Goal: Task Accomplishment & Management: Manage account settings

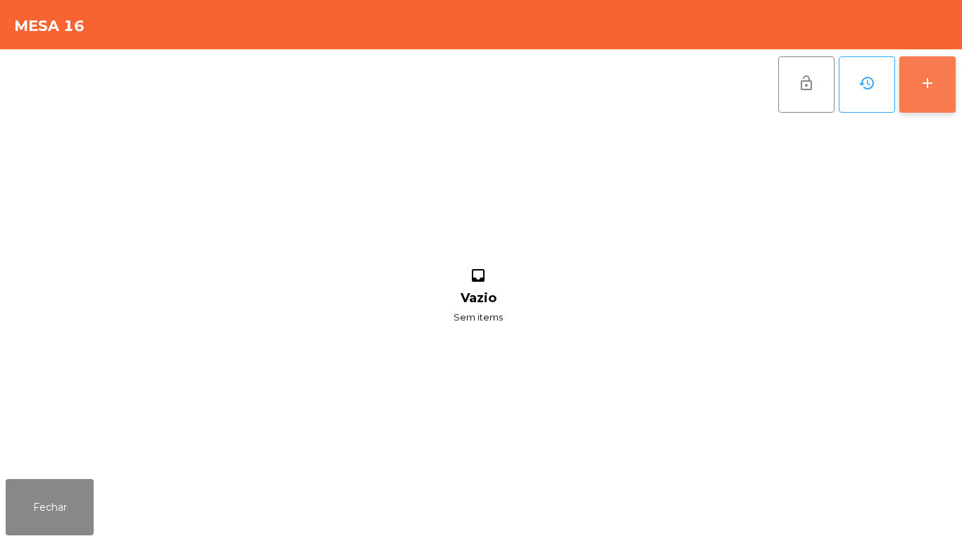
click at [918, 107] on button "add" at bounding box center [927, 84] width 56 height 56
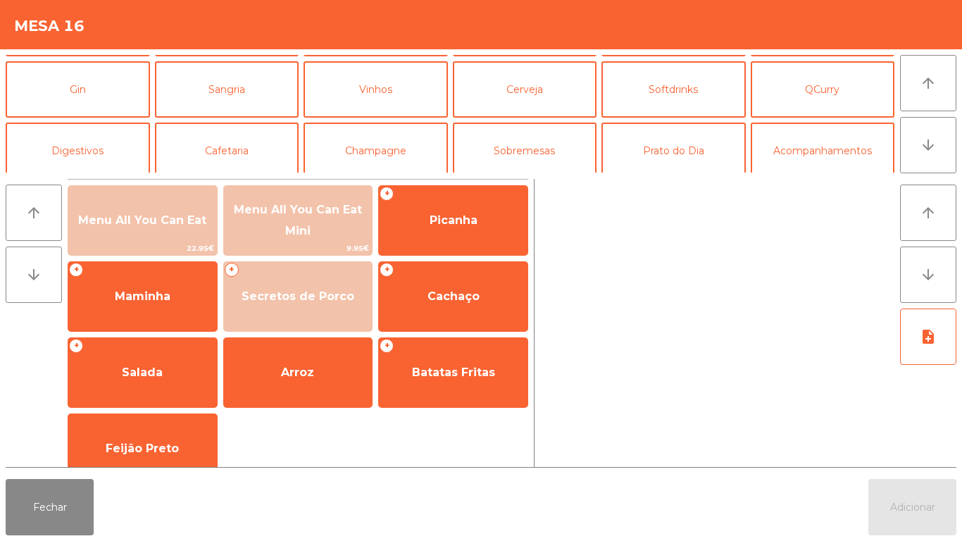
scroll to position [70, 0]
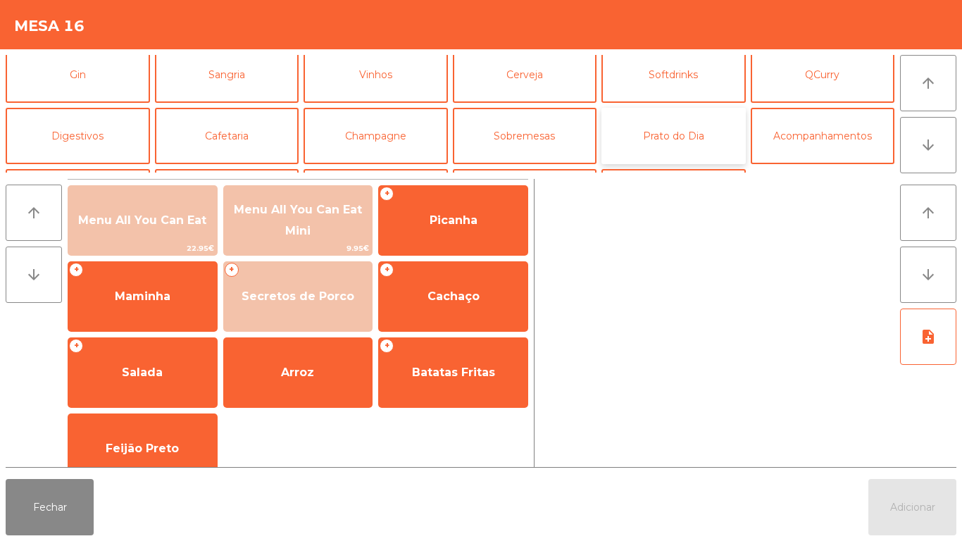
click at [683, 136] on button "Prato do Dia" at bounding box center [673, 136] width 144 height 56
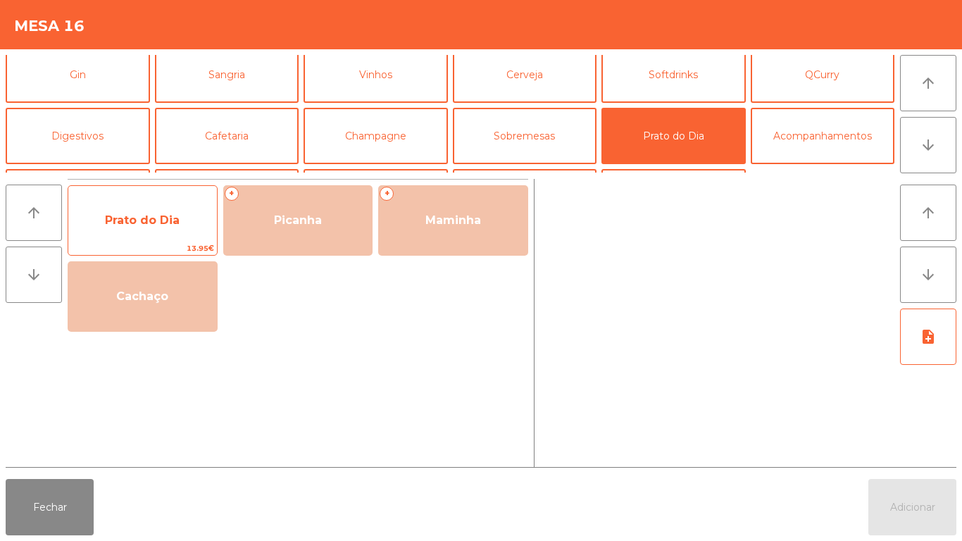
click at [153, 219] on span "Prato do Dia" at bounding box center [142, 219] width 75 height 13
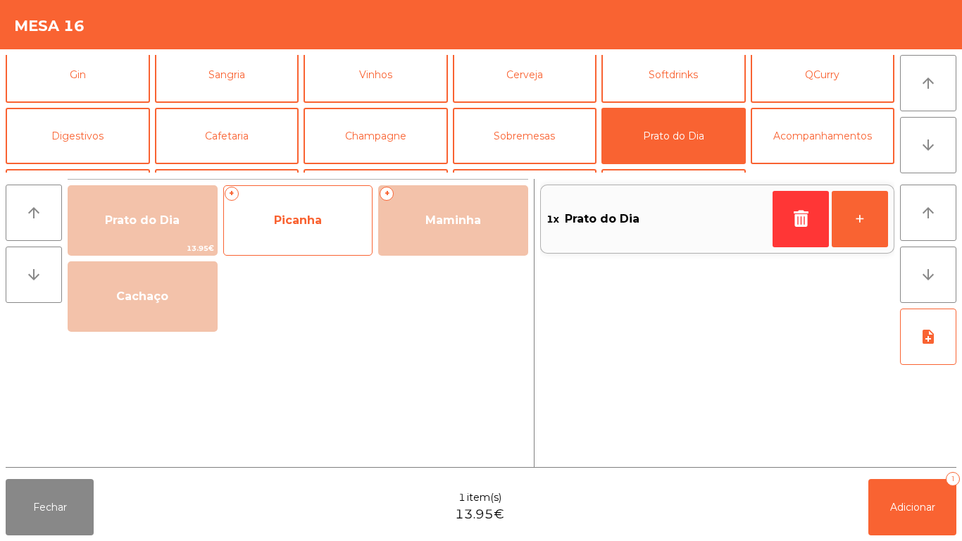
click at [318, 217] on span "Picanha" at bounding box center [298, 219] width 48 height 13
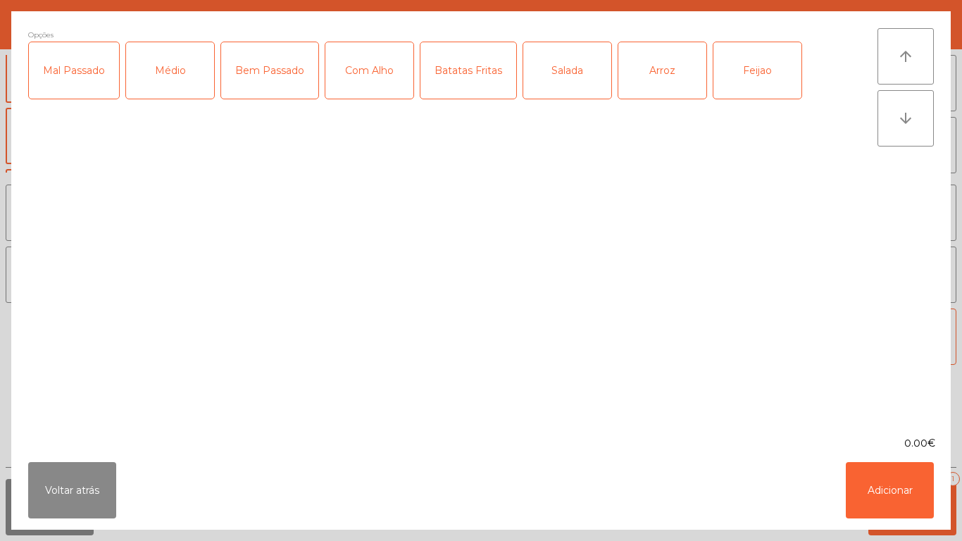
click at [179, 90] on div "Médio" at bounding box center [170, 70] width 88 height 56
click at [87, 94] on div "Mal Passado" at bounding box center [74, 70] width 90 height 56
click at [661, 73] on div "Arroz" at bounding box center [662, 70] width 88 height 56
click at [483, 73] on div "Batatas Fritas" at bounding box center [468, 70] width 96 height 56
click at [885, 481] on button "Adicionar" at bounding box center [890, 490] width 88 height 56
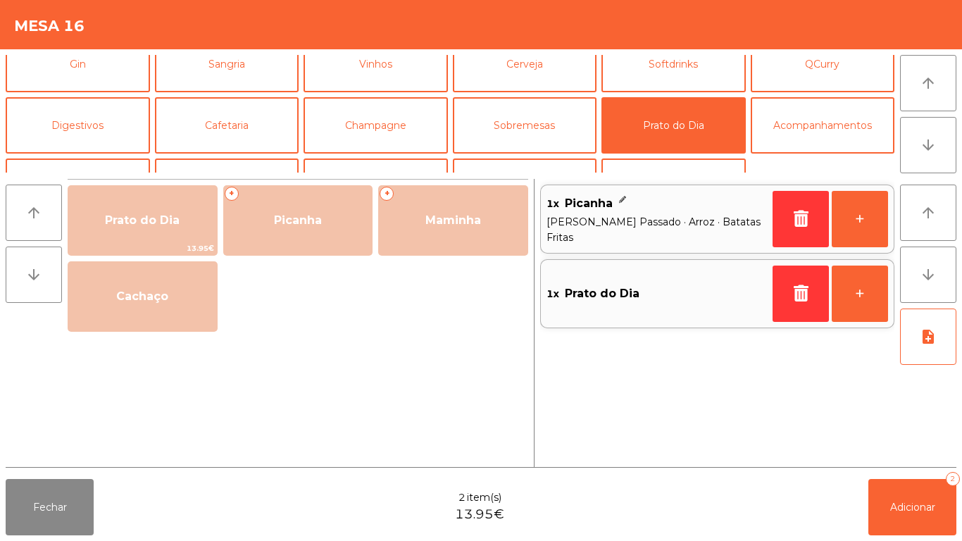
scroll to position [52, 0]
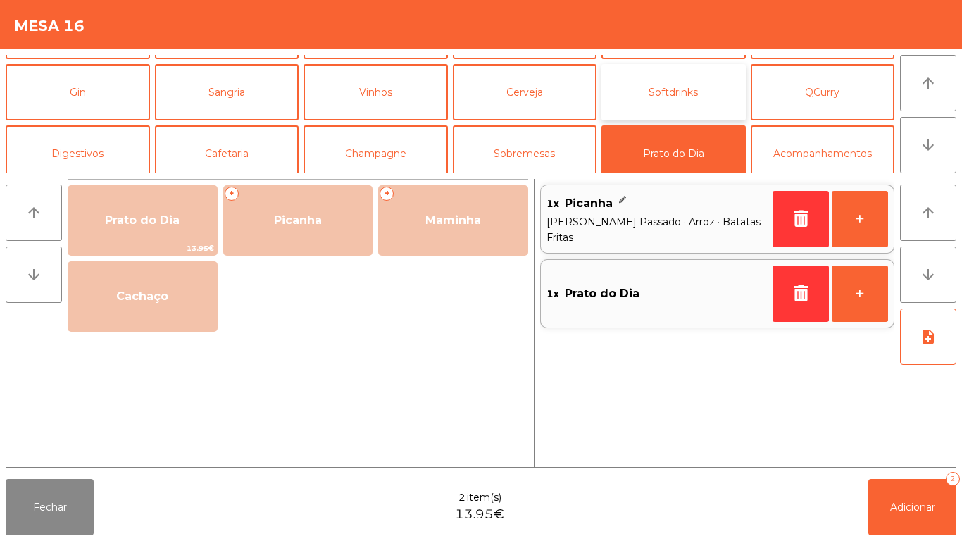
click at [685, 106] on button "Softdrinks" at bounding box center [673, 92] width 144 height 56
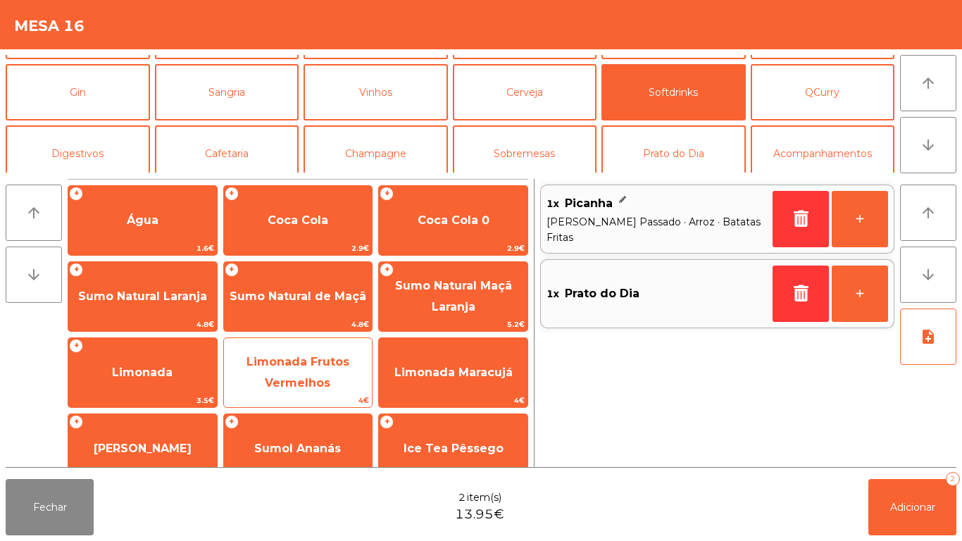
click at [325, 360] on span "Limonada Frutos Vermelhos" at bounding box center [297, 372] width 103 height 34
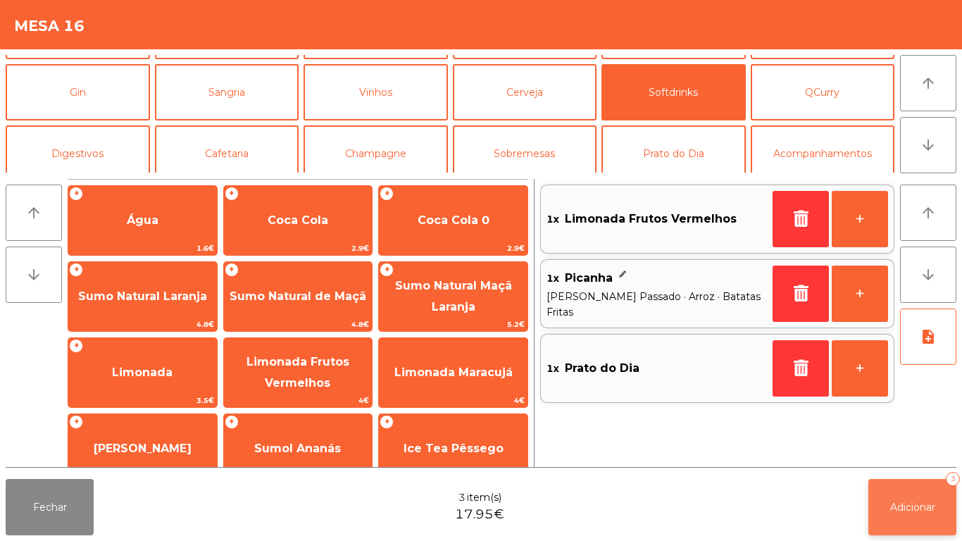
click at [915, 502] on span "Adicionar" at bounding box center [912, 507] width 45 height 13
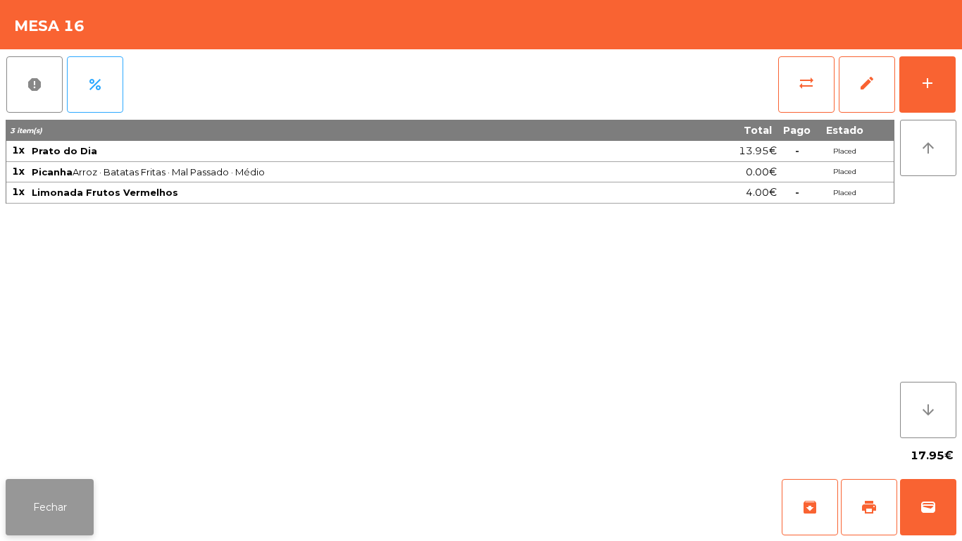
click at [63, 497] on button "Fechar" at bounding box center [50, 507] width 88 height 56
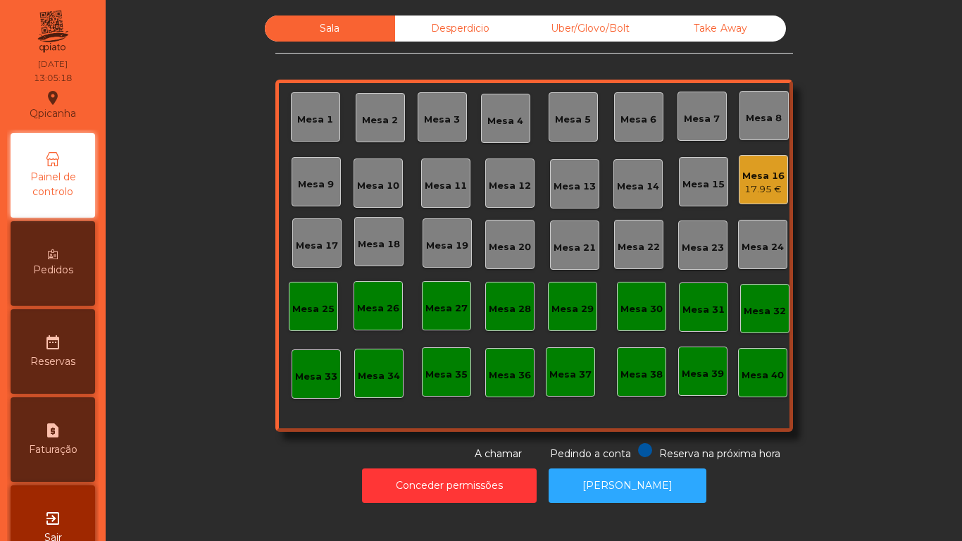
click at [438, 114] on div "Mesa 3" at bounding box center [442, 120] width 36 height 14
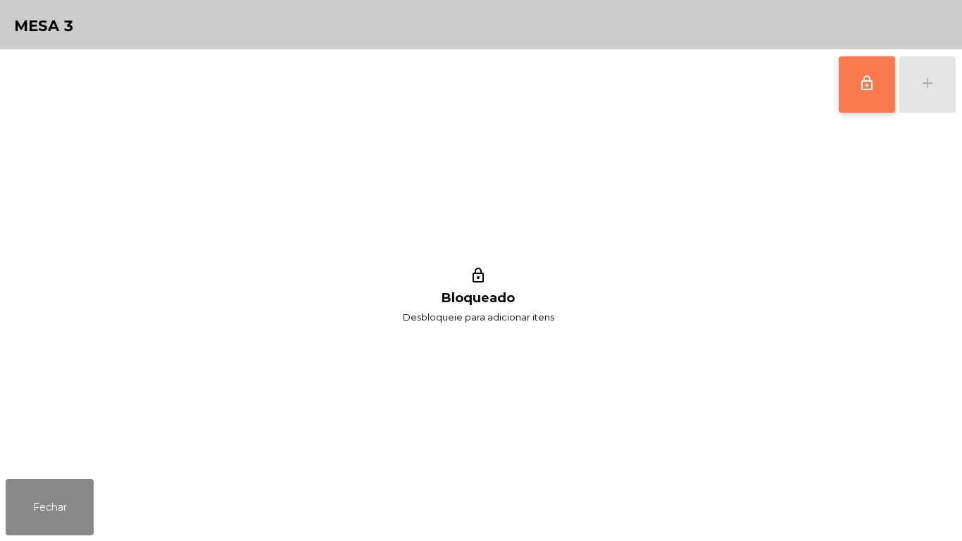
click at [855, 104] on button "lock_outline" at bounding box center [867, 84] width 56 height 56
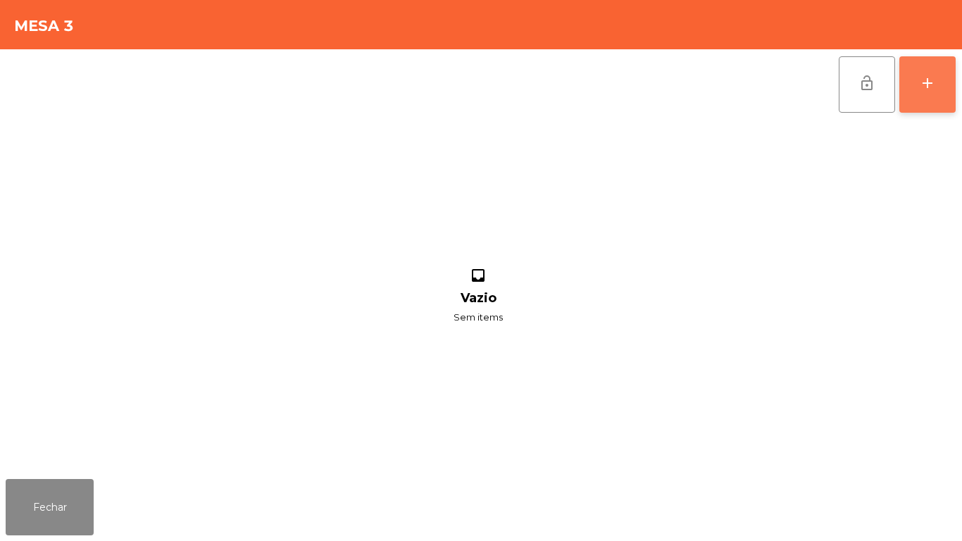
click at [925, 92] on button "add" at bounding box center [927, 84] width 56 height 56
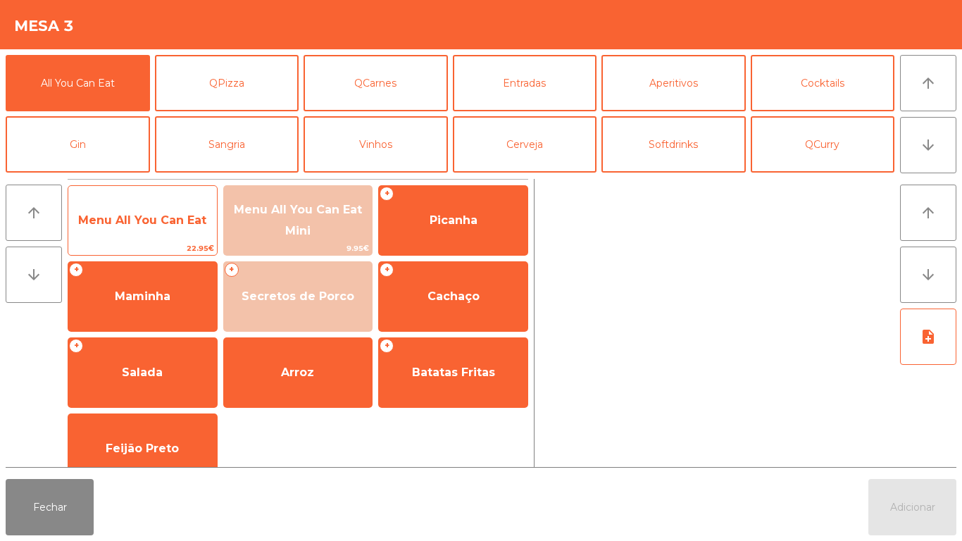
click at [175, 211] on span "Menu All You Can Eat" at bounding box center [142, 220] width 149 height 38
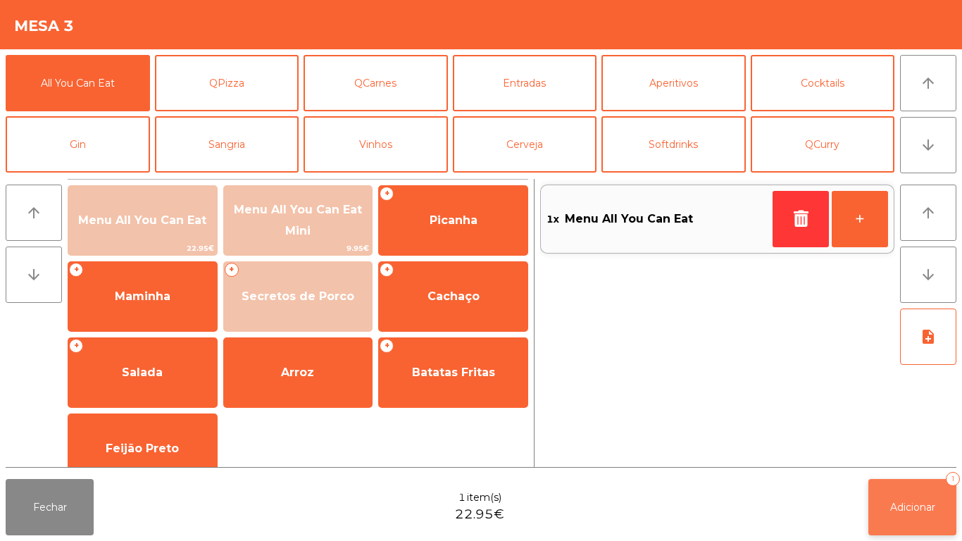
click at [913, 503] on span "Adicionar" at bounding box center [912, 507] width 45 height 13
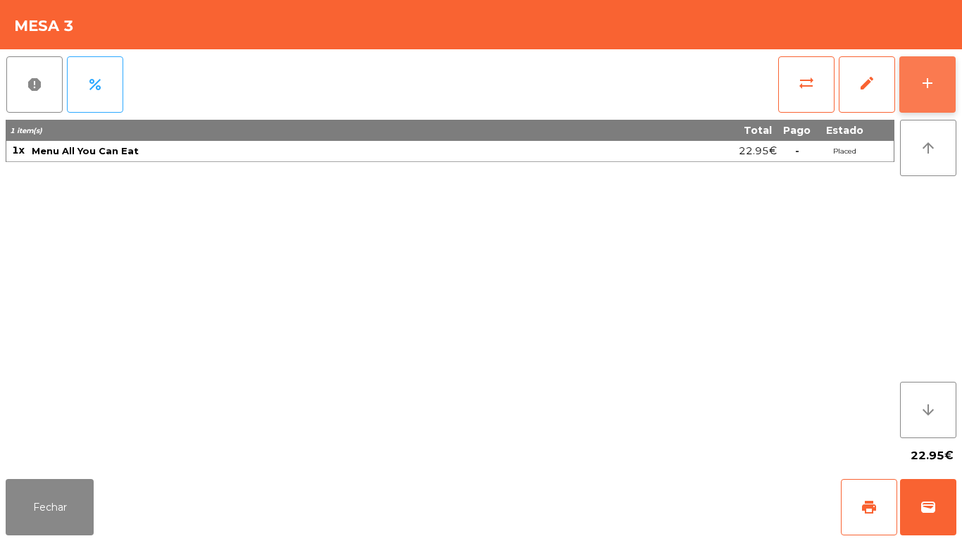
click at [920, 82] on div "add" at bounding box center [927, 83] width 17 height 17
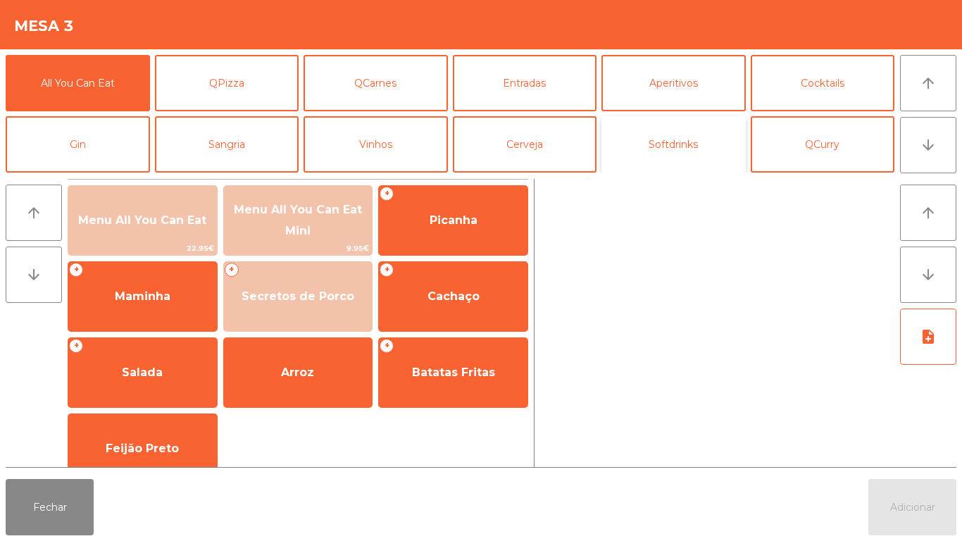
click at [719, 156] on button "Softdrinks" at bounding box center [673, 144] width 144 height 56
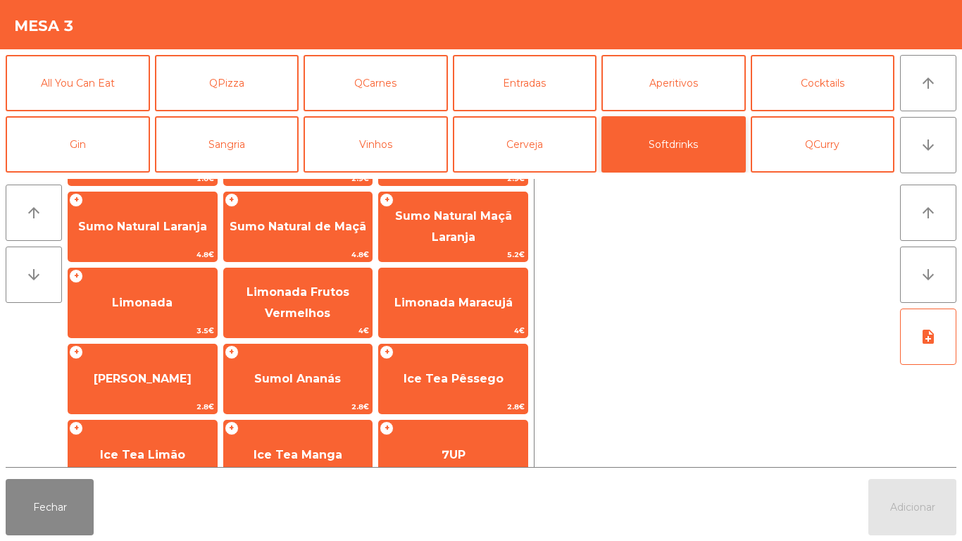
scroll to position [147, 0]
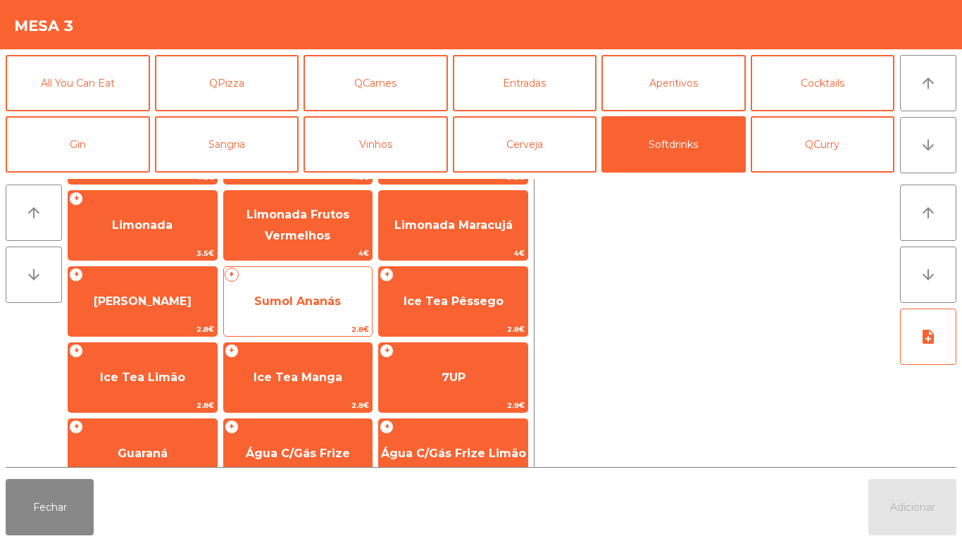
click at [315, 287] on span "Sumol Ananás" at bounding box center [298, 301] width 149 height 38
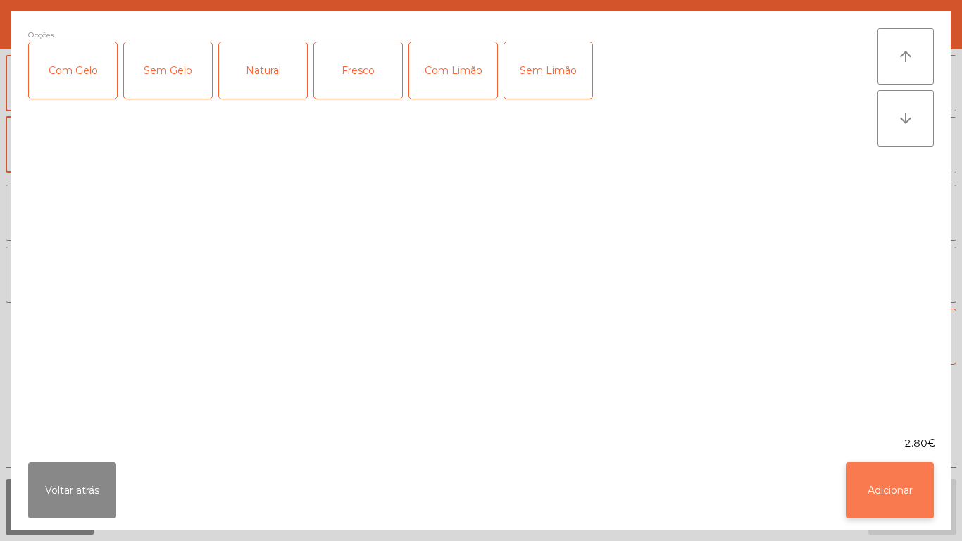
click at [900, 502] on button "Adicionar" at bounding box center [890, 490] width 88 height 56
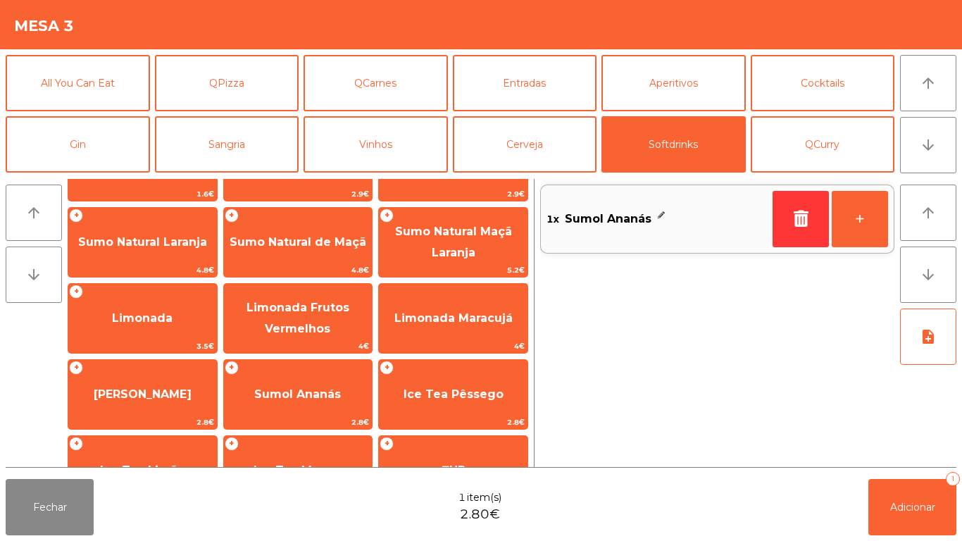
scroll to position [0, 0]
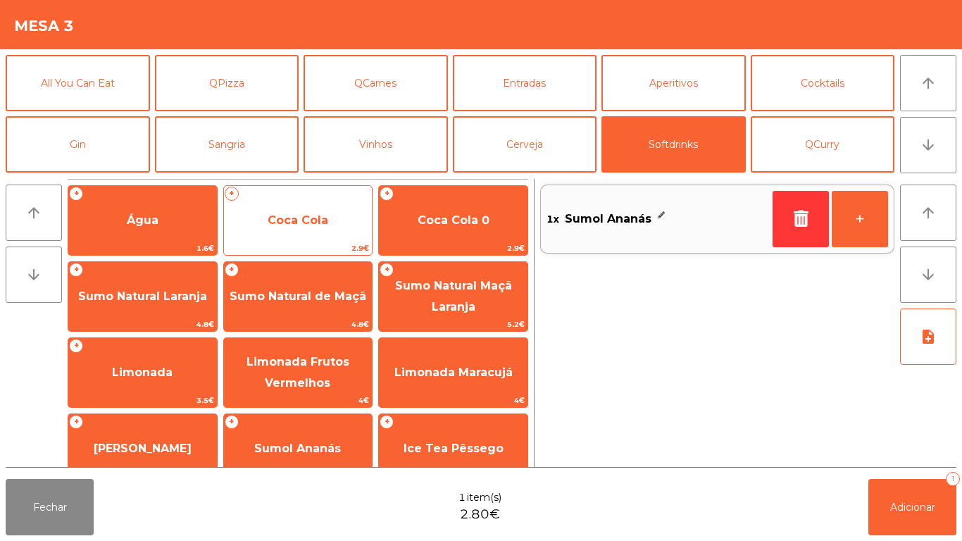
click at [315, 214] on span "Coca Cola" at bounding box center [298, 219] width 61 height 13
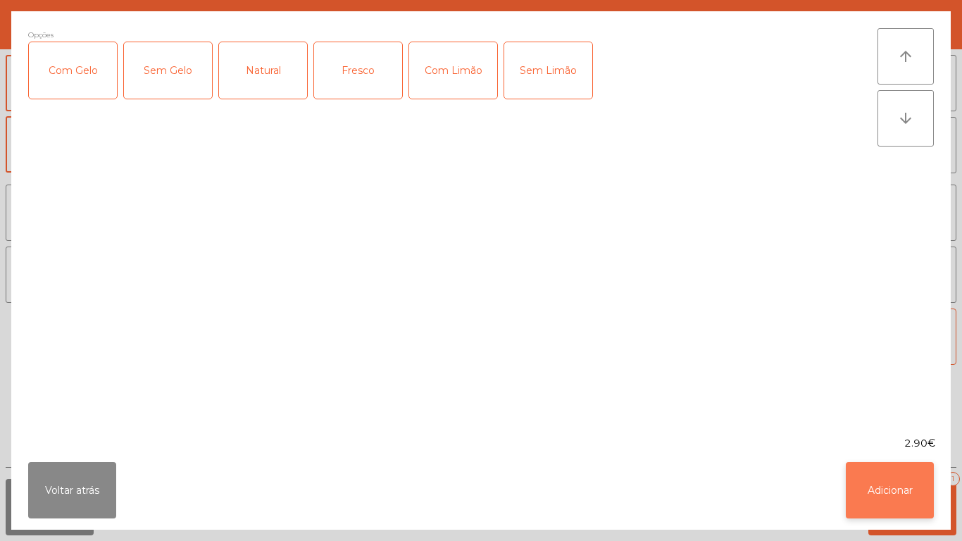
click at [873, 478] on button "Adicionar" at bounding box center [890, 490] width 88 height 56
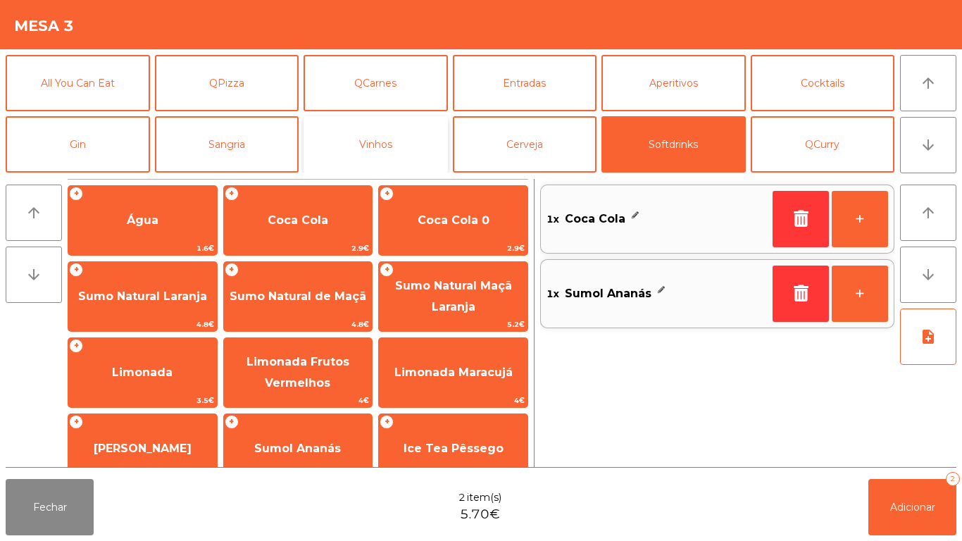
click at [368, 156] on button "Vinhos" at bounding box center [375, 144] width 144 height 56
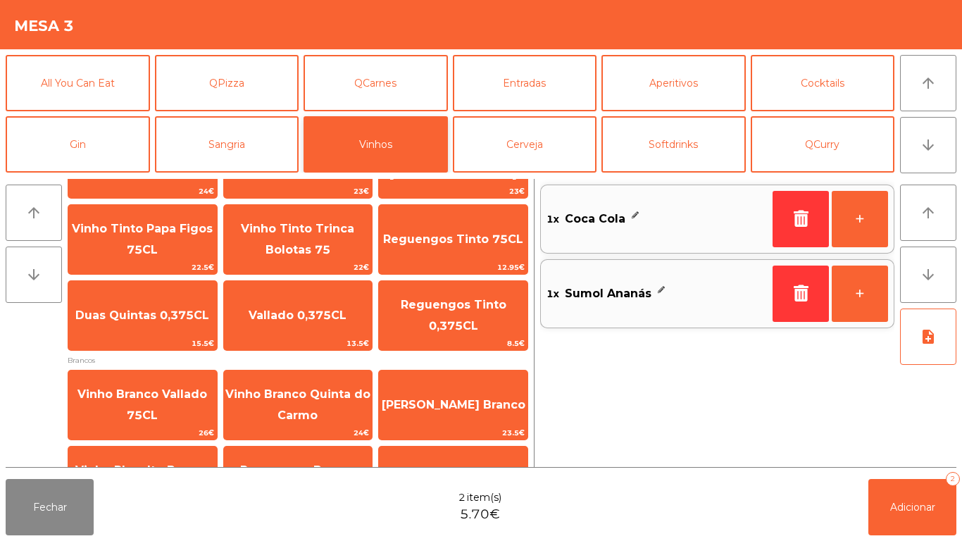
scroll to position [155, 0]
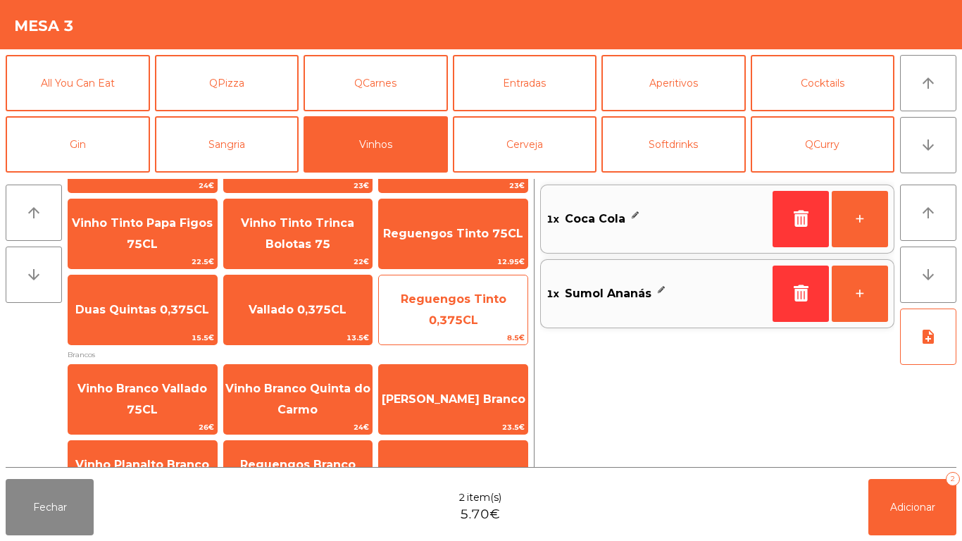
click at [442, 324] on span "Reguengos Tinto 0,375CL" at bounding box center [454, 309] width 106 height 34
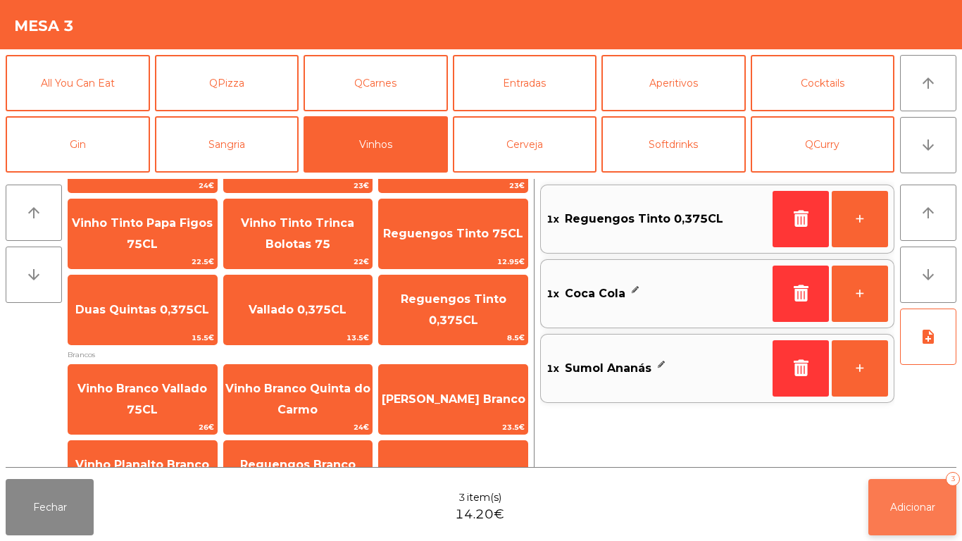
click at [907, 506] on span "Adicionar" at bounding box center [912, 507] width 45 height 13
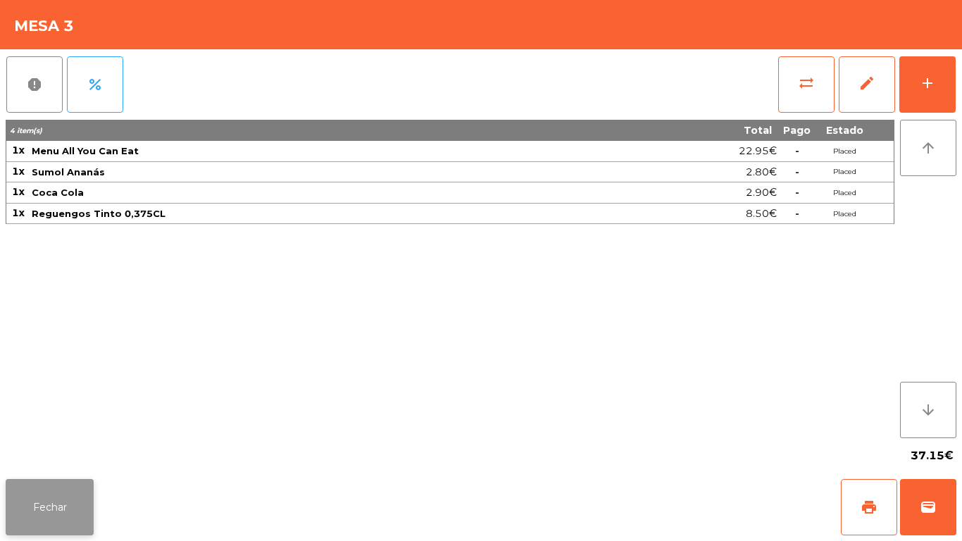
click at [70, 486] on button "Fechar" at bounding box center [50, 507] width 88 height 56
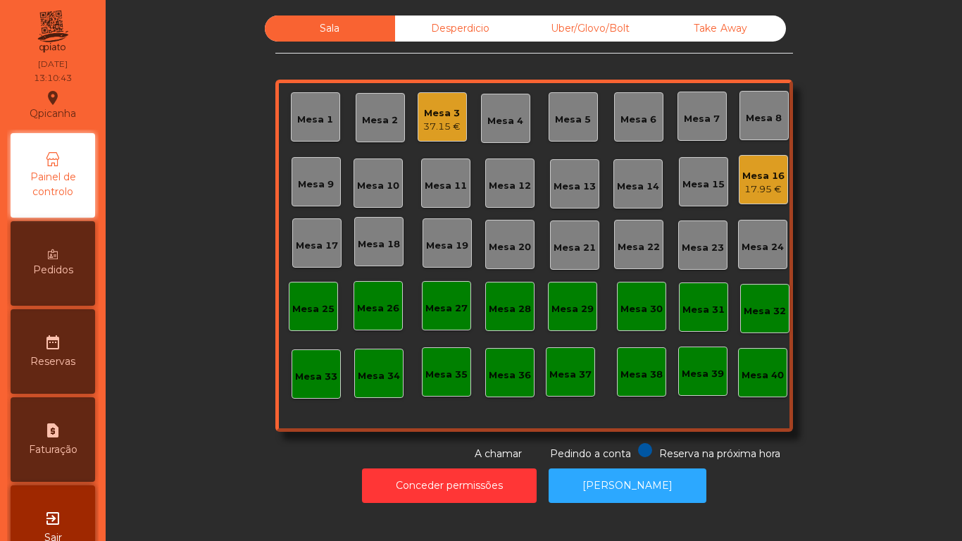
click at [429, 116] on div "Mesa 3" at bounding box center [441, 113] width 37 height 14
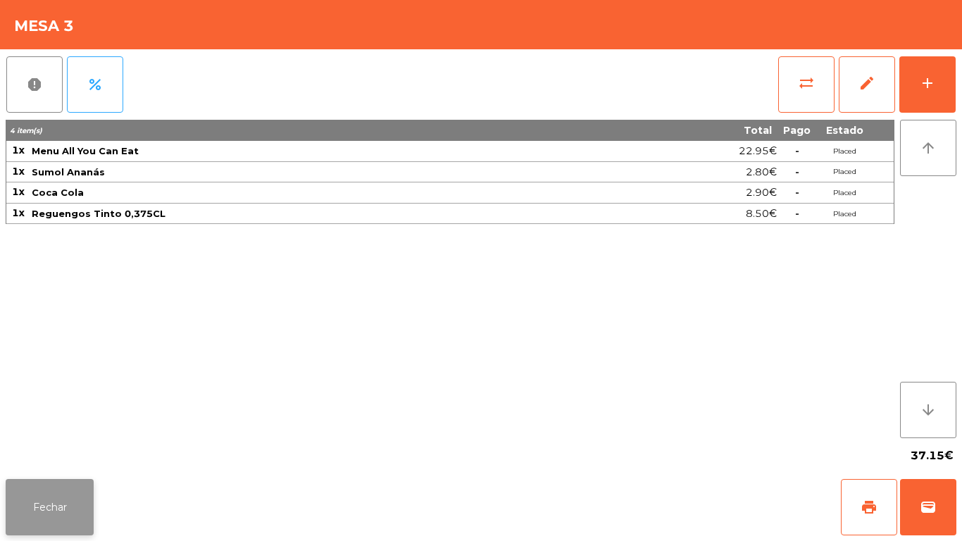
click at [49, 507] on button "Fechar" at bounding box center [50, 507] width 88 height 56
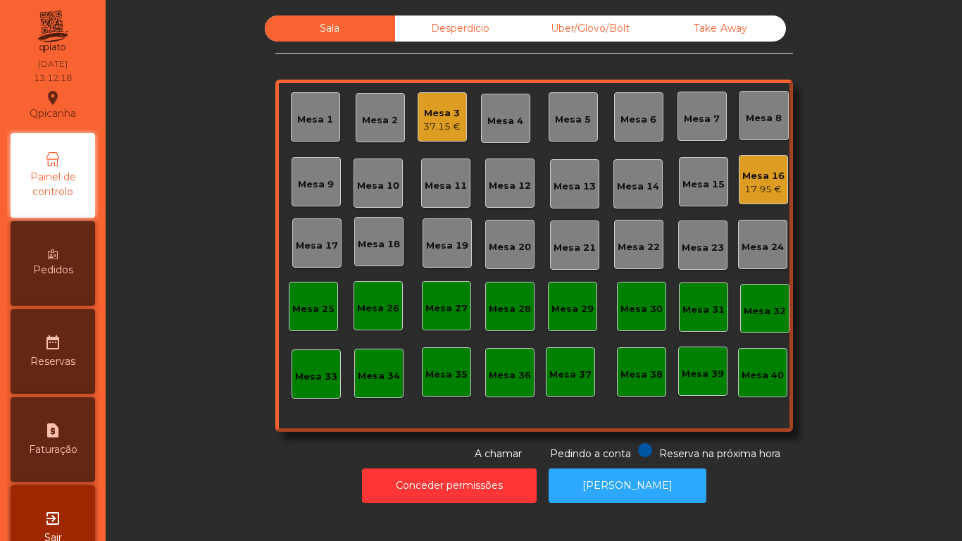
click at [444, 118] on div "Mesa 3" at bounding box center [441, 113] width 37 height 14
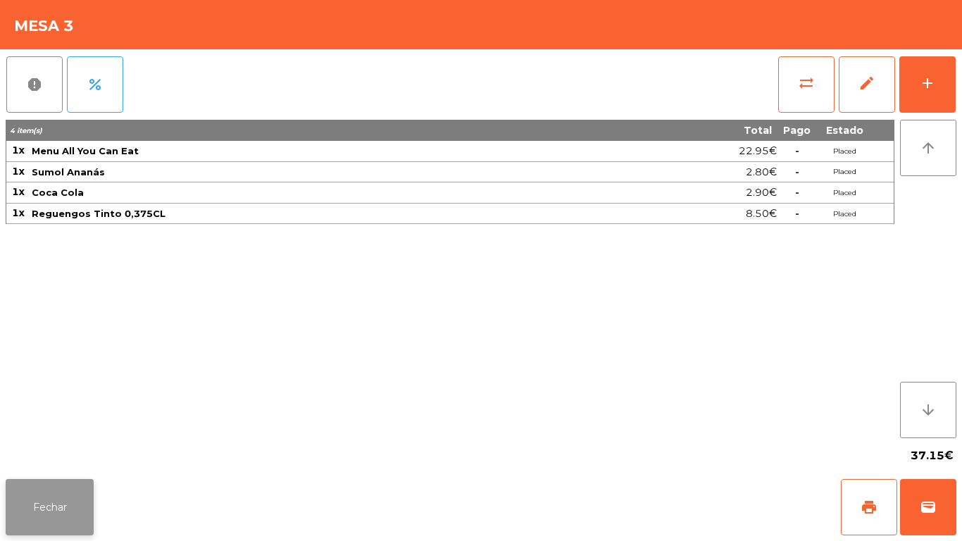
click at [74, 506] on button "Fechar" at bounding box center [50, 507] width 88 height 56
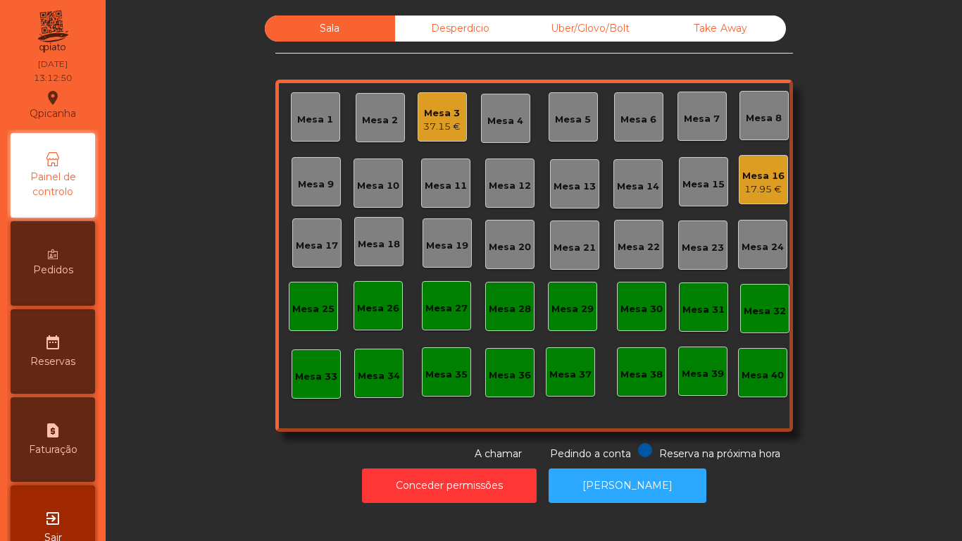
click at [432, 136] on div "Mesa 3 37.15 €" at bounding box center [442, 116] width 49 height 49
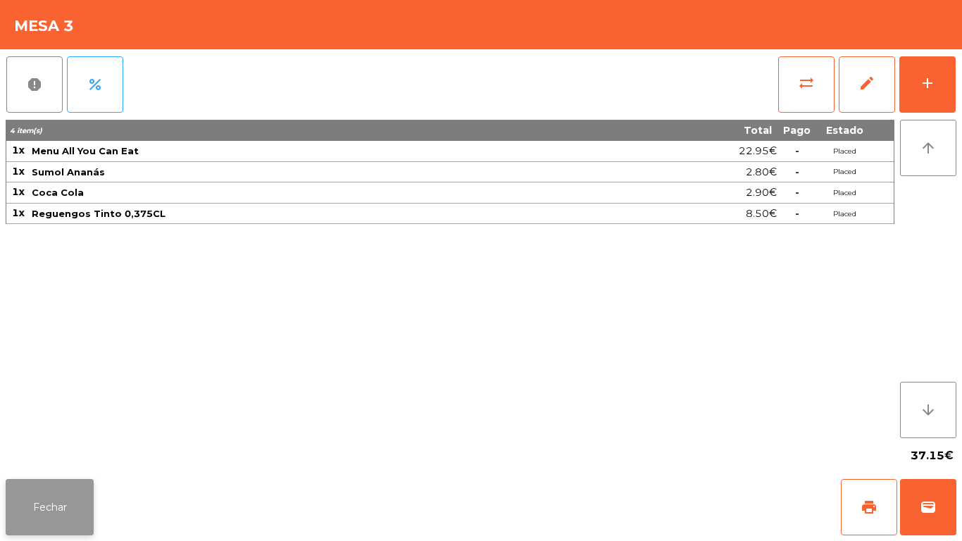
click at [46, 506] on button "Fechar" at bounding box center [50, 507] width 88 height 56
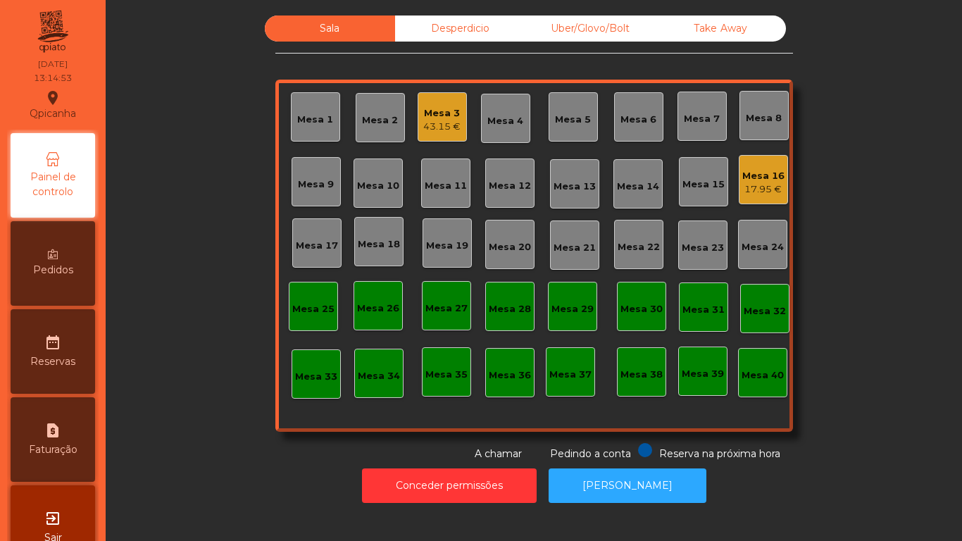
click at [443, 138] on div "Mesa 3 43.15 €" at bounding box center [442, 116] width 49 height 49
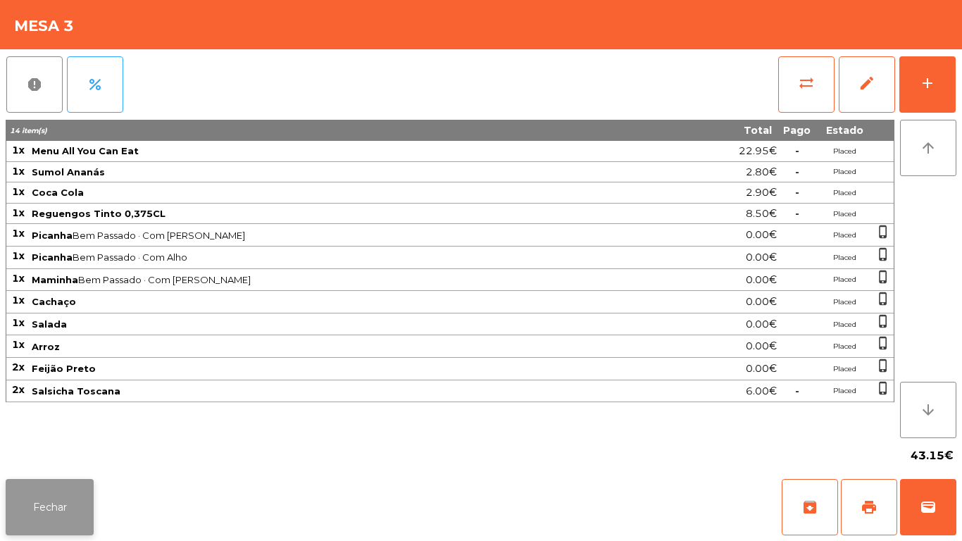
click at [73, 489] on button "Fechar" at bounding box center [50, 507] width 88 height 56
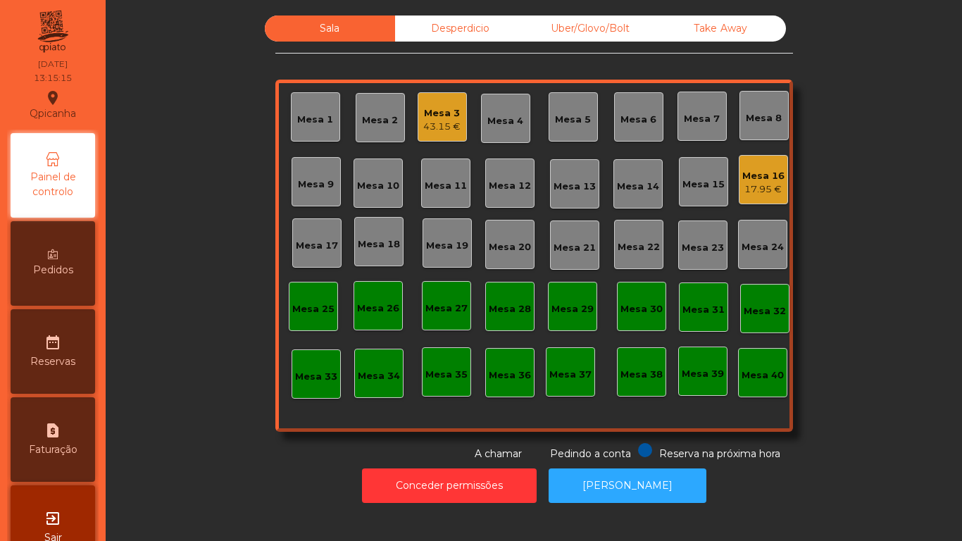
click at [426, 113] on div "Mesa 3" at bounding box center [441, 113] width 37 height 14
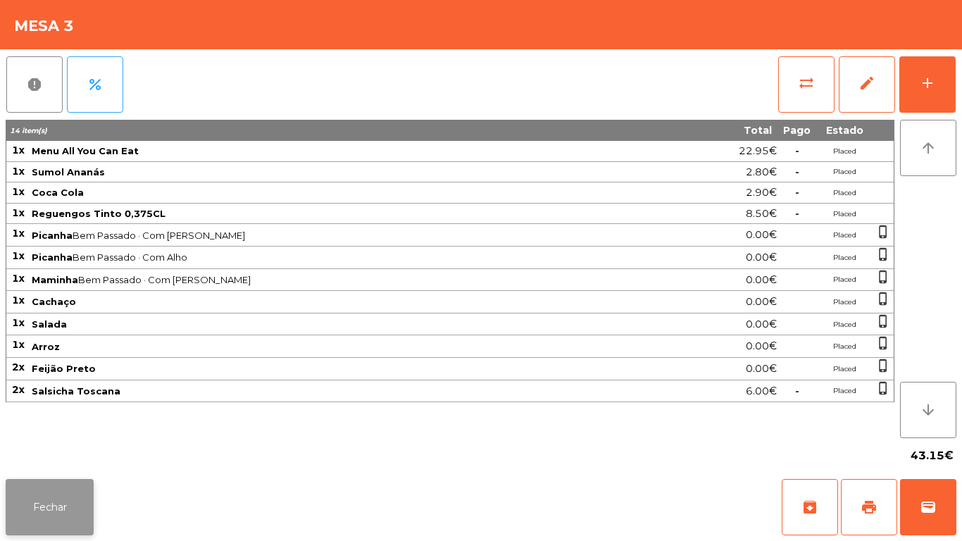
click at [56, 515] on button "Fechar" at bounding box center [50, 507] width 88 height 56
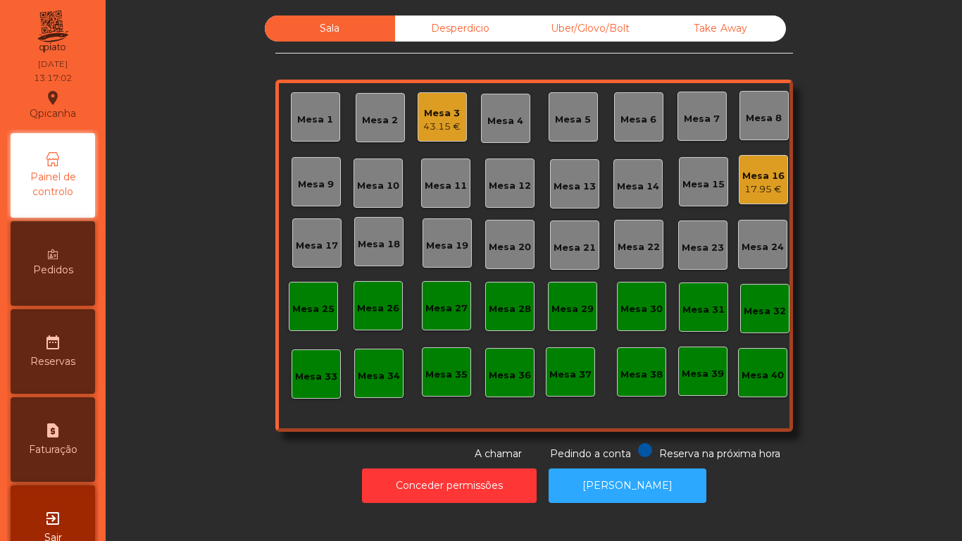
click at [777, 196] on div "17.95 €" at bounding box center [763, 189] width 42 height 14
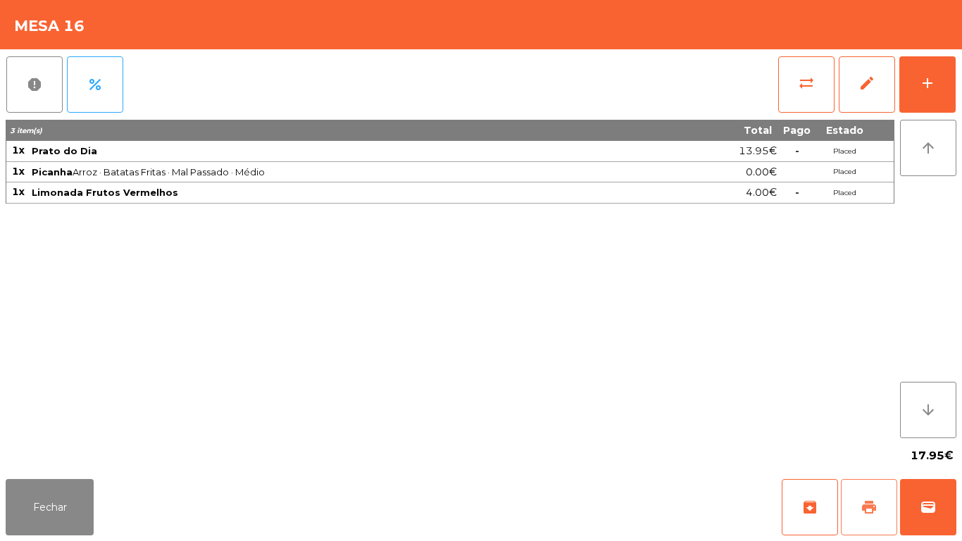
click at [852, 513] on button "print" at bounding box center [869, 507] width 56 height 56
click at [52, 484] on button "Fechar" at bounding box center [50, 507] width 88 height 56
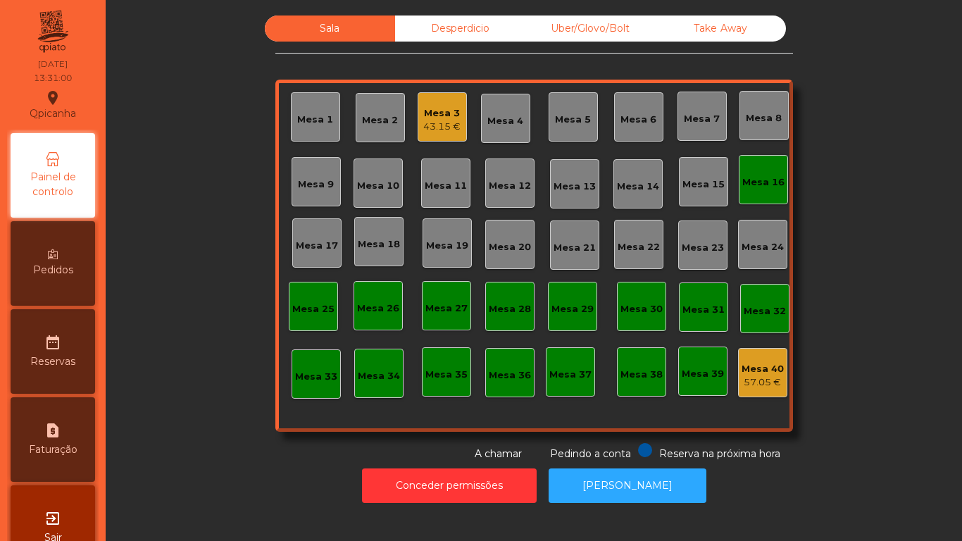
click at [374, 248] on div "Mesa 18" at bounding box center [379, 244] width 42 height 14
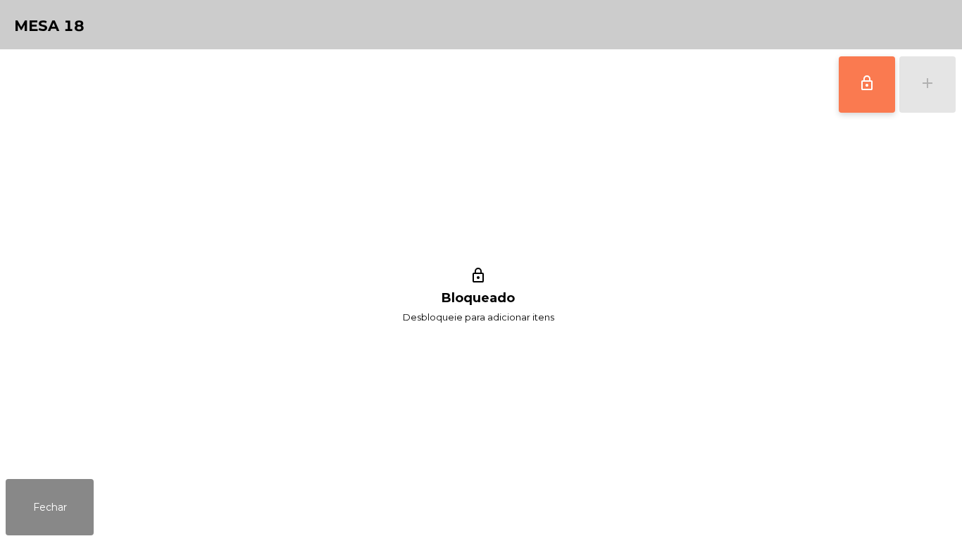
click at [851, 75] on button "lock_outline" at bounding box center [867, 84] width 56 height 56
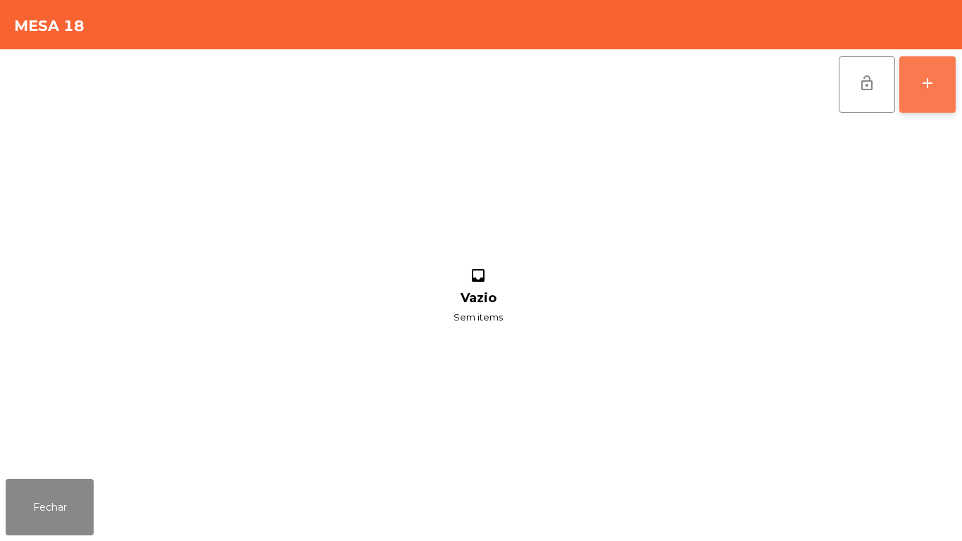
click at [923, 101] on button "add" at bounding box center [927, 84] width 56 height 56
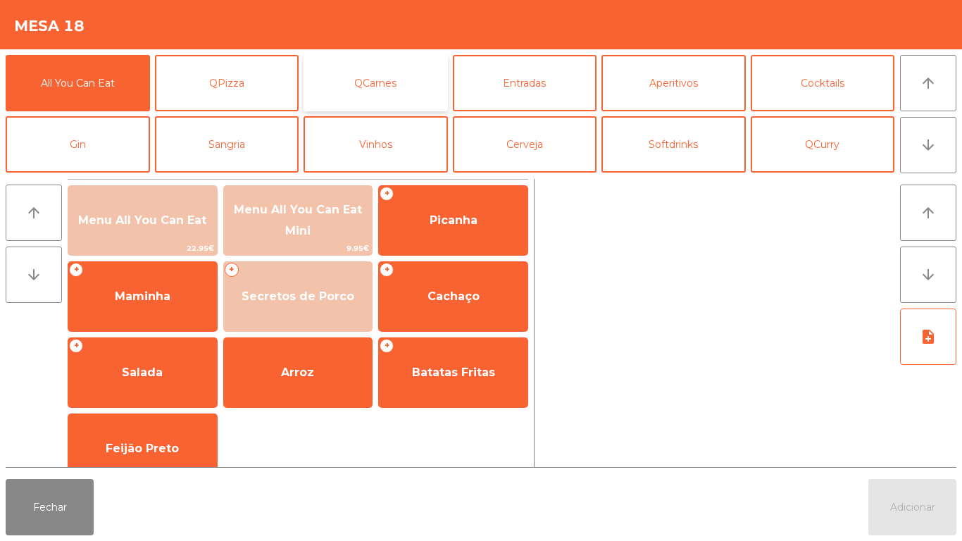
click at [387, 73] on button "QCarnes" at bounding box center [375, 83] width 144 height 56
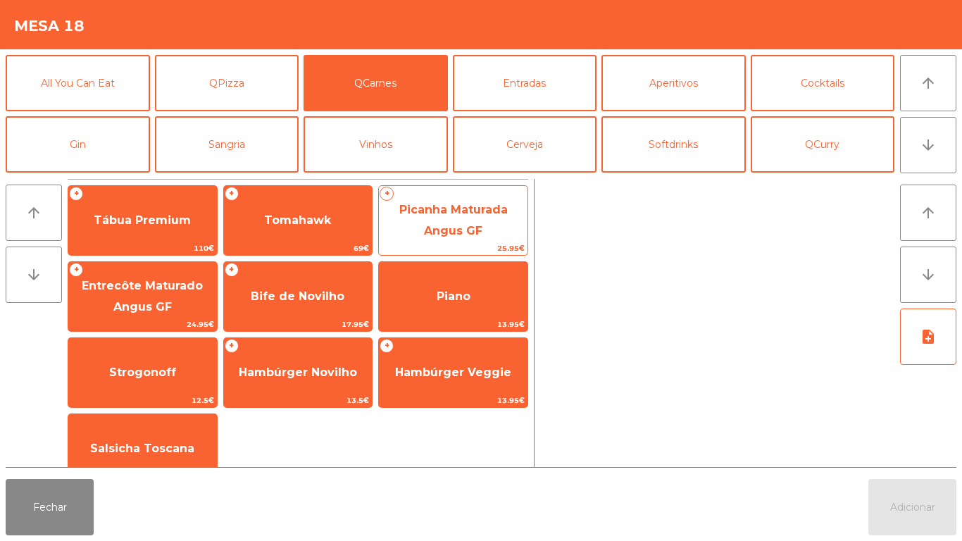
click at [456, 220] on span "Picanha Maturada Angus GF" at bounding box center [453, 221] width 149 height 60
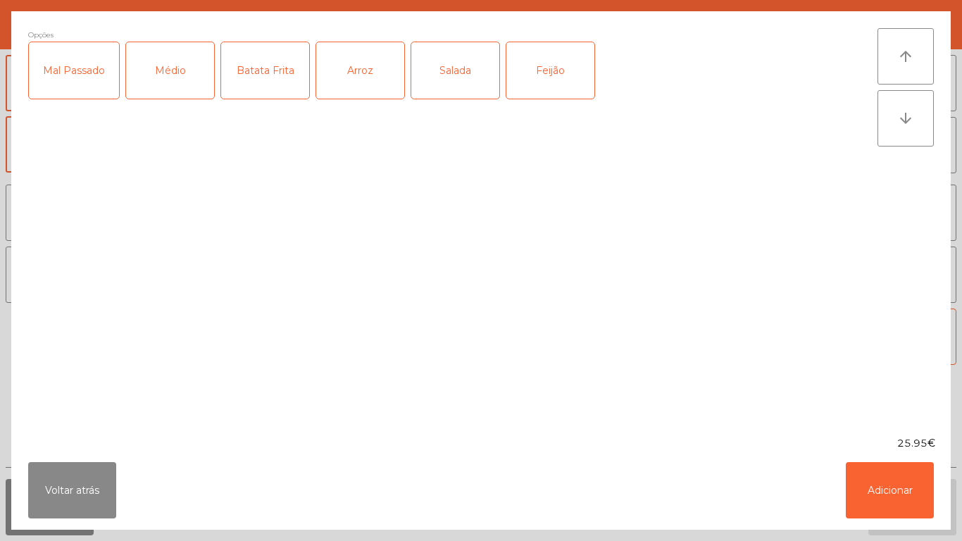
click at [178, 80] on div "Médio" at bounding box center [170, 70] width 88 height 56
click at [103, 84] on div "Mal Passado" at bounding box center [74, 70] width 90 height 56
click at [894, 498] on button "Adicionar" at bounding box center [890, 490] width 88 height 56
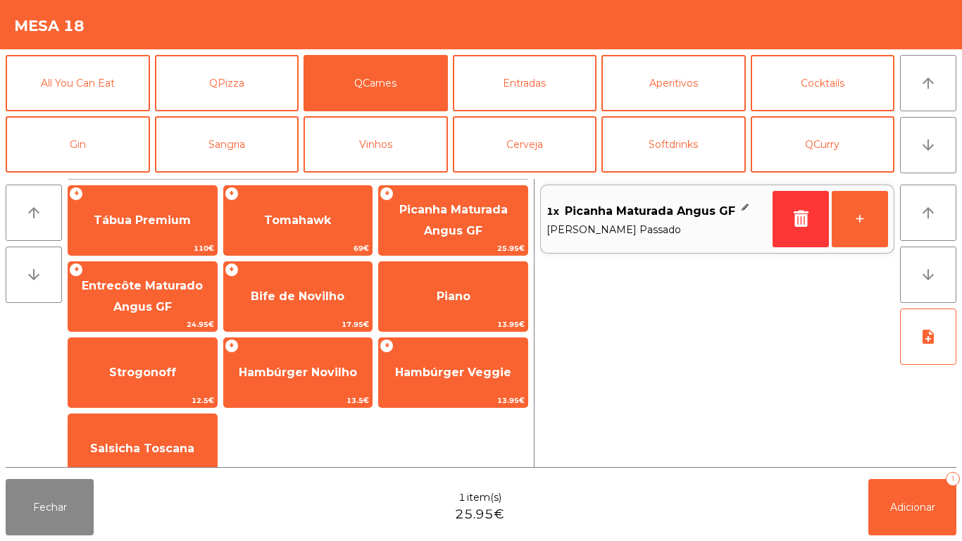
click at [629, 222] on span "[PERSON_NAME] Passado" at bounding box center [656, 229] width 220 height 15
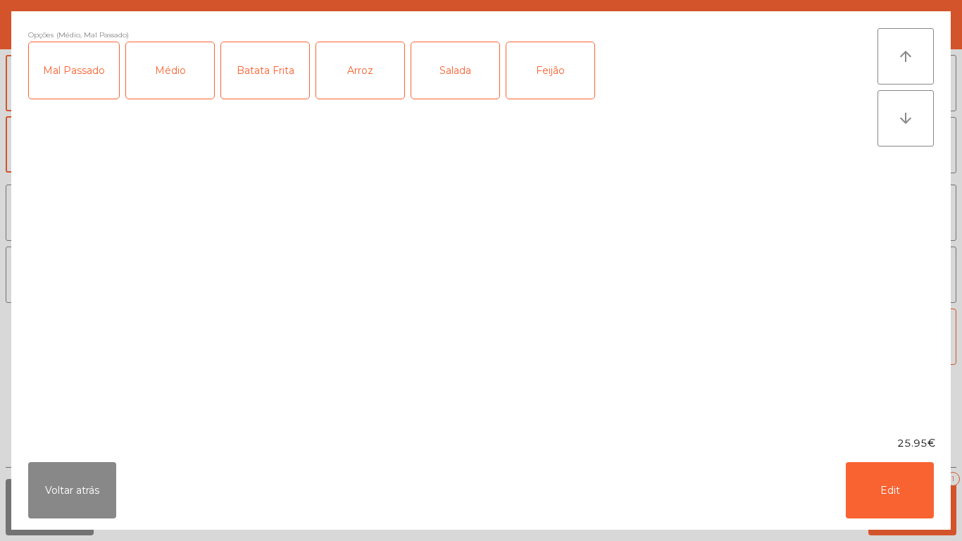
click at [264, 83] on div "Batata Frita" at bounding box center [265, 70] width 88 height 56
click at [455, 75] on div "Salada" at bounding box center [455, 70] width 88 height 56
click at [884, 482] on button "Edit" at bounding box center [890, 490] width 88 height 56
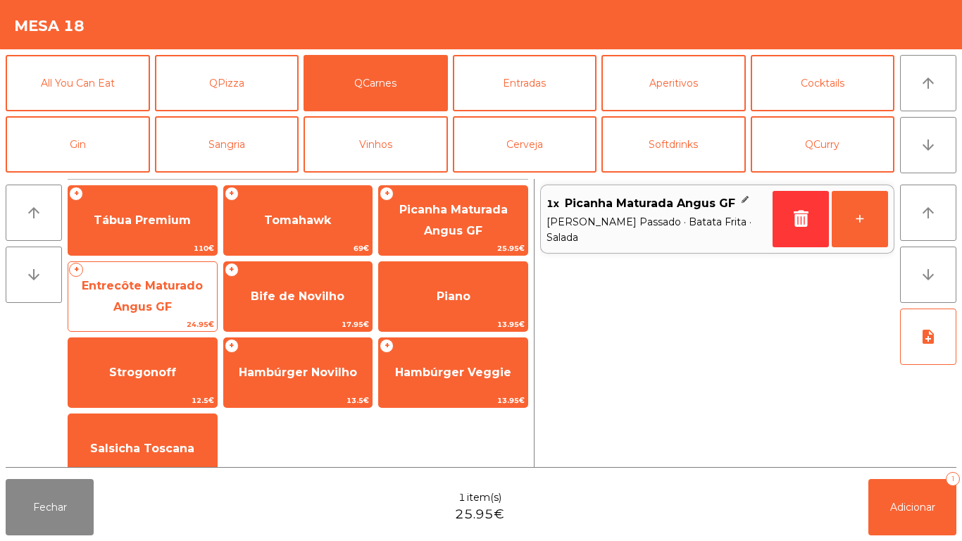
click at [170, 290] on span "Entrecôte Maturado Angus GF" at bounding box center [142, 296] width 121 height 34
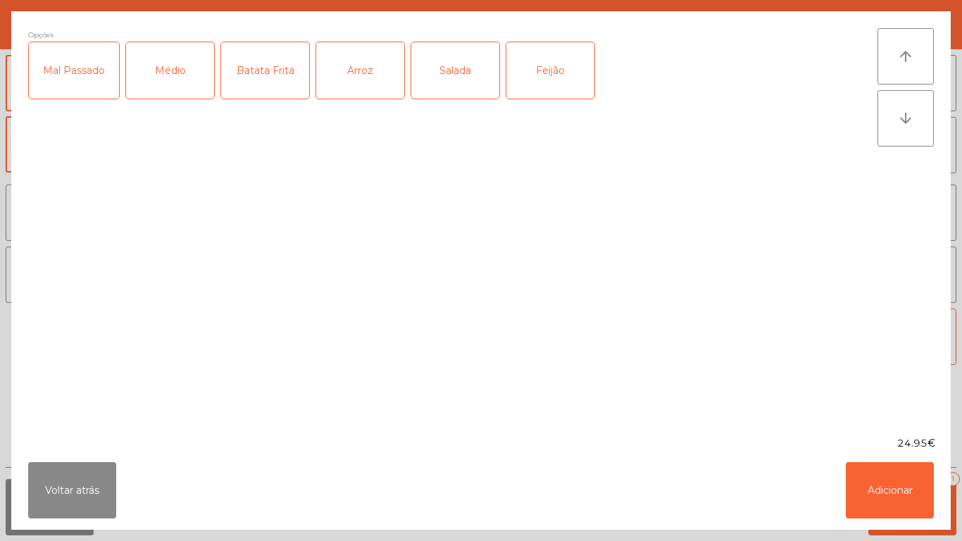
click at [181, 80] on div "Médio" at bounding box center [170, 70] width 88 height 56
click at [93, 73] on div "Mal Passado" at bounding box center [74, 70] width 90 height 56
click at [559, 80] on div "Feijão" at bounding box center [550, 70] width 88 height 56
click at [901, 486] on button "Adicionar" at bounding box center [890, 490] width 88 height 56
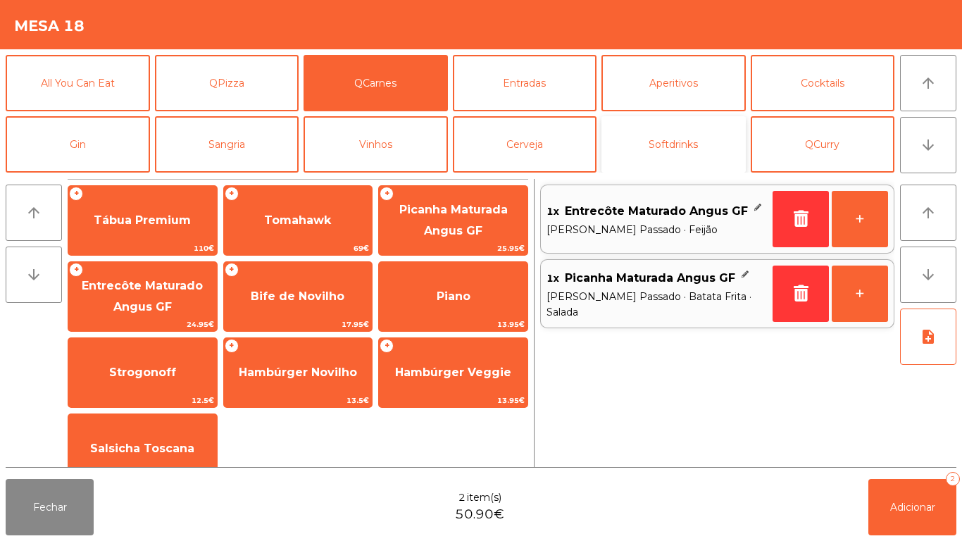
click at [720, 139] on button "Softdrinks" at bounding box center [673, 144] width 144 height 56
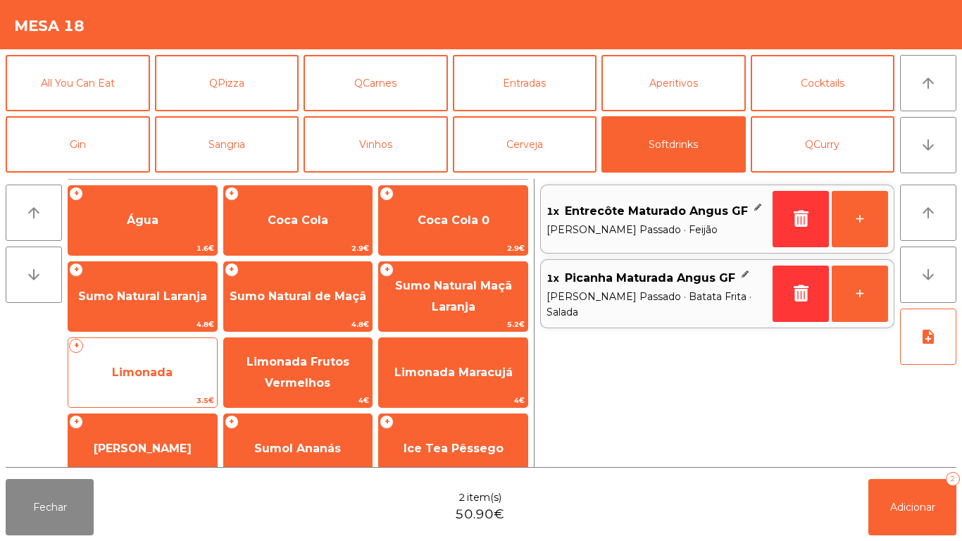
click at [167, 367] on span "Limonada" at bounding box center [142, 371] width 61 height 13
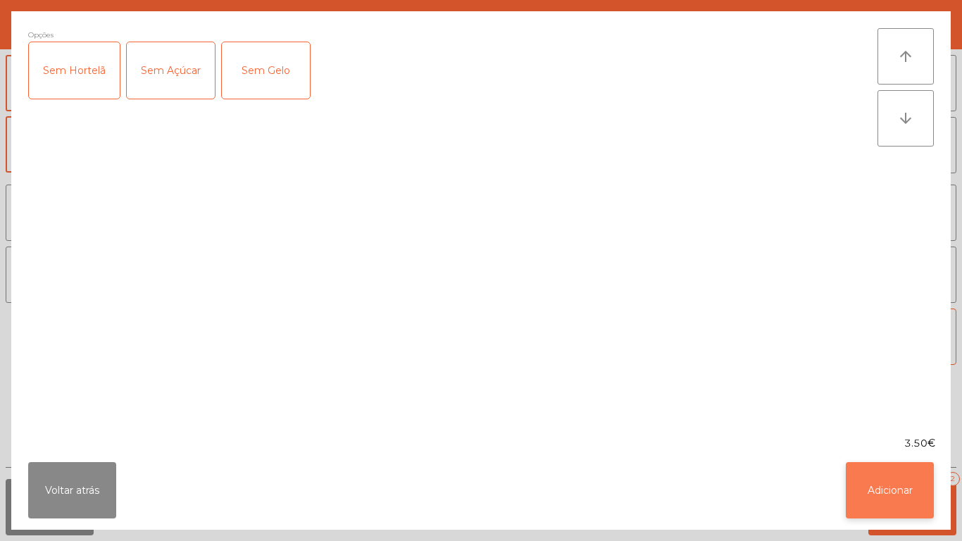
click at [899, 482] on button "Adicionar" at bounding box center [890, 490] width 88 height 56
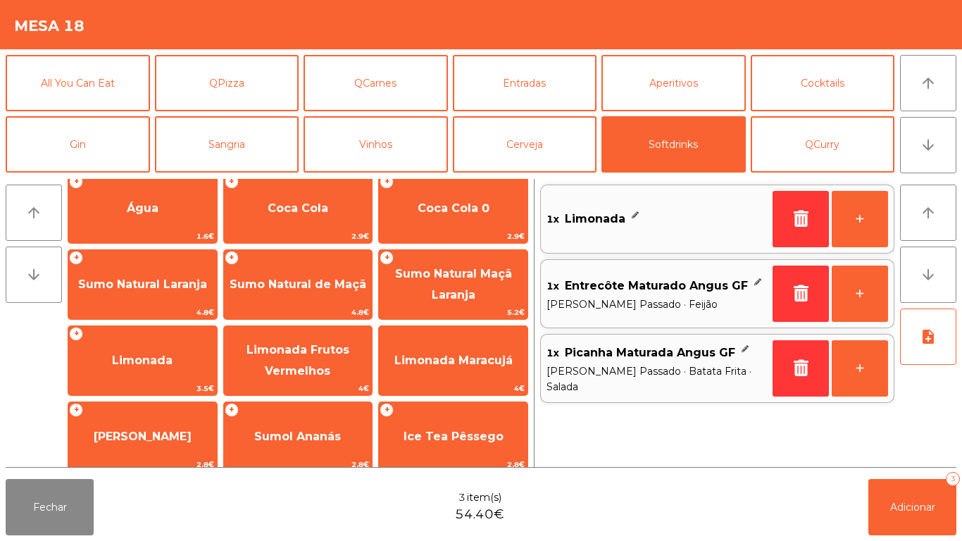
scroll to position [13, 0]
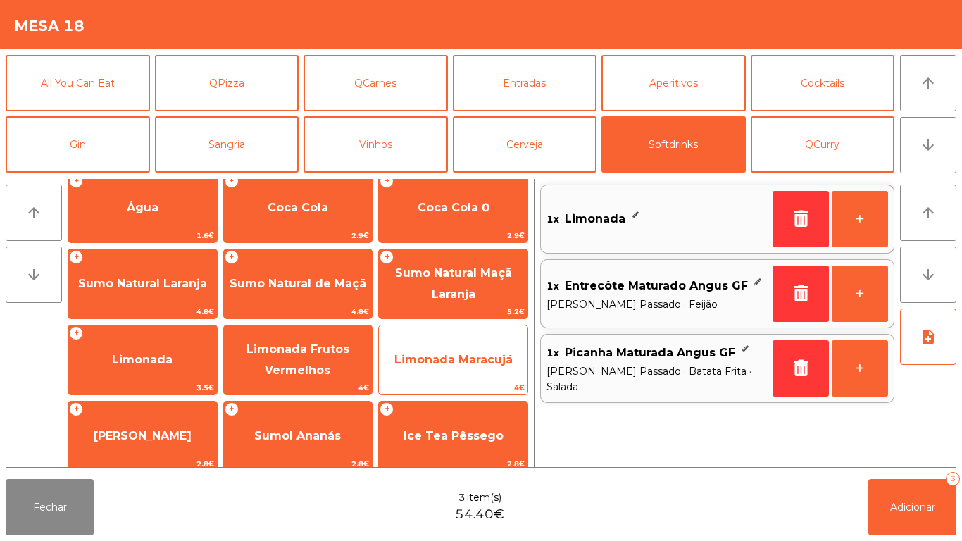
click at [470, 365] on span "Limonada Maracujá" at bounding box center [453, 359] width 118 height 13
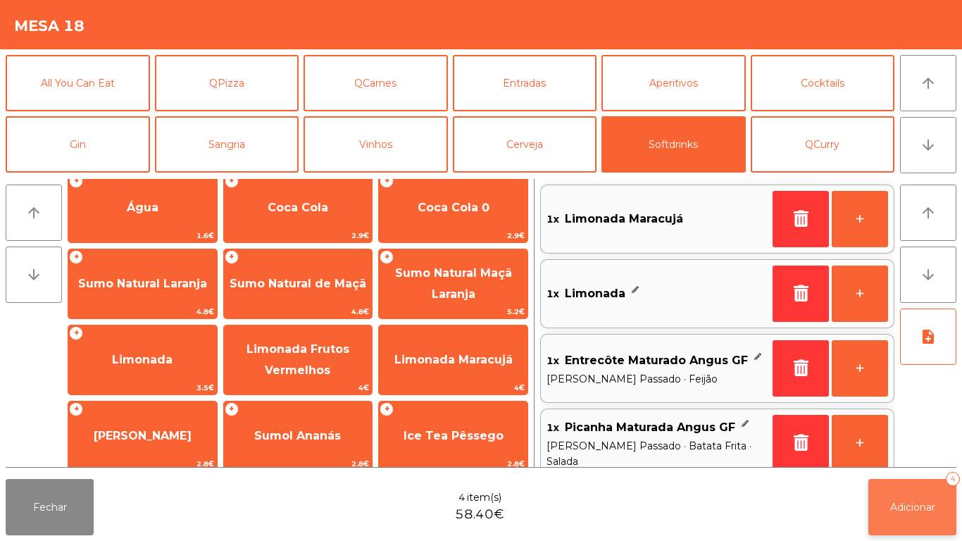
click at [909, 504] on span "Adicionar" at bounding box center [912, 507] width 45 height 13
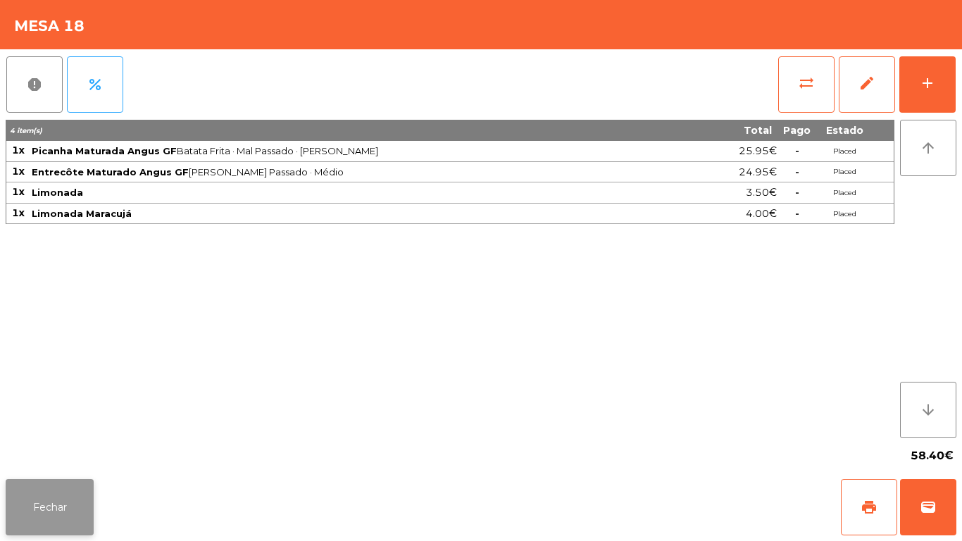
click at [69, 496] on button "Fechar" at bounding box center [50, 507] width 88 height 56
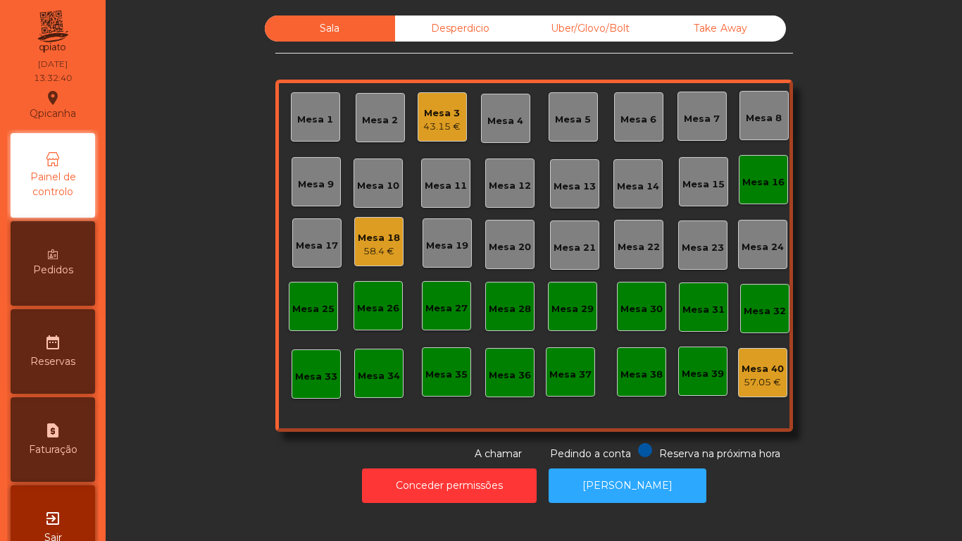
click at [376, 248] on div "58.4 €" at bounding box center [379, 251] width 42 height 14
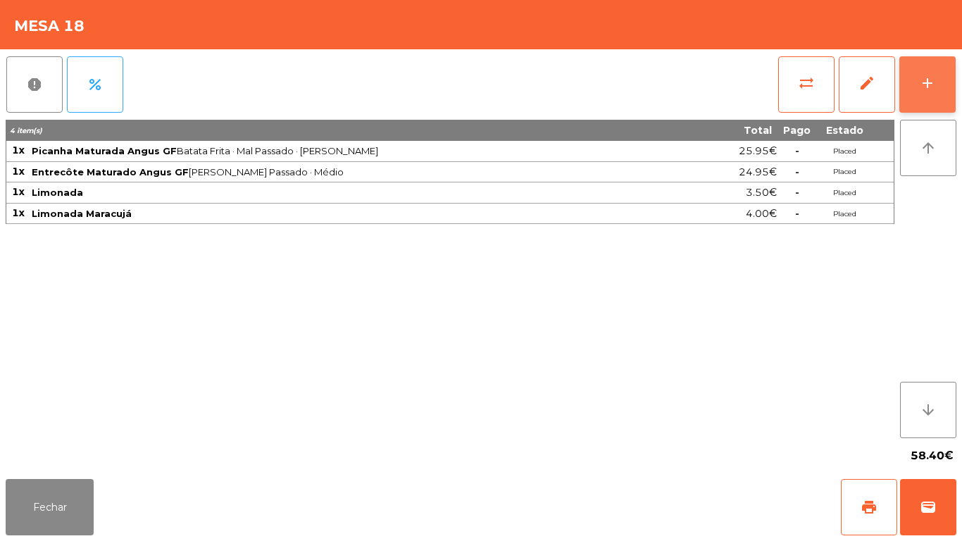
click at [922, 92] on button "add" at bounding box center [927, 84] width 56 height 56
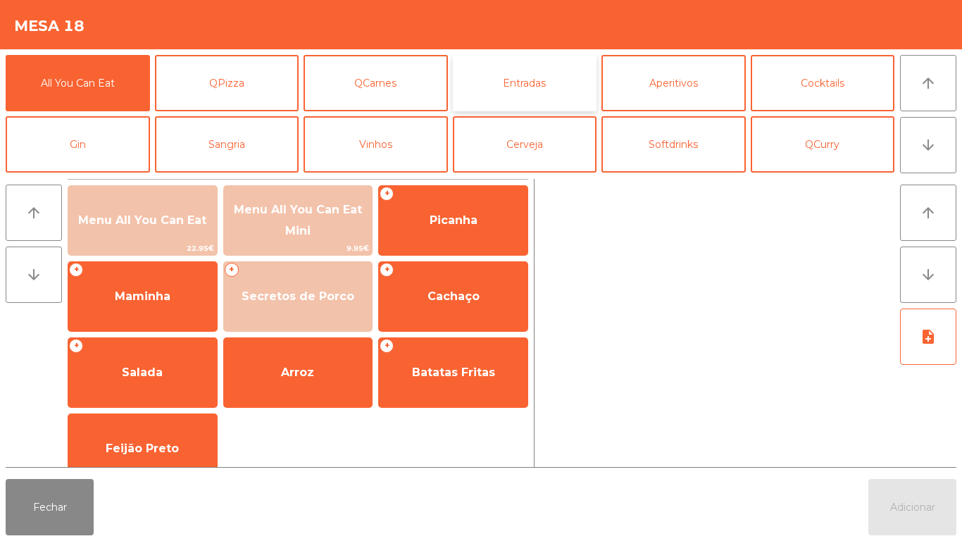
click at [519, 96] on button "Entradas" at bounding box center [525, 83] width 144 height 56
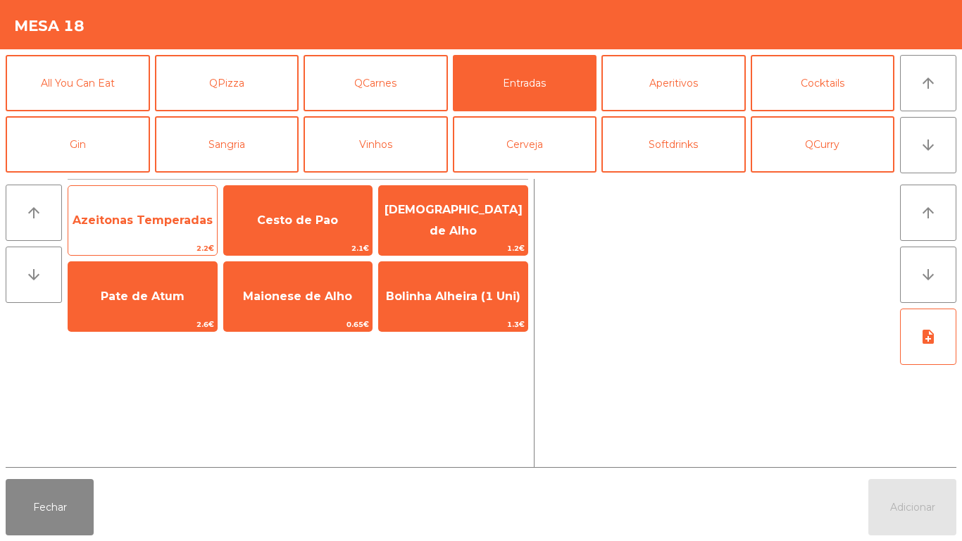
click at [132, 224] on span "Azeitonas Temperadas" at bounding box center [143, 219] width 140 height 13
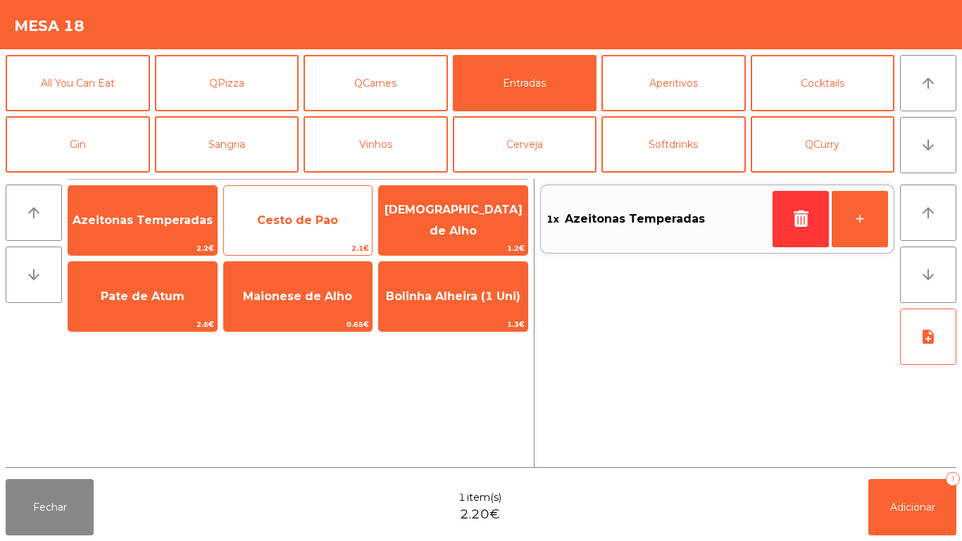
click at [291, 230] on span "Cesto de Pao" at bounding box center [298, 220] width 149 height 38
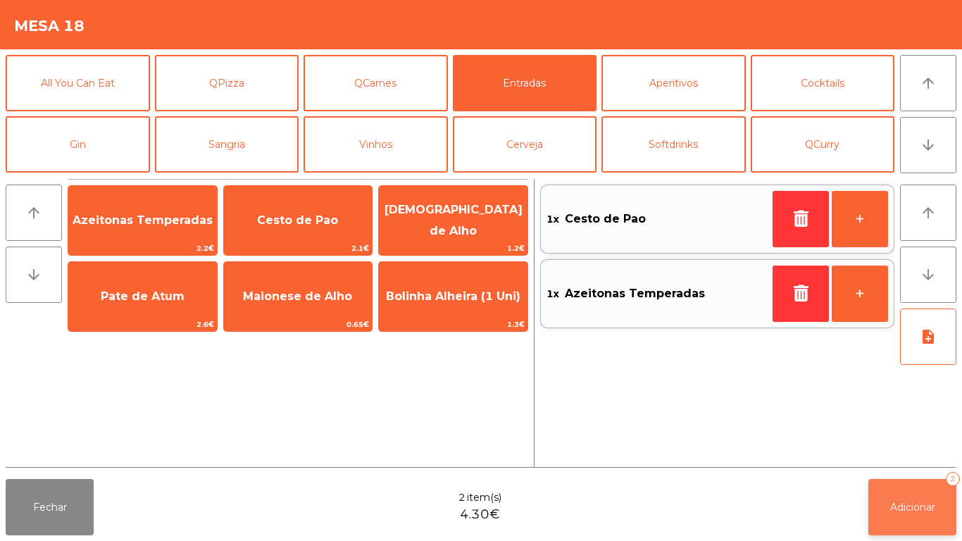
click at [900, 501] on span "Adicionar" at bounding box center [912, 507] width 45 height 13
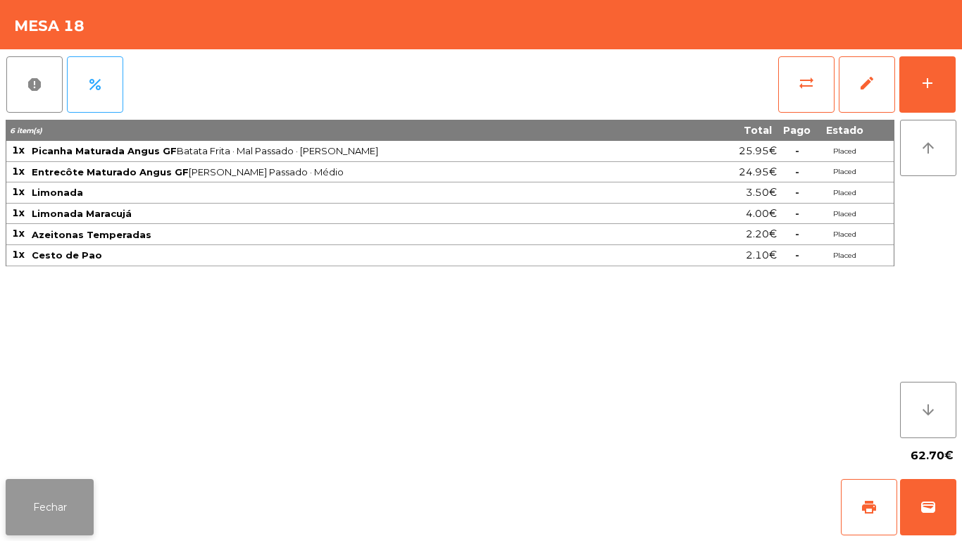
click at [63, 487] on button "Fechar" at bounding box center [50, 507] width 88 height 56
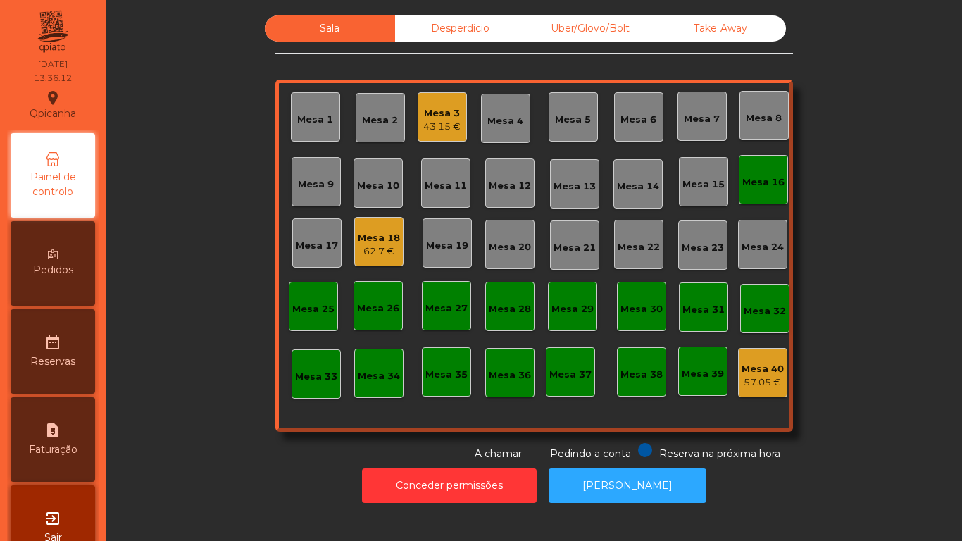
click at [313, 201] on div "Mesa 9" at bounding box center [315, 181] width 49 height 49
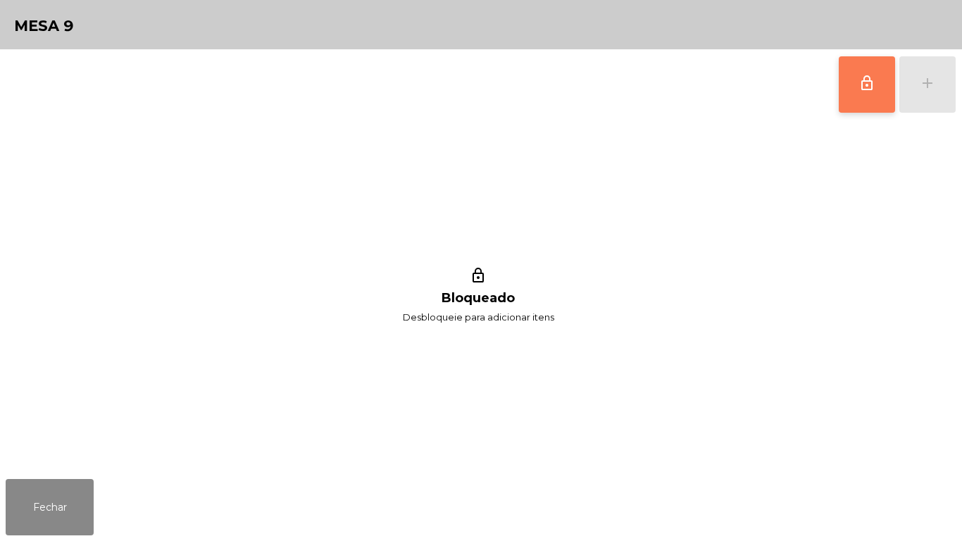
click at [853, 89] on button "lock_outline" at bounding box center [867, 84] width 56 height 56
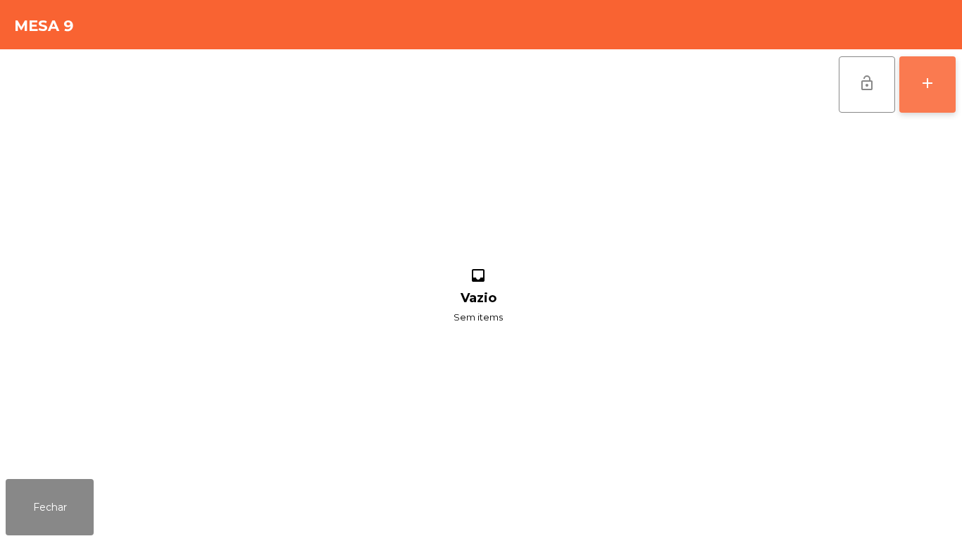
click at [948, 101] on button "add" at bounding box center [927, 84] width 56 height 56
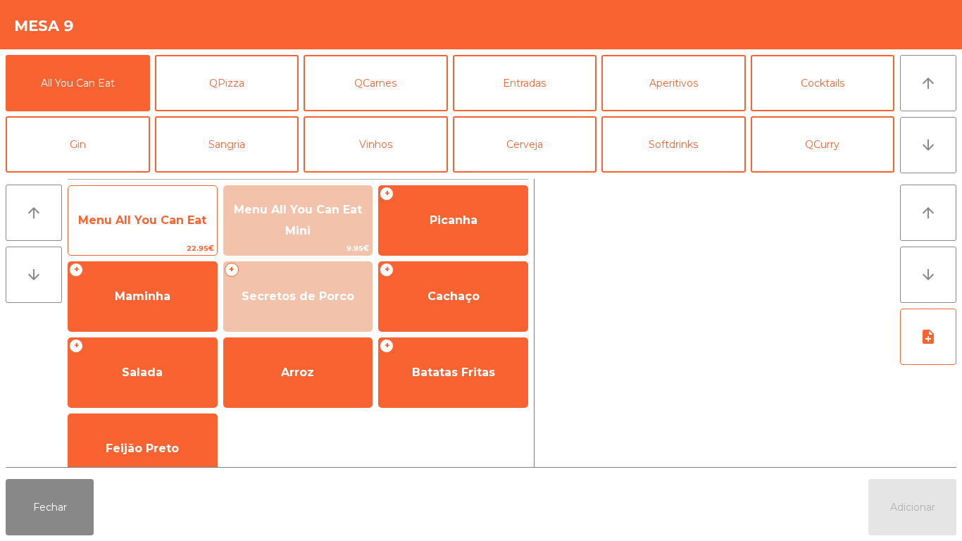
click at [164, 227] on span "Menu All You Can Eat" at bounding box center [142, 220] width 149 height 38
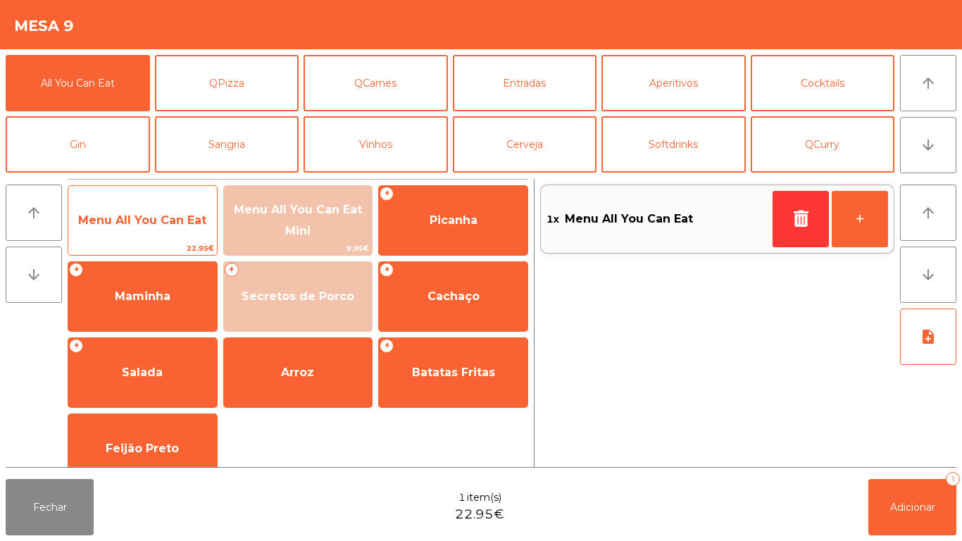
click at [167, 224] on span "Menu All You Can Eat" at bounding box center [142, 219] width 128 height 13
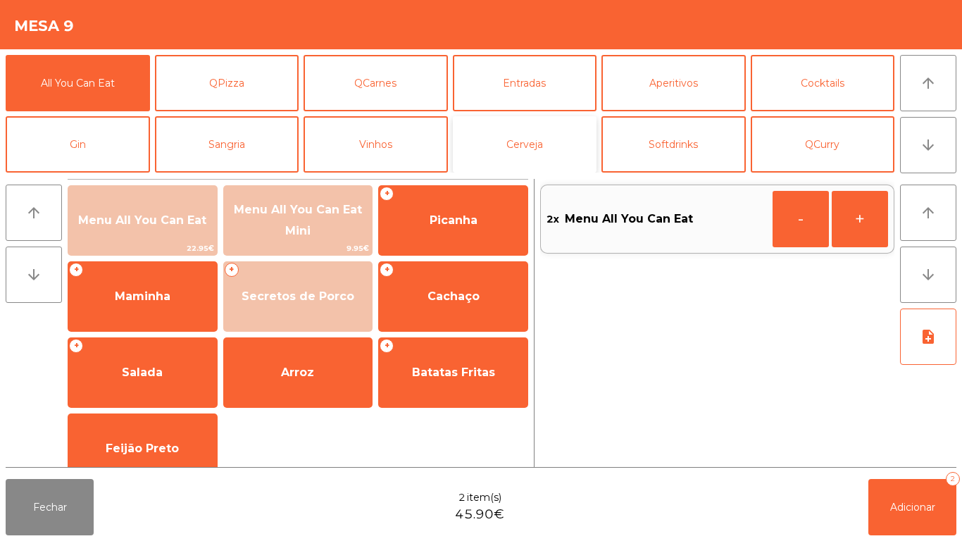
click at [543, 152] on button "Cerveja" at bounding box center [525, 144] width 144 height 56
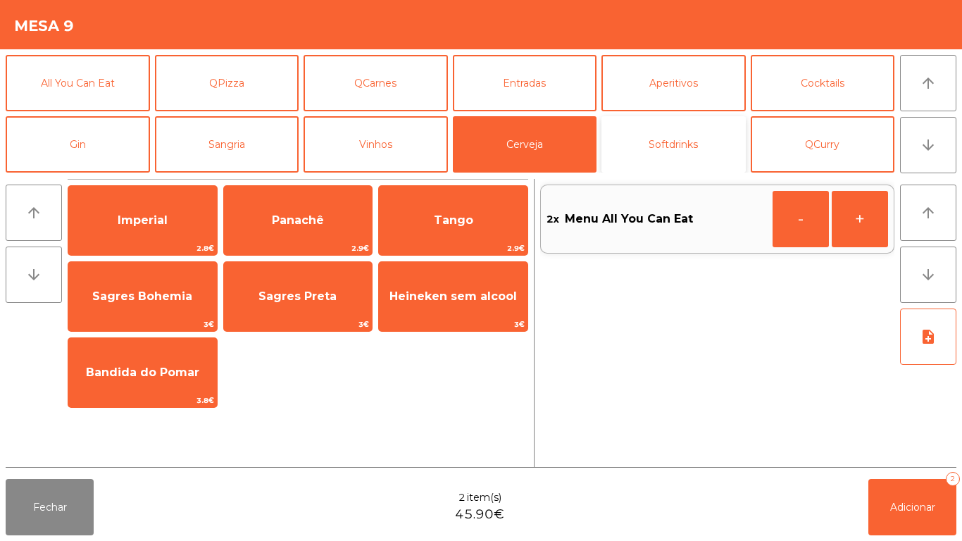
click at [671, 160] on button "Softdrinks" at bounding box center [673, 144] width 144 height 56
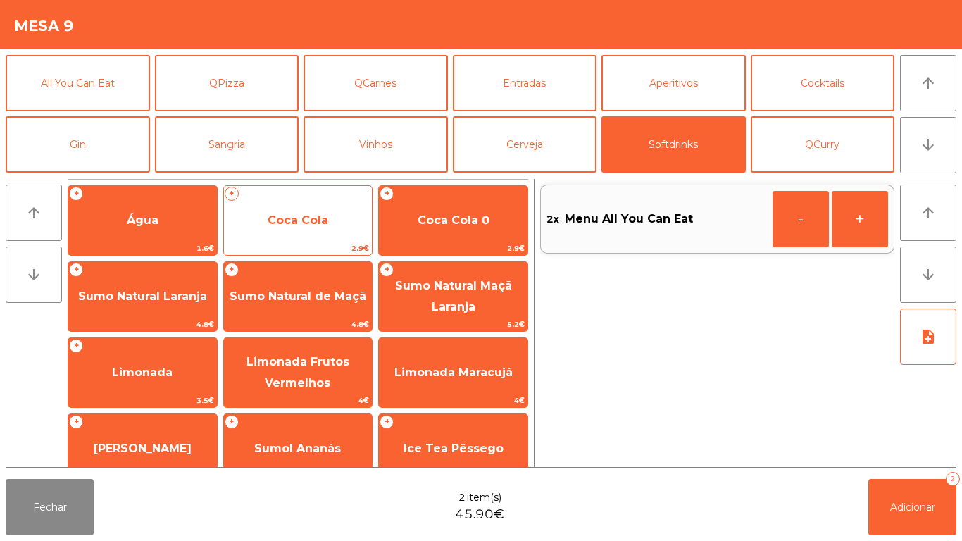
click at [308, 227] on span "Coca Cola" at bounding box center [298, 220] width 149 height 38
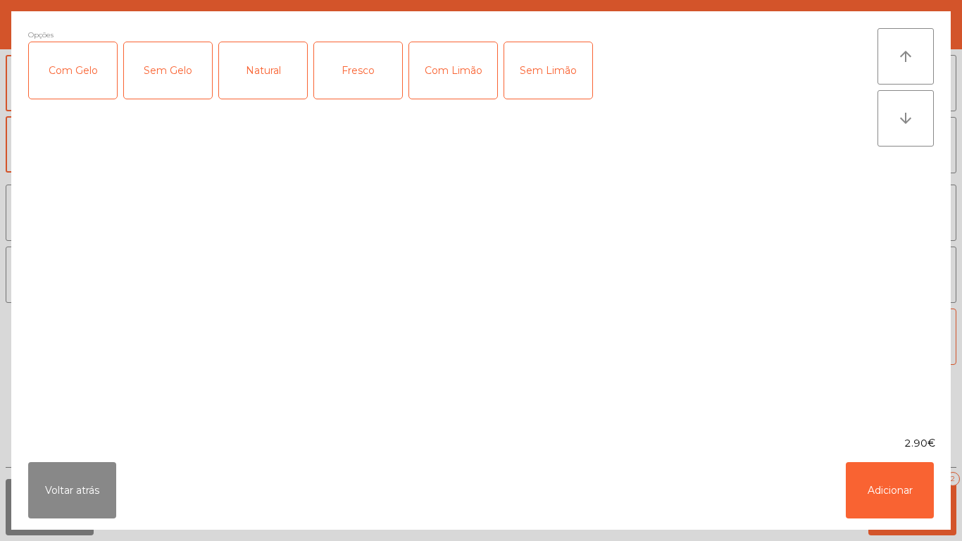
click at [87, 83] on div "Com Gelo" at bounding box center [73, 70] width 88 height 56
click at [900, 482] on button "Adicionar" at bounding box center [890, 490] width 88 height 56
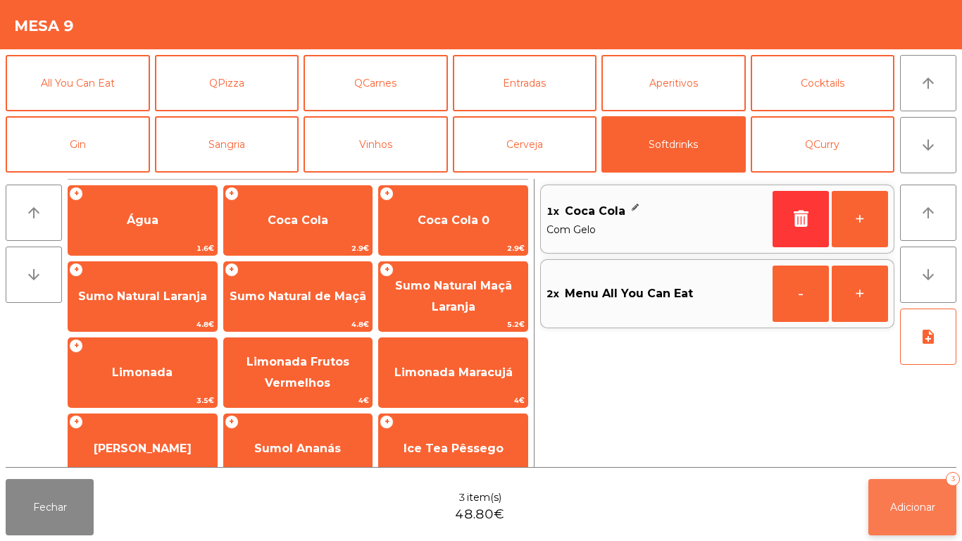
click at [893, 497] on button "Adicionar 3" at bounding box center [912, 507] width 88 height 56
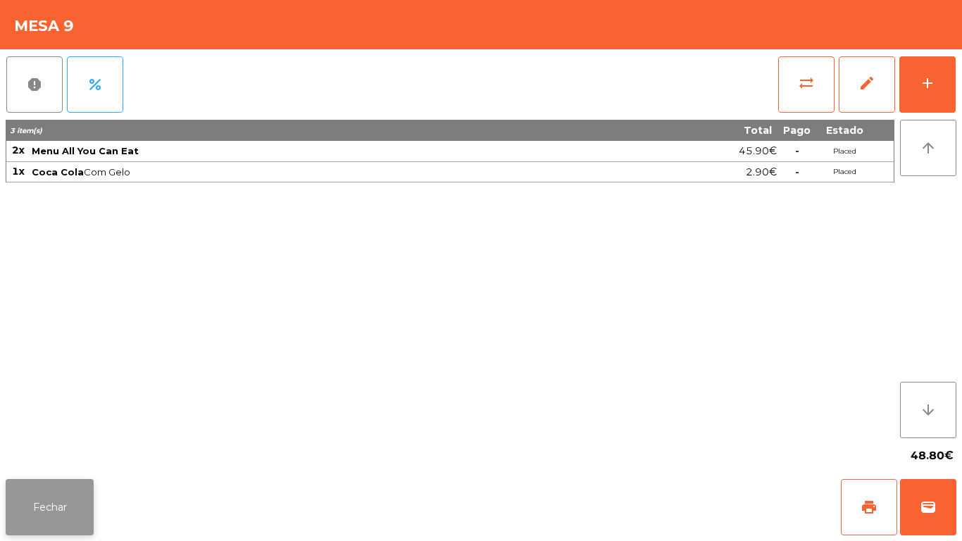
click at [65, 484] on button "Fechar" at bounding box center [50, 507] width 88 height 56
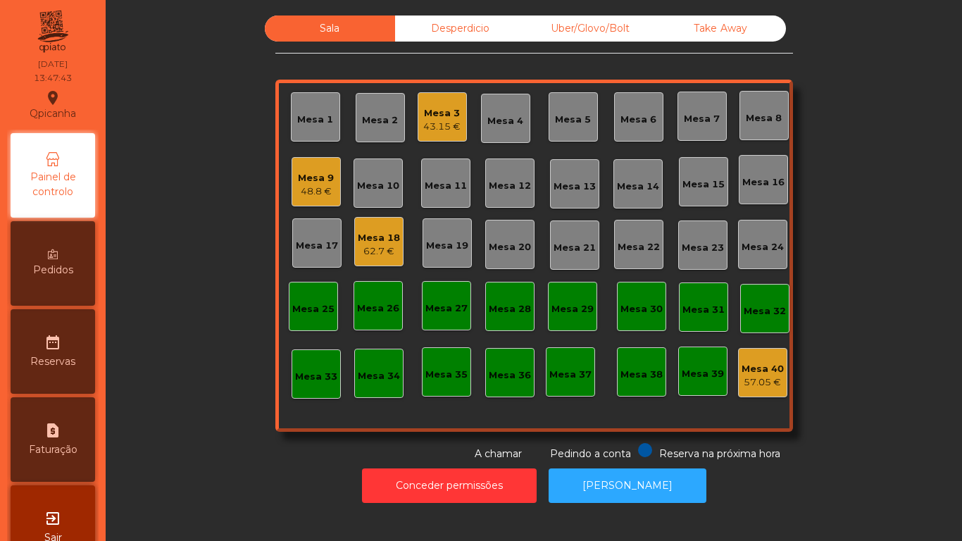
click at [306, 196] on div "48.8 €" at bounding box center [316, 191] width 36 height 14
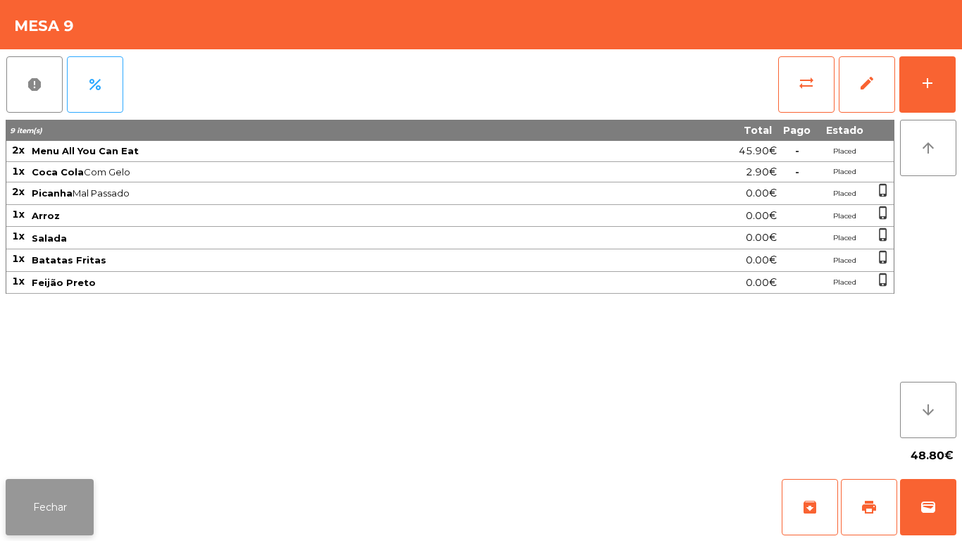
click at [58, 506] on button "Fechar" at bounding box center [50, 507] width 88 height 56
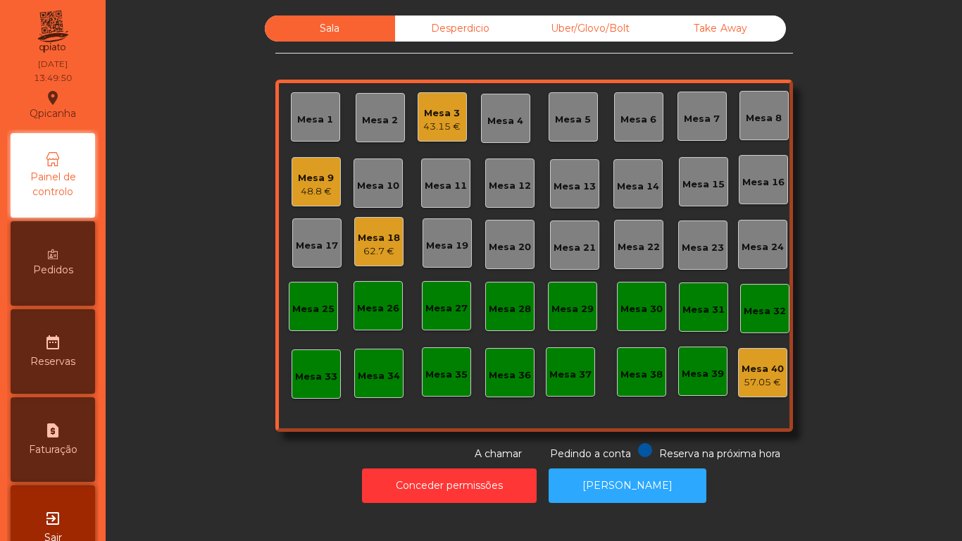
click at [385, 248] on div "62.7 €" at bounding box center [379, 251] width 42 height 14
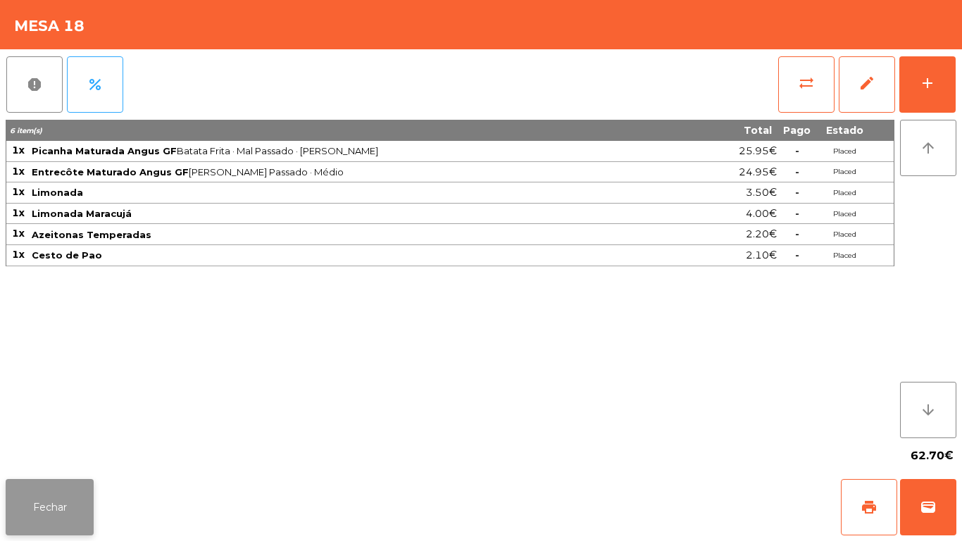
click at [64, 503] on button "Fechar" at bounding box center [50, 507] width 88 height 56
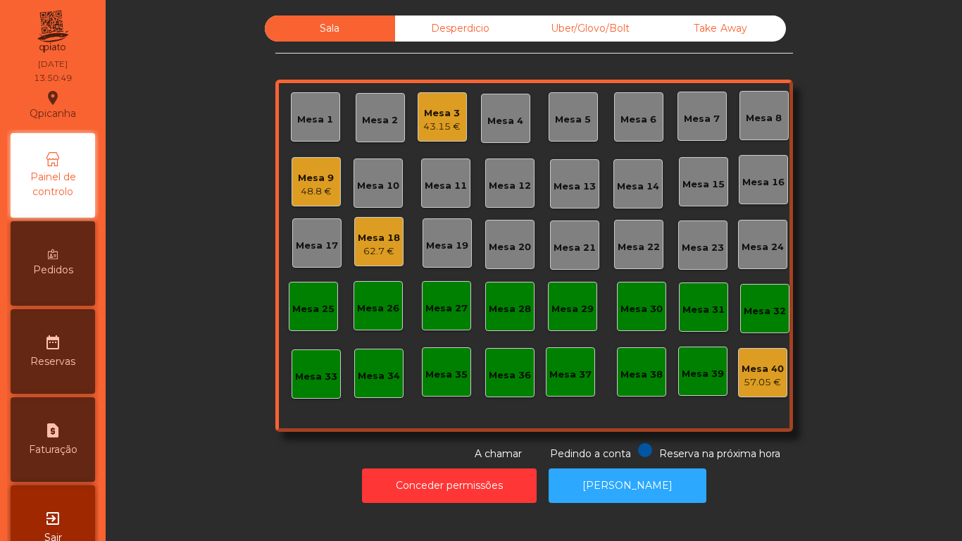
click at [323, 182] on div "Mesa 9" at bounding box center [316, 178] width 36 height 14
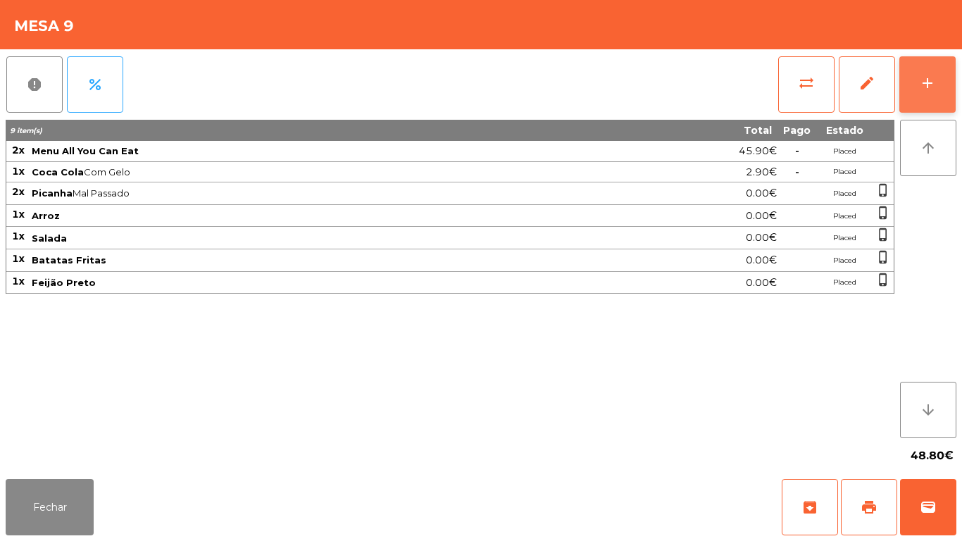
click at [925, 75] on div "add" at bounding box center [927, 83] width 17 height 17
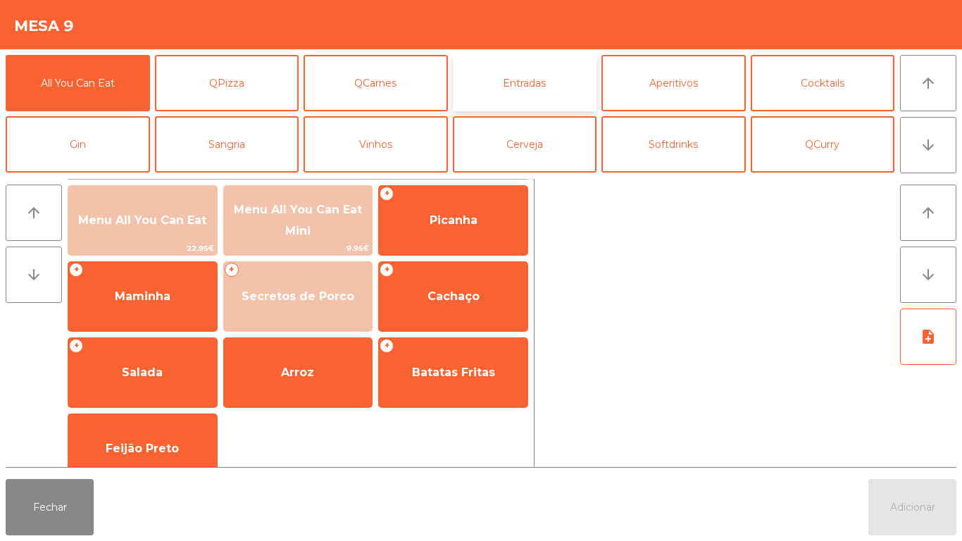
click at [556, 83] on button "Entradas" at bounding box center [525, 83] width 144 height 56
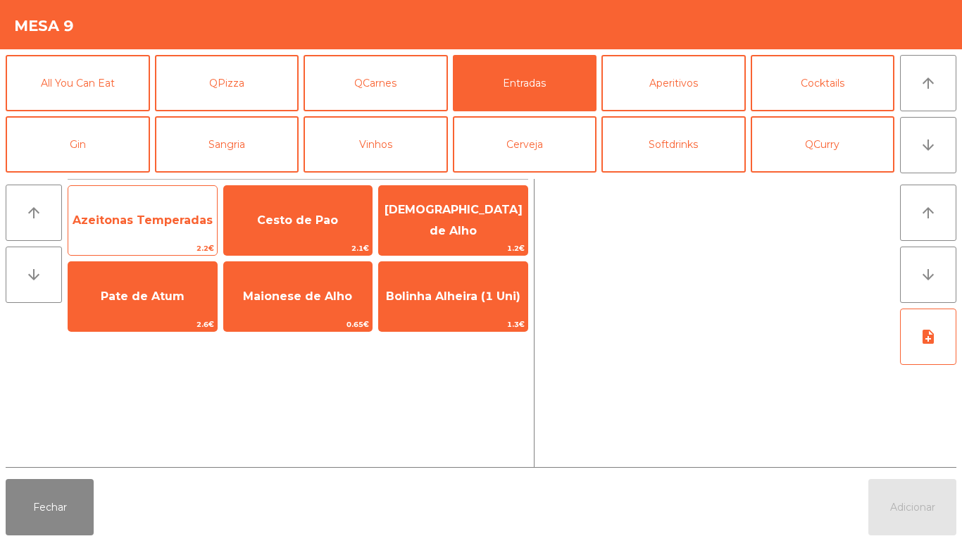
click at [144, 225] on span "Azeitonas Temperadas" at bounding box center [143, 219] width 140 height 13
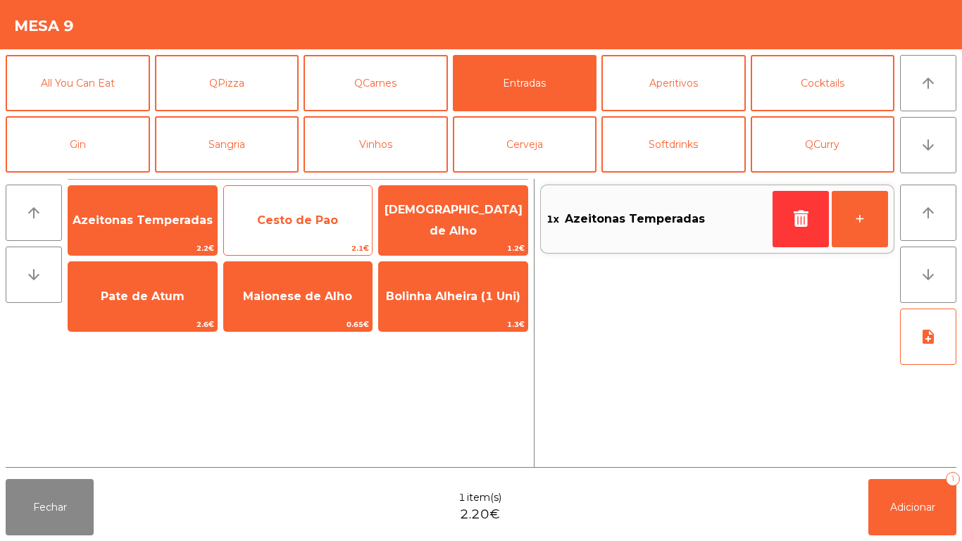
click at [309, 211] on span "Cesto de Pao" at bounding box center [298, 220] width 149 height 38
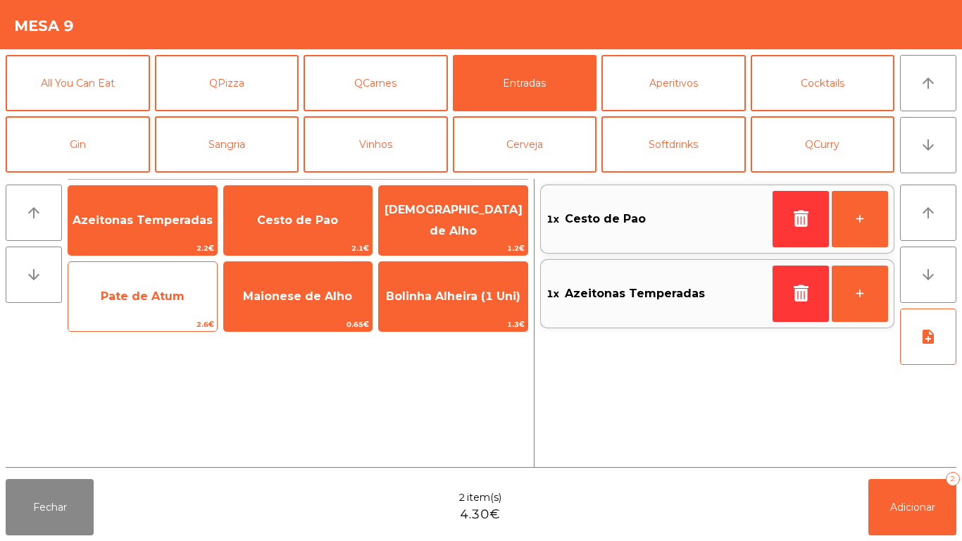
click at [156, 310] on span "Pate de Atum" at bounding box center [142, 296] width 149 height 38
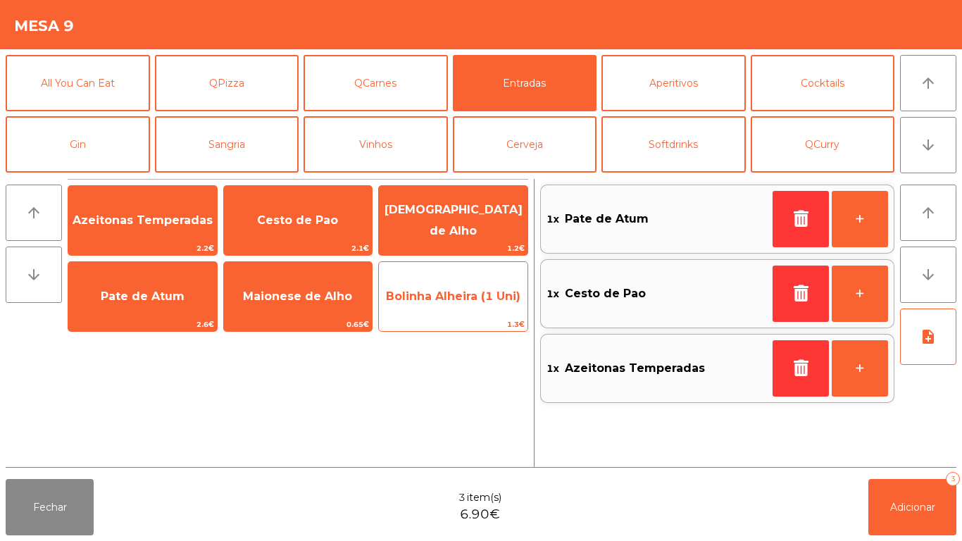
click at [457, 298] on span "Bolinha Alheira (1 Uni)" at bounding box center [453, 295] width 134 height 13
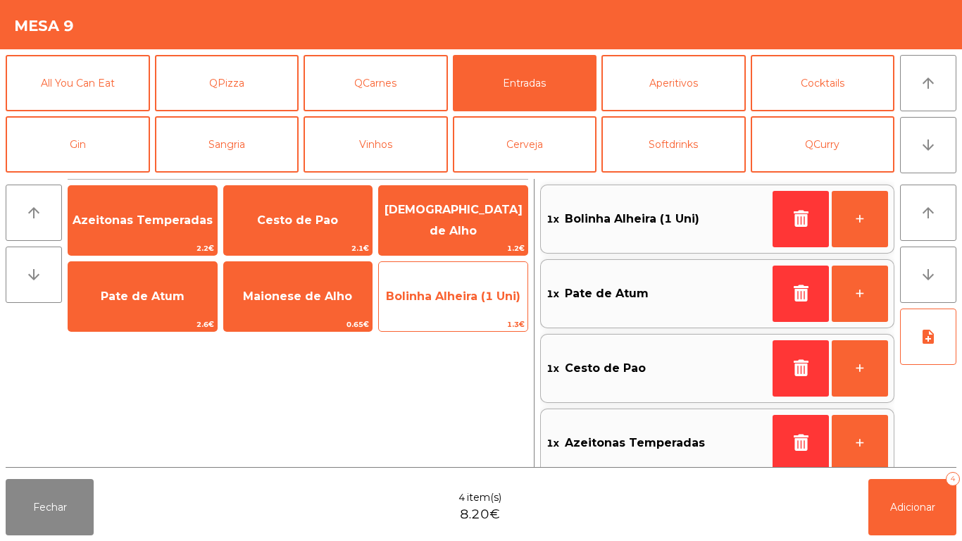
click at [457, 303] on span "Bolinha Alheira (1 Uni)" at bounding box center [453, 296] width 149 height 38
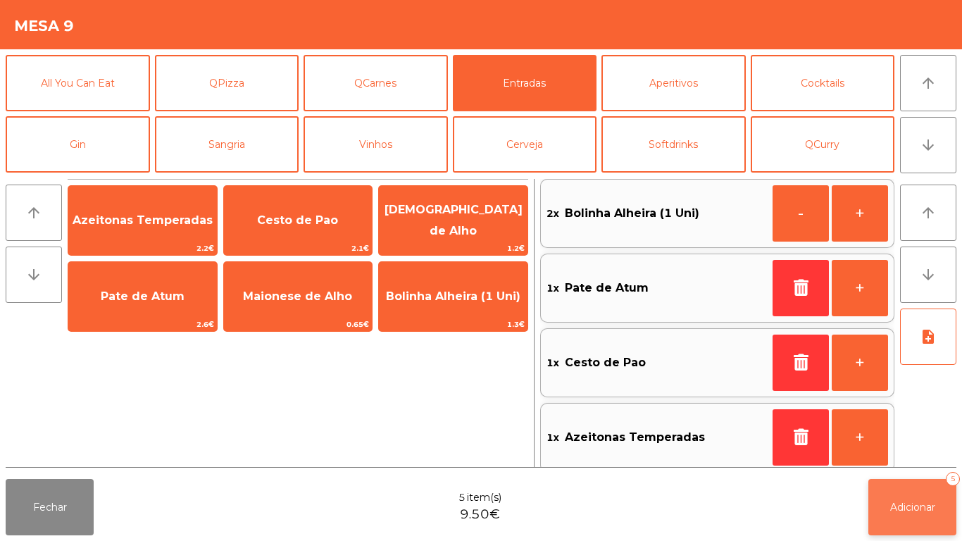
click at [905, 526] on button "Adicionar 5" at bounding box center [912, 507] width 88 height 56
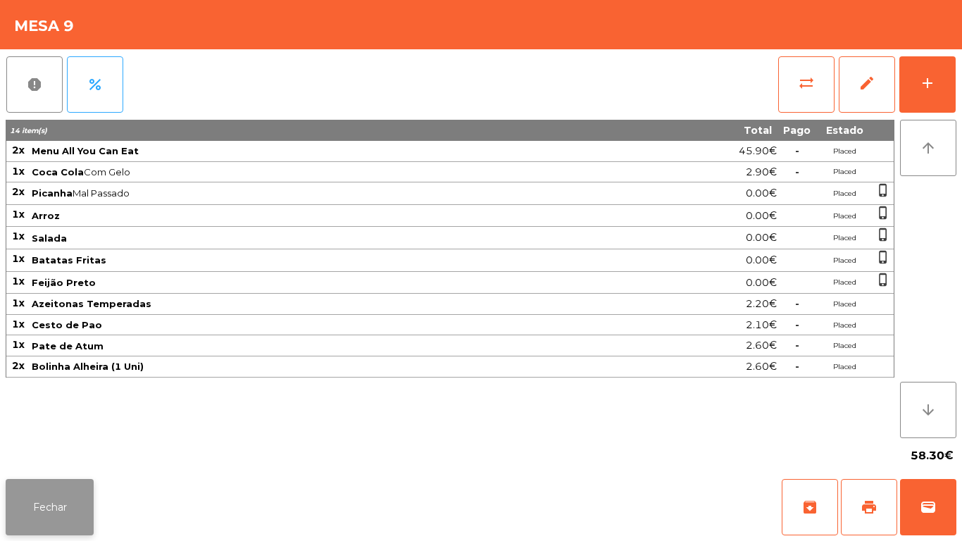
click at [60, 506] on button "Fechar" at bounding box center [50, 507] width 88 height 56
click at [64, 495] on button "Fechar" at bounding box center [50, 507] width 88 height 56
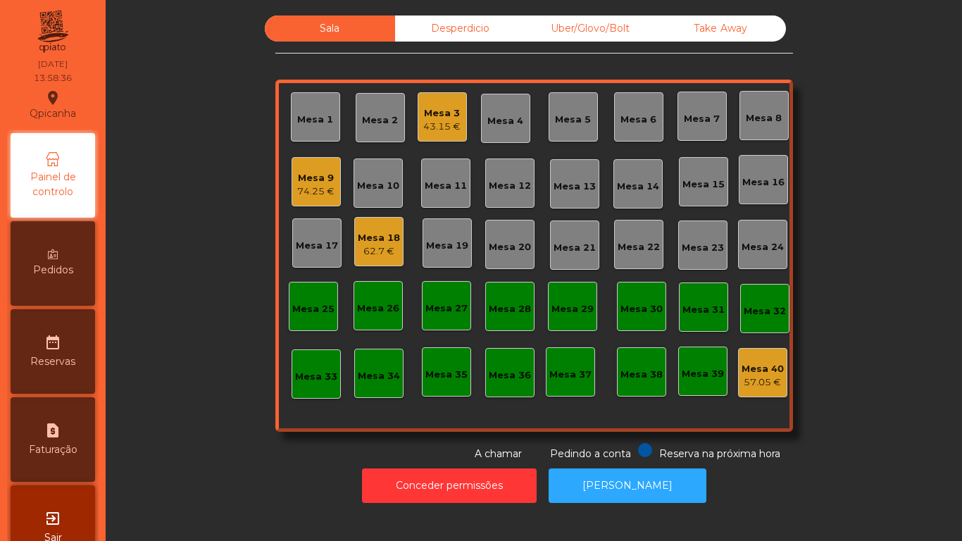
click at [313, 125] on div "Mesa 1" at bounding box center [315, 120] width 36 height 14
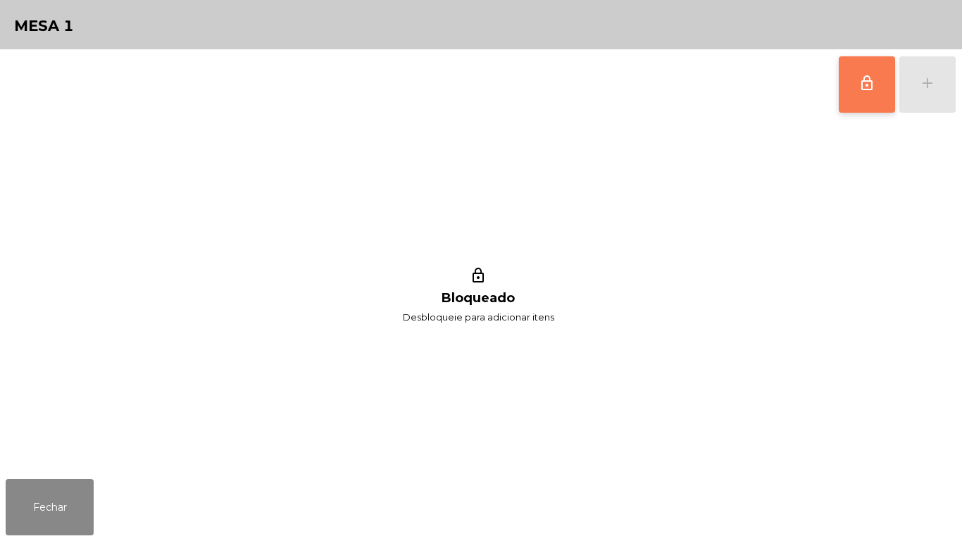
click at [855, 99] on button "lock_outline" at bounding box center [867, 84] width 56 height 56
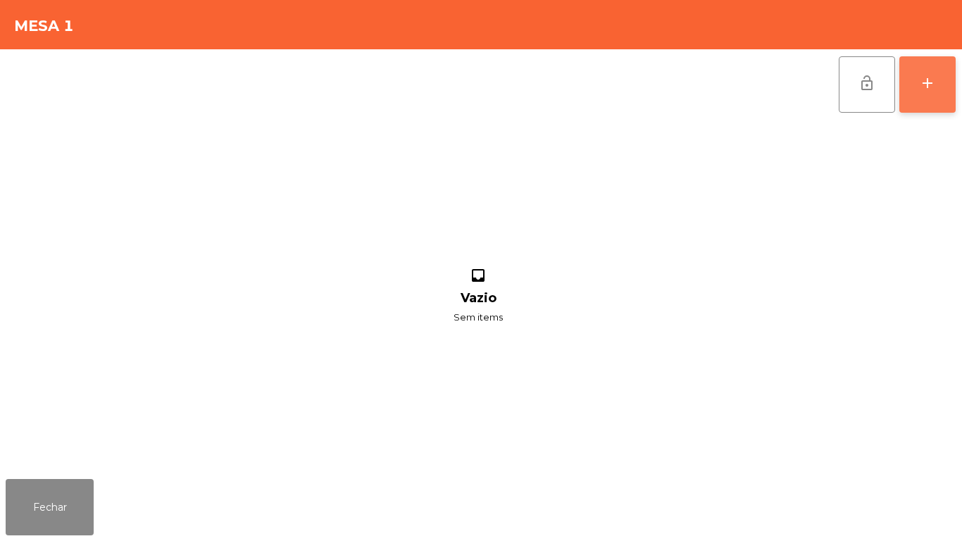
click at [922, 99] on button "add" at bounding box center [927, 84] width 56 height 56
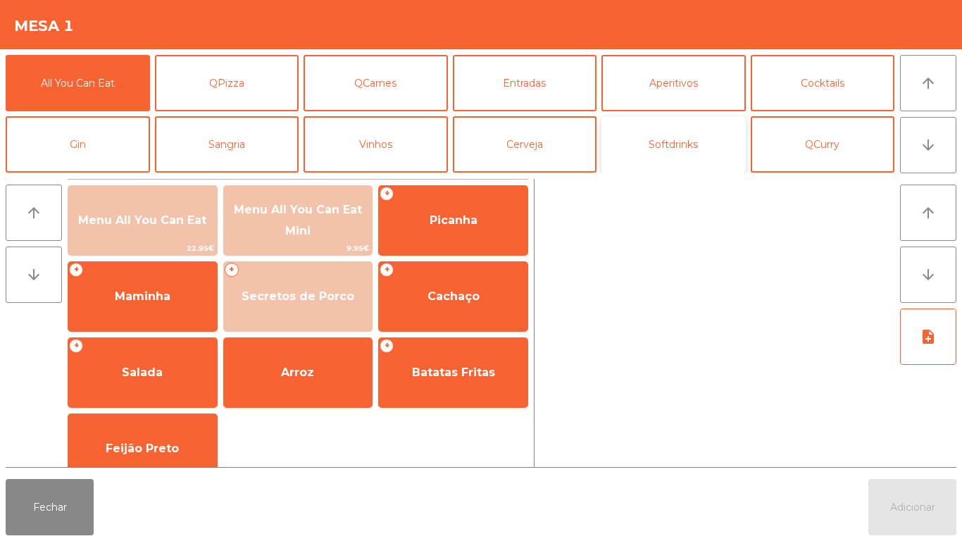
click at [658, 144] on button "Softdrinks" at bounding box center [673, 144] width 144 height 56
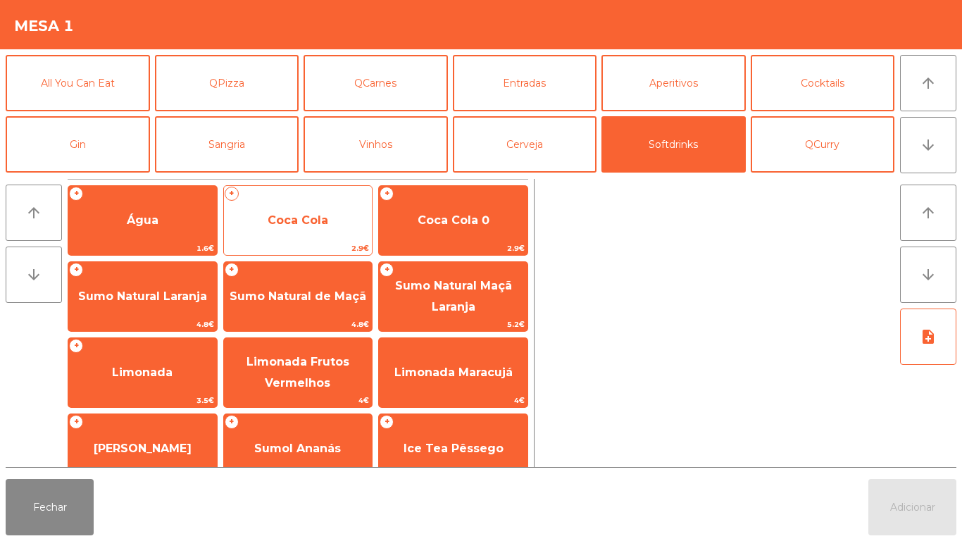
click at [288, 222] on span "Coca Cola" at bounding box center [298, 219] width 61 height 13
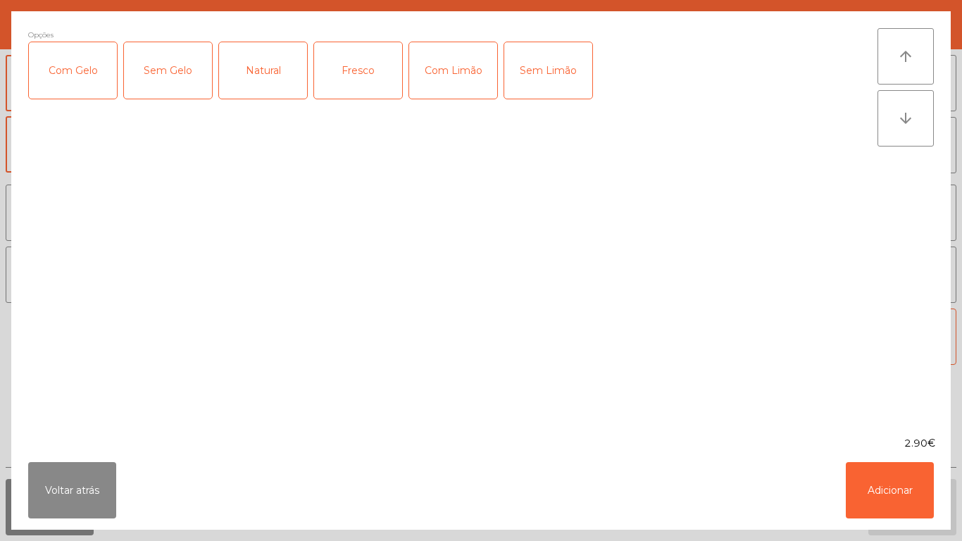
click at [89, 84] on div "Com Gelo" at bounding box center [73, 70] width 88 height 56
click at [463, 90] on div "Com Limão" at bounding box center [453, 70] width 88 height 56
click at [868, 482] on button "Adicionar" at bounding box center [890, 490] width 88 height 56
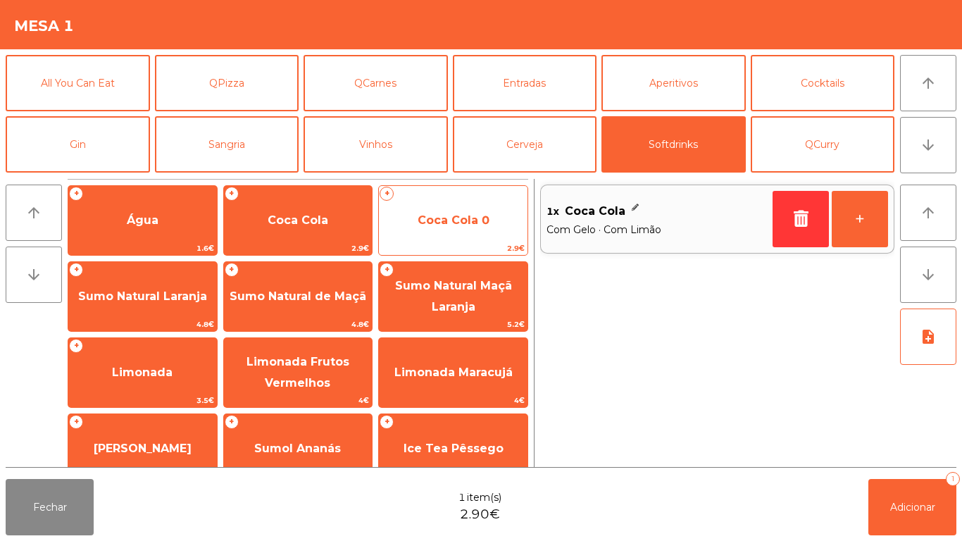
click at [458, 222] on span "Coca Cola 0" at bounding box center [454, 219] width 72 height 13
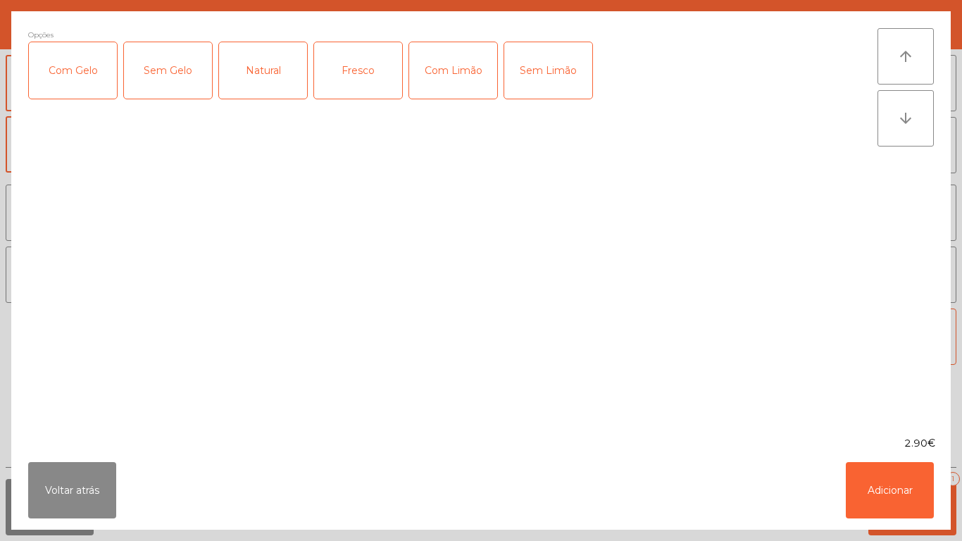
click at [94, 78] on div "Com Gelo" at bounding box center [73, 70] width 88 height 56
click at [455, 82] on div "Com Limão" at bounding box center [453, 70] width 88 height 56
click at [885, 482] on button "Adicionar" at bounding box center [890, 490] width 88 height 56
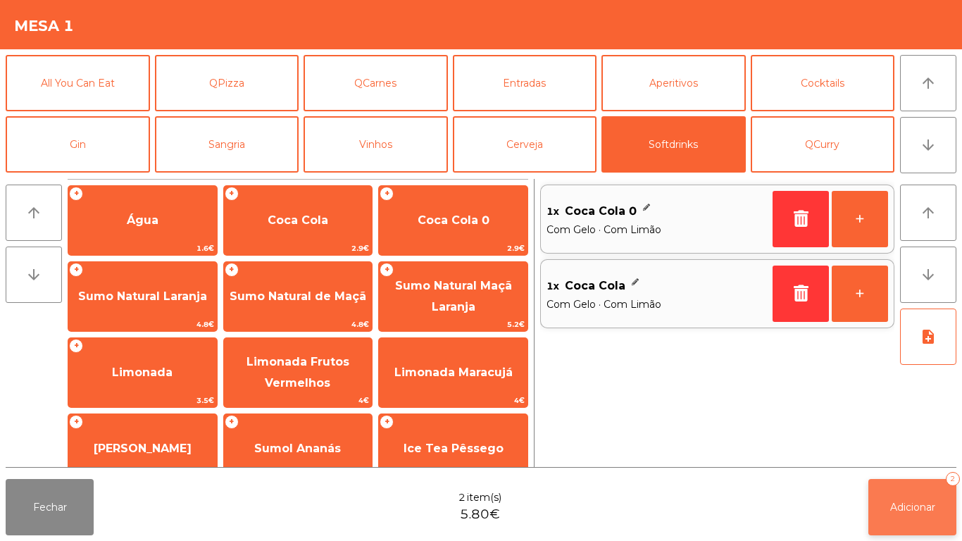
click at [886, 513] on button "Adicionar 2" at bounding box center [912, 507] width 88 height 56
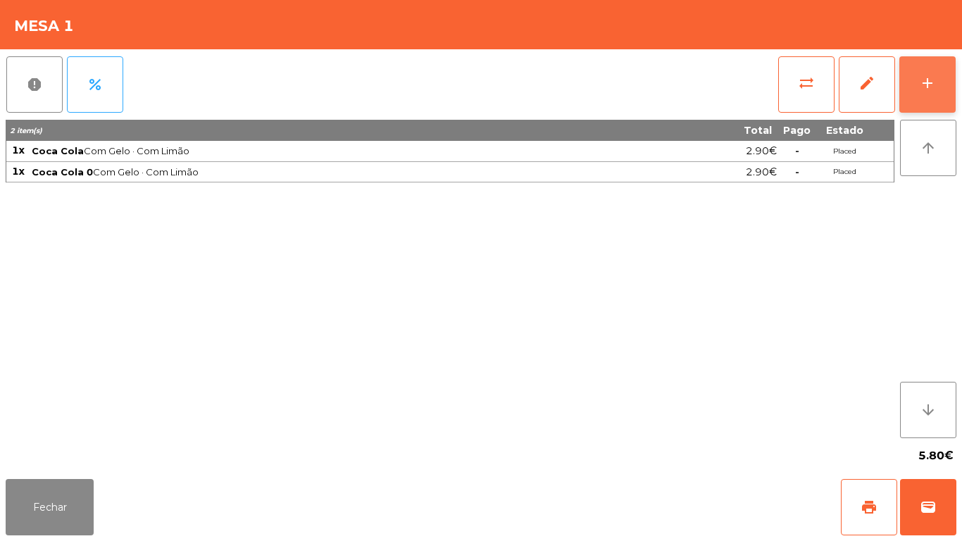
click at [943, 77] on button "add" at bounding box center [927, 84] width 56 height 56
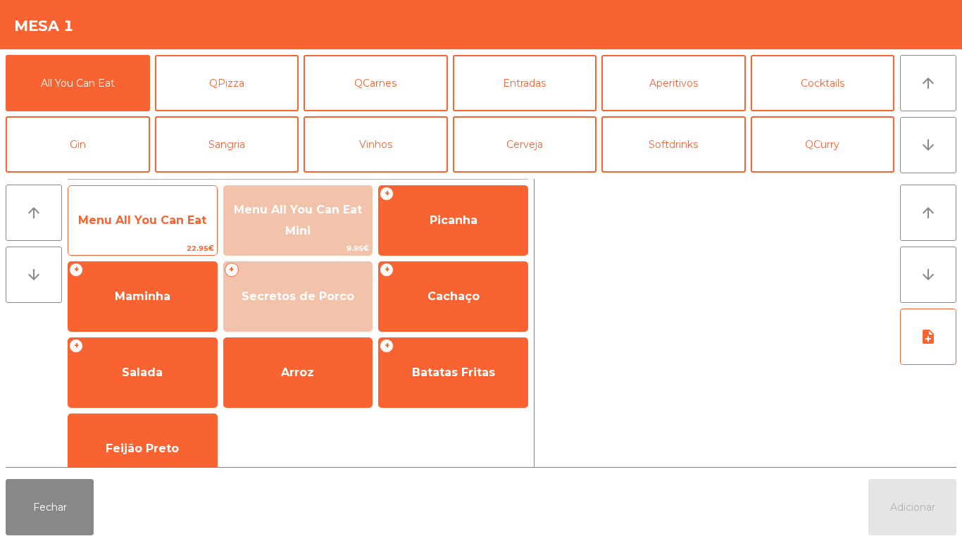
click at [130, 218] on span "Menu All You Can Eat" at bounding box center [142, 219] width 128 height 13
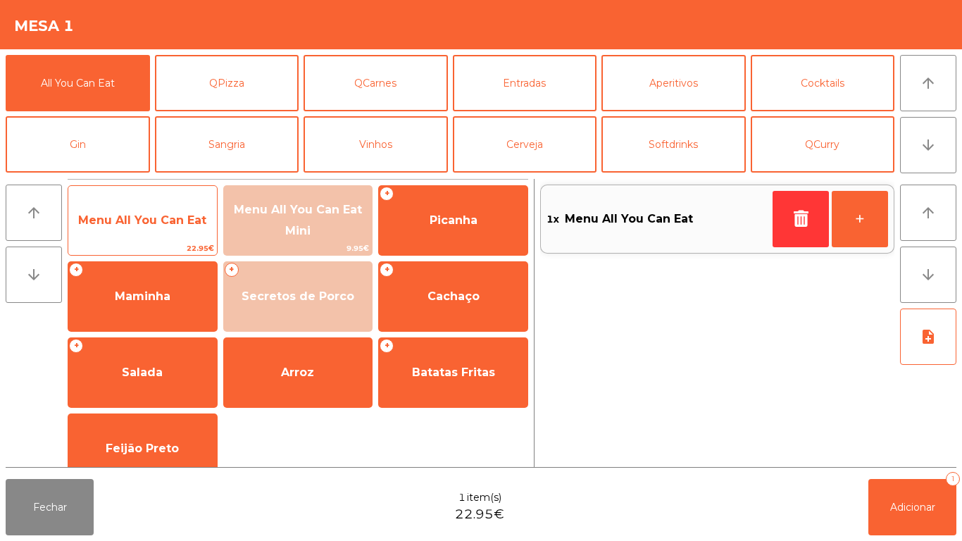
click at [144, 214] on span "Menu All You Can Eat" at bounding box center [142, 219] width 128 height 13
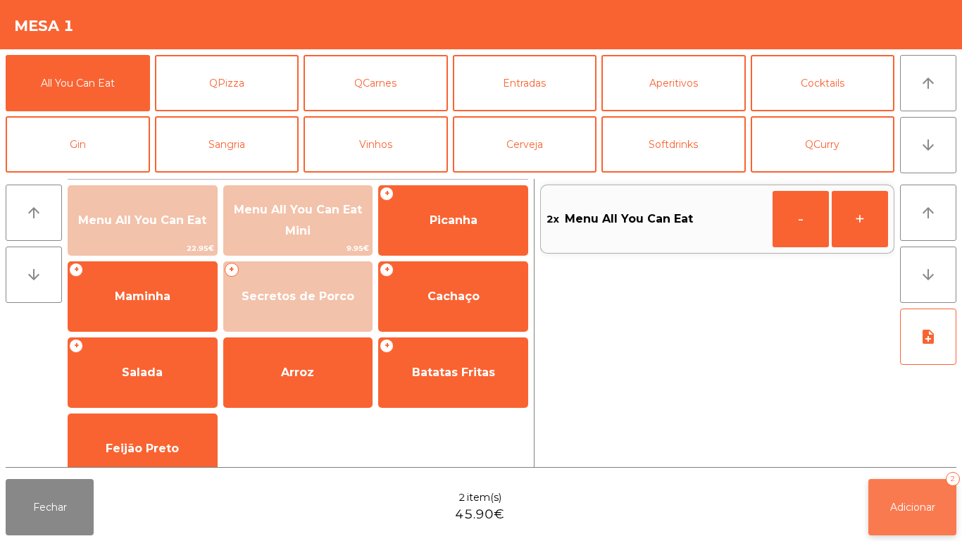
click at [886, 503] on button "Adicionar 2" at bounding box center [912, 507] width 88 height 56
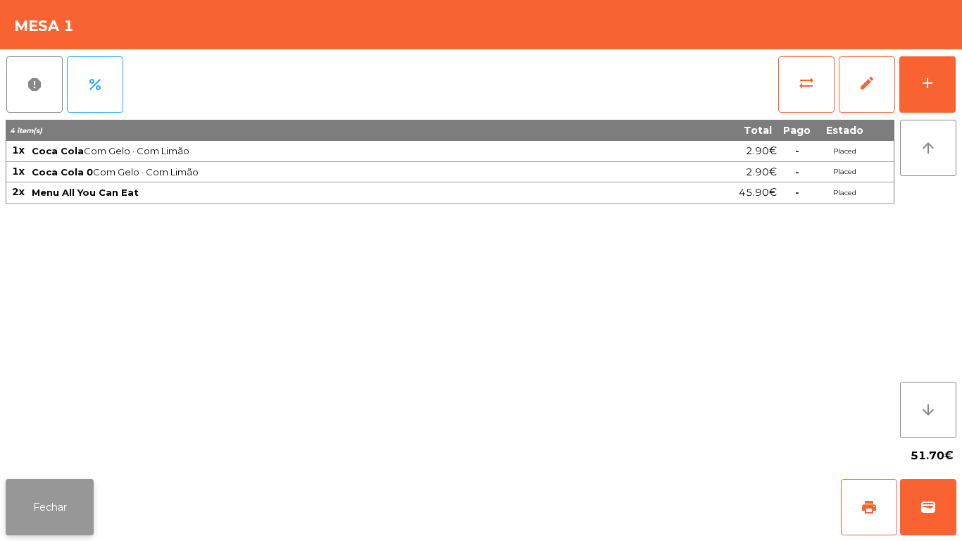
click at [37, 493] on button "Fechar" at bounding box center [50, 507] width 88 height 56
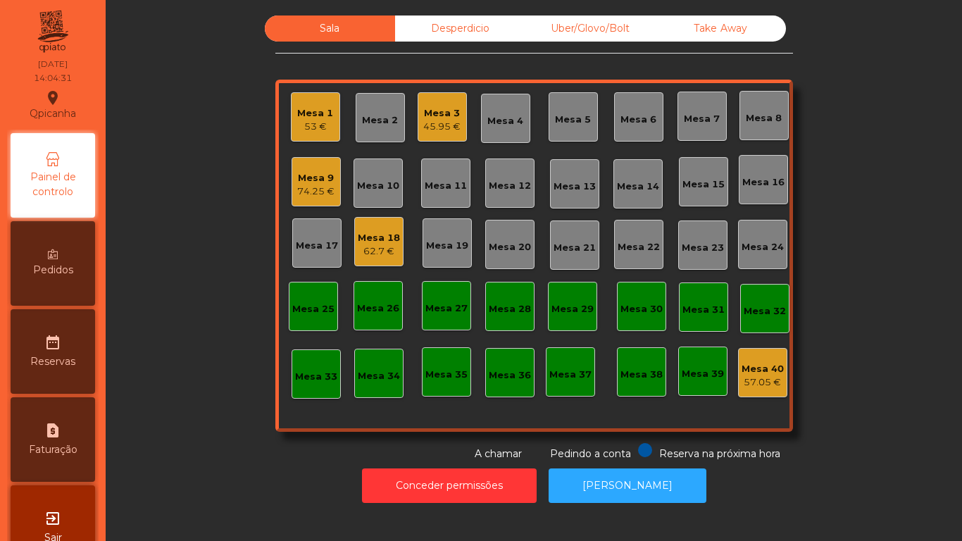
click at [316, 123] on div "53 €" at bounding box center [315, 127] width 36 height 14
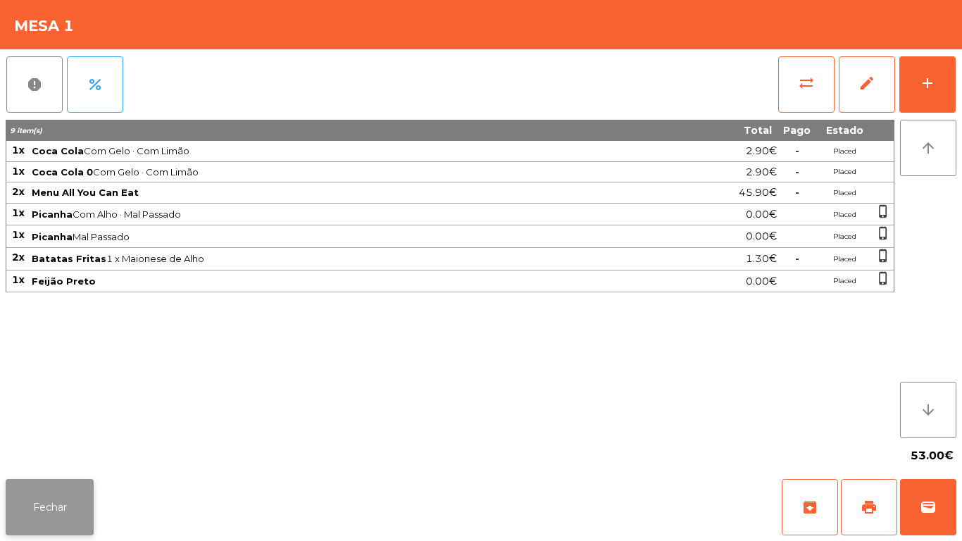
click at [83, 525] on button "Fechar" at bounding box center [50, 507] width 88 height 56
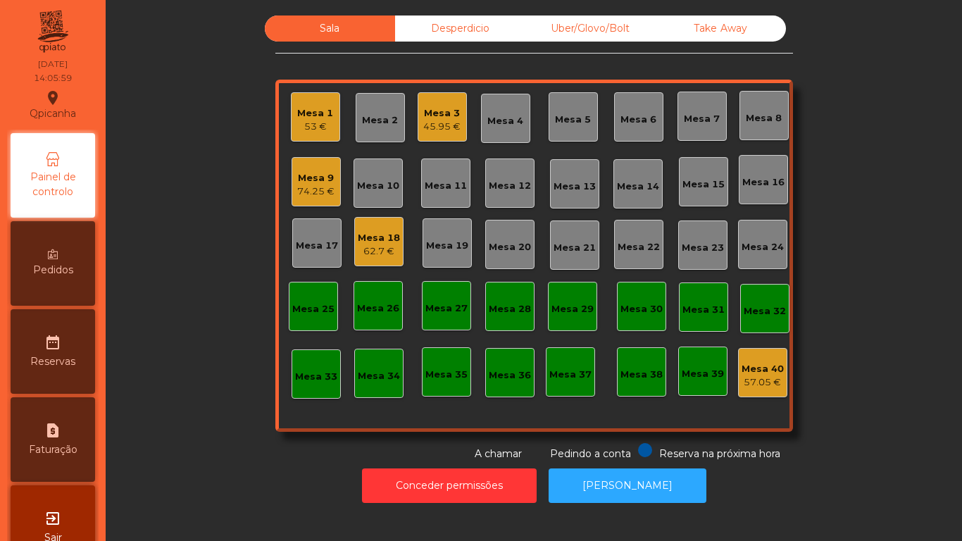
click at [439, 120] on div "45.95 €" at bounding box center [441, 127] width 37 height 14
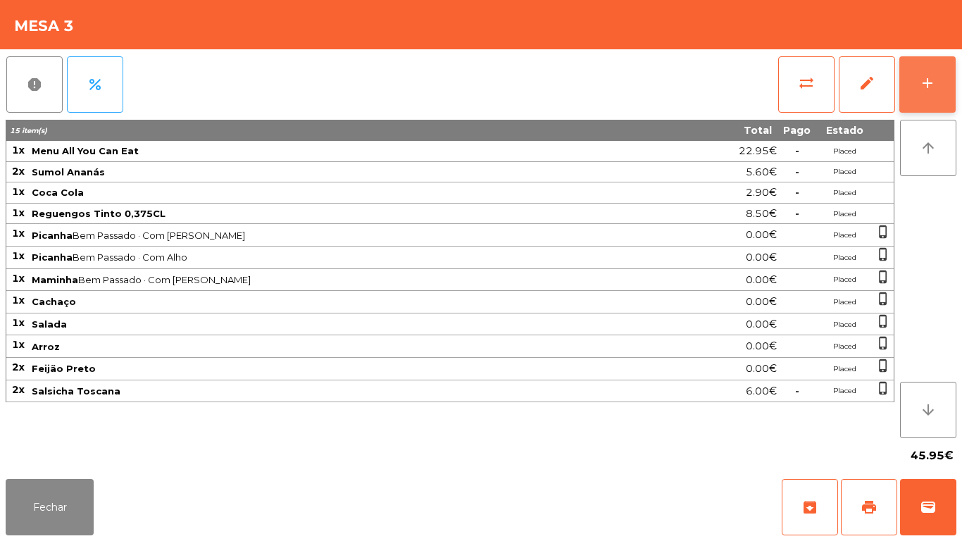
click at [920, 97] on button "add" at bounding box center [927, 84] width 56 height 56
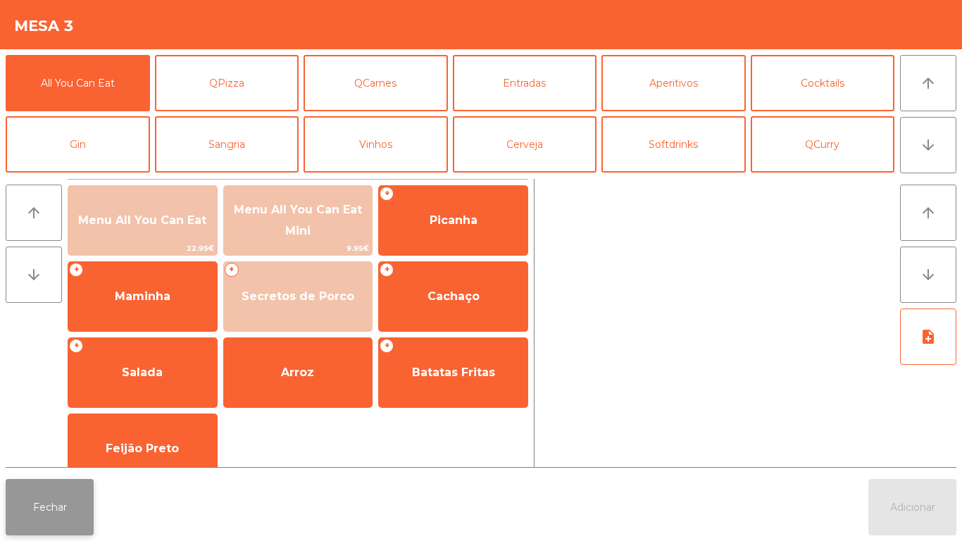
click at [49, 514] on button "Fechar" at bounding box center [50, 507] width 88 height 56
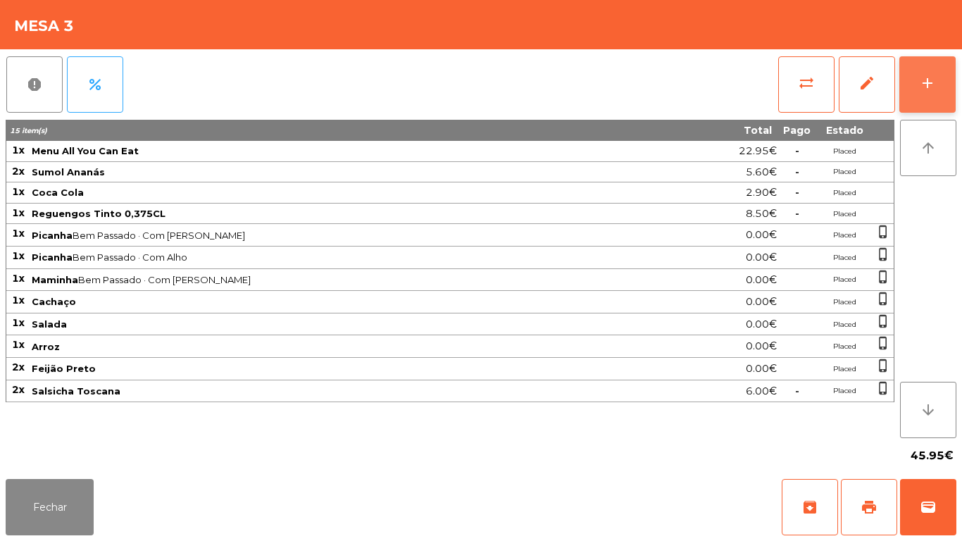
click at [924, 89] on div "add" at bounding box center [927, 83] width 17 height 17
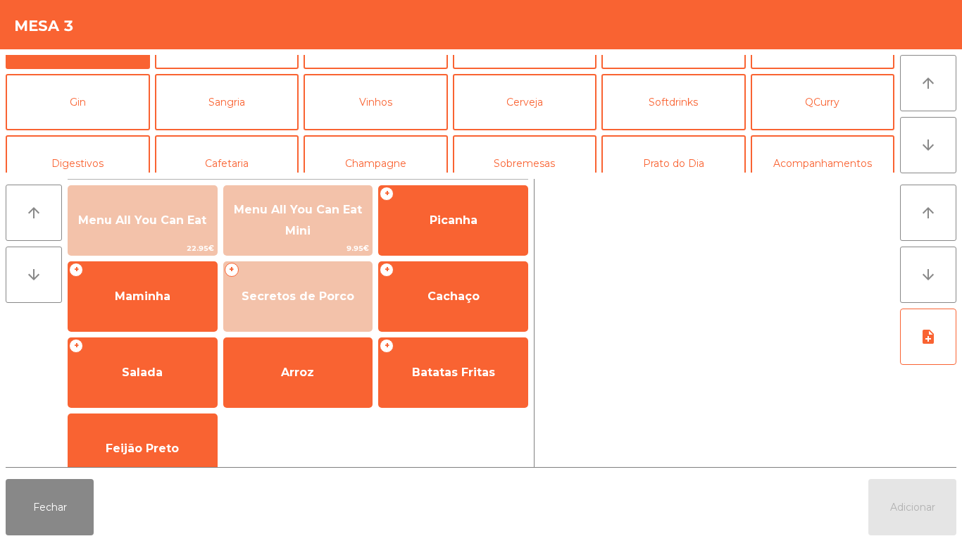
scroll to position [66, 0]
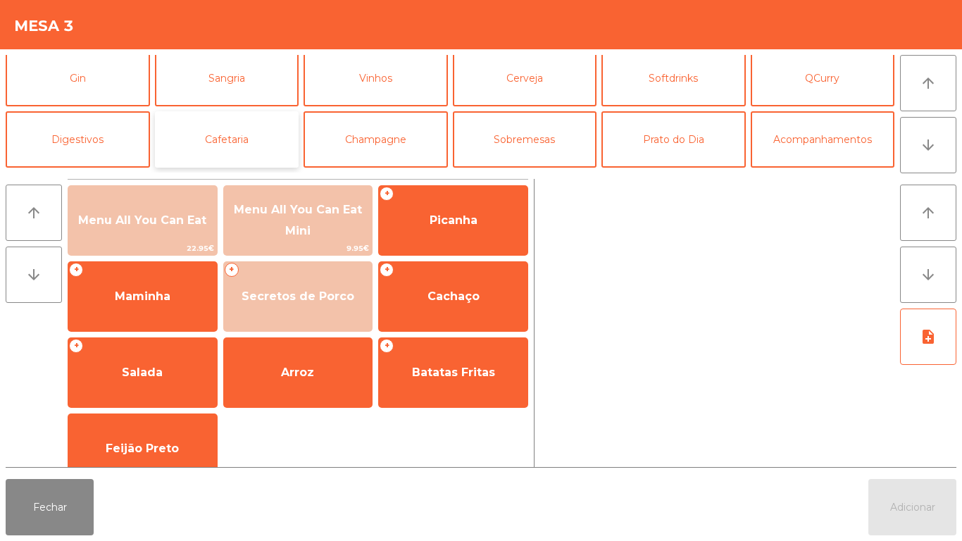
click at [233, 147] on button "Cafetaria" at bounding box center [227, 139] width 144 height 56
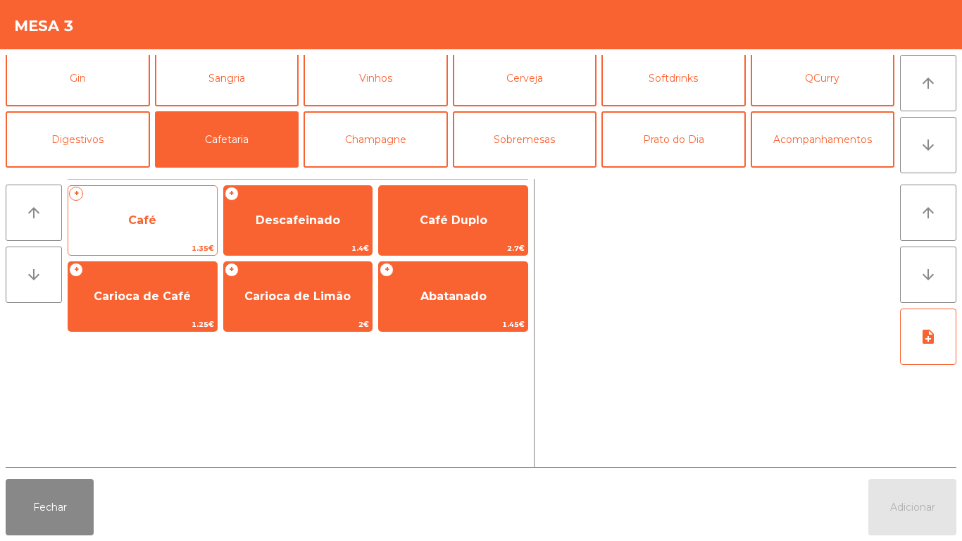
click at [158, 228] on span "Café" at bounding box center [142, 220] width 149 height 38
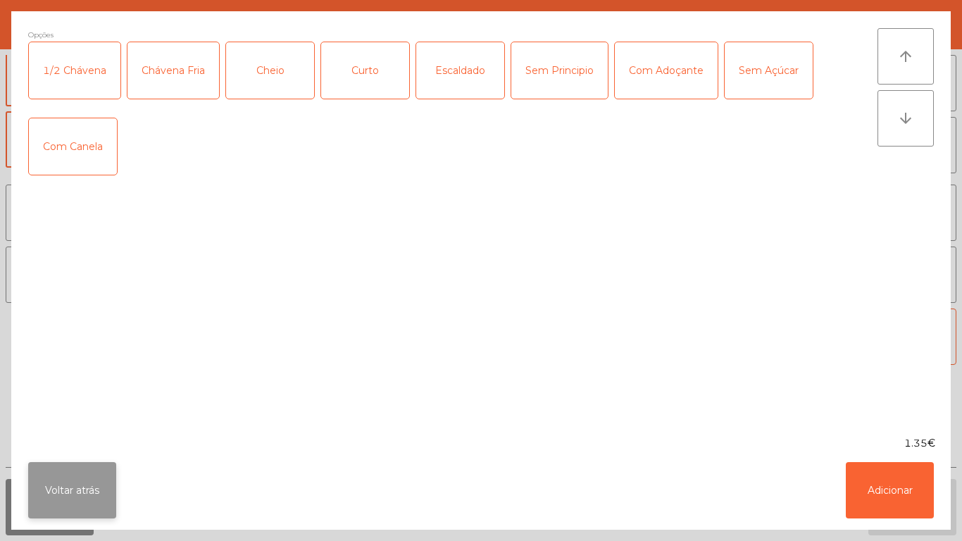
click at [87, 479] on button "Voltar atrás" at bounding box center [72, 490] width 88 height 56
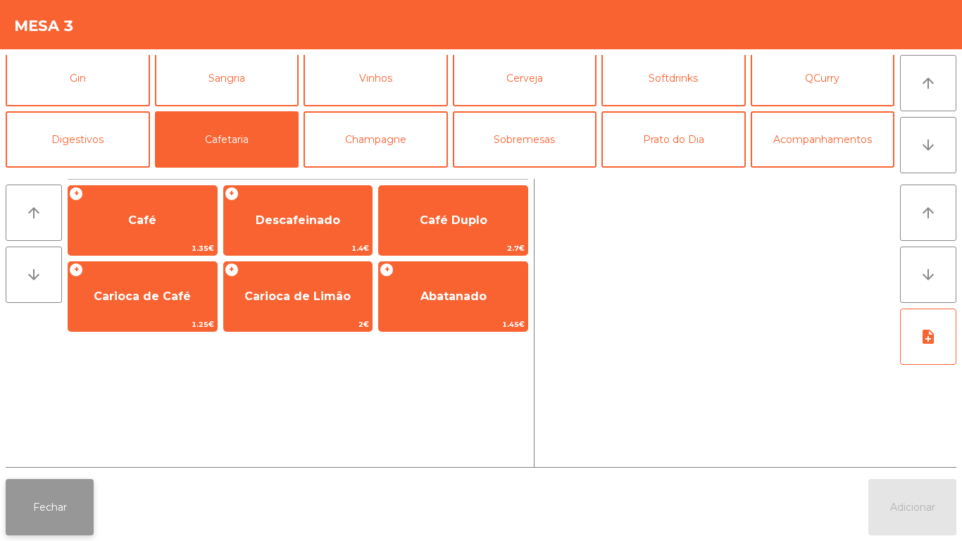
click at [73, 499] on button "Fechar" at bounding box center [50, 507] width 88 height 56
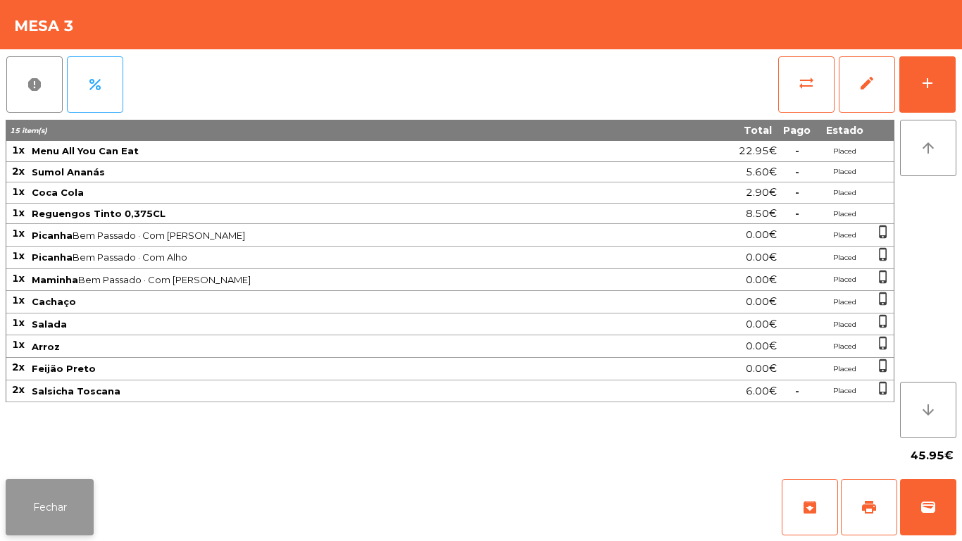
click at [54, 508] on button "Fechar" at bounding box center [50, 507] width 88 height 56
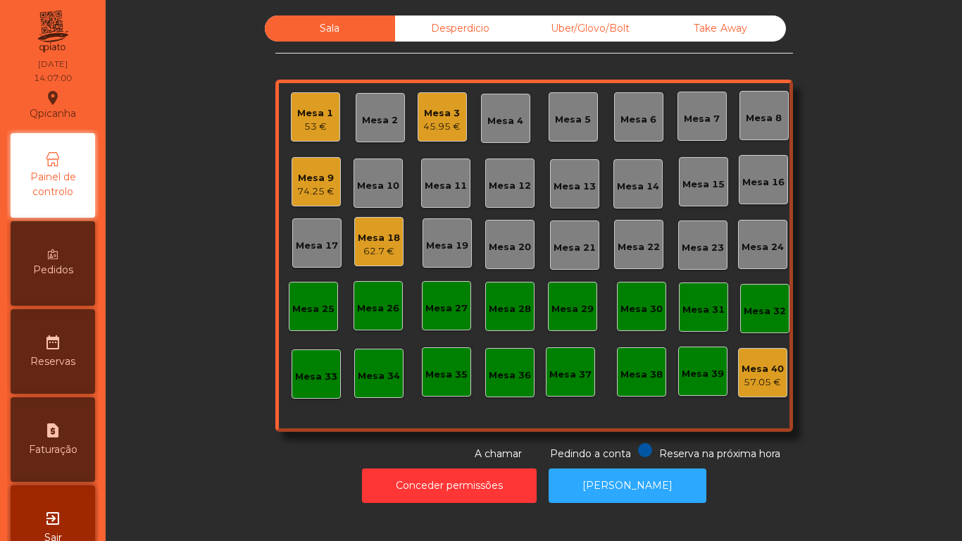
click at [313, 124] on div "53 €" at bounding box center [315, 127] width 36 height 14
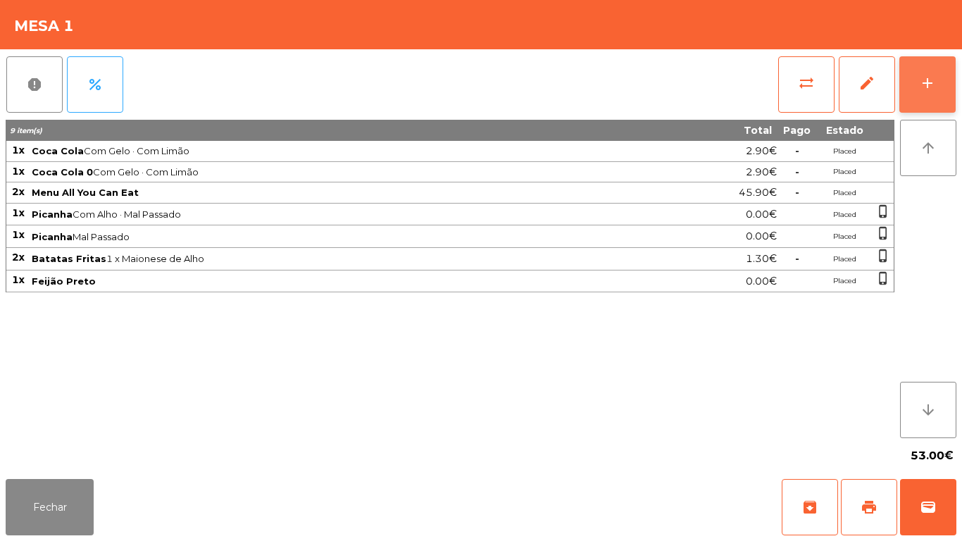
click at [929, 89] on div "add" at bounding box center [927, 83] width 17 height 17
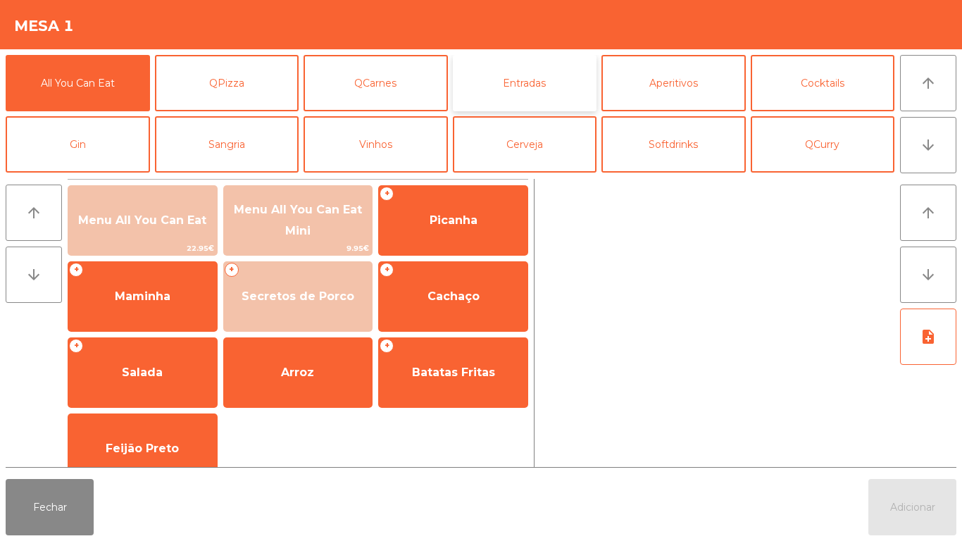
click at [519, 80] on button "Entradas" at bounding box center [525, 83] width 144 height 56
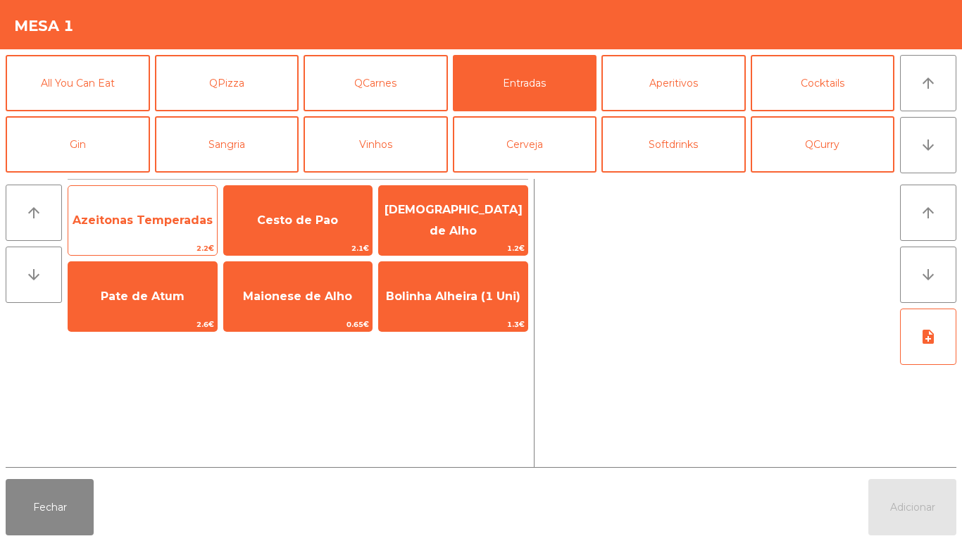
click at [175, 223] on span "Azeitonas Temperadas" at bounding box center [143, 219] width 140 height 13
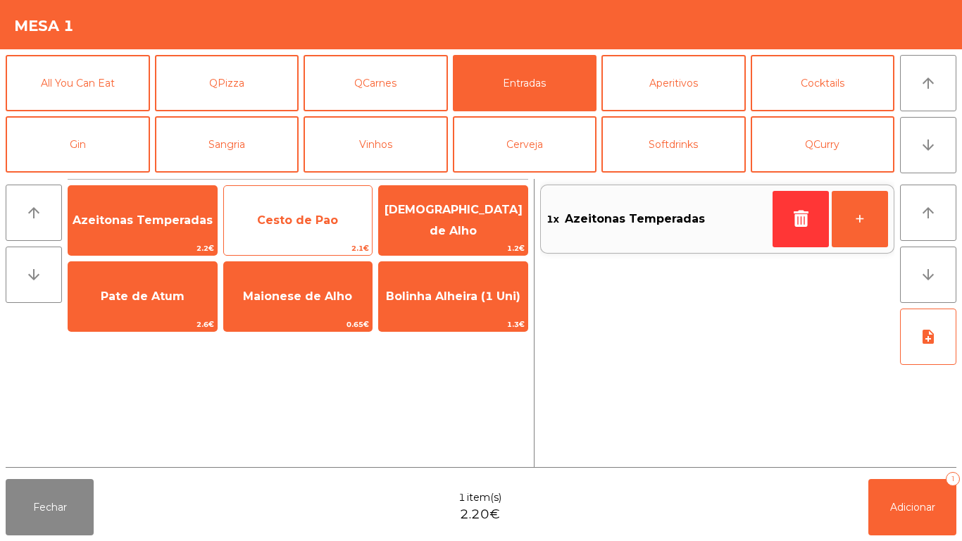
click at [313, 224] on span "Cesto de Pao" at bounding box center [297, 219] width 81 height 13
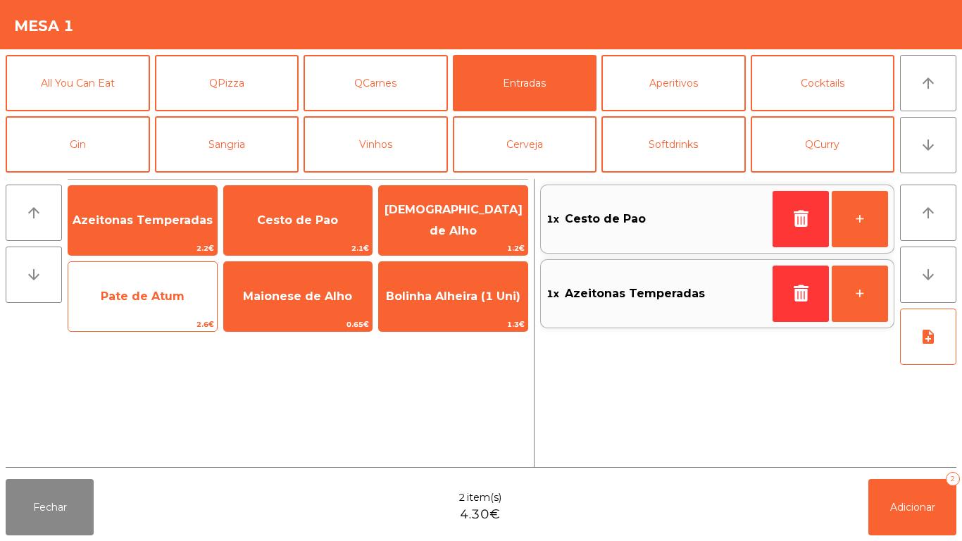
click at [155, 310] on span "Pate de Atum" at bounding box center [142, 296] width 149 height 38
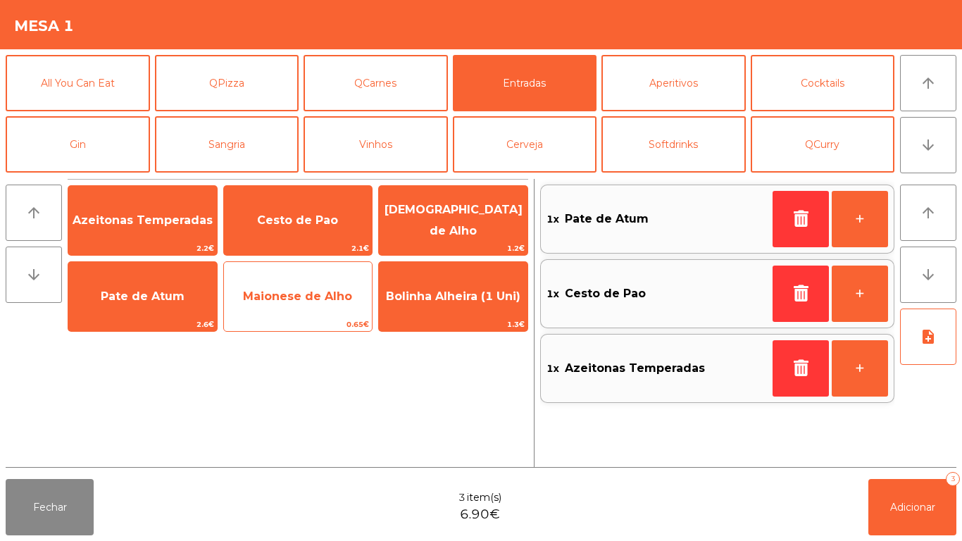
click at [314, 301] on span "Maionese de Alho" at bounding box center [297, 295] width 109 height 13
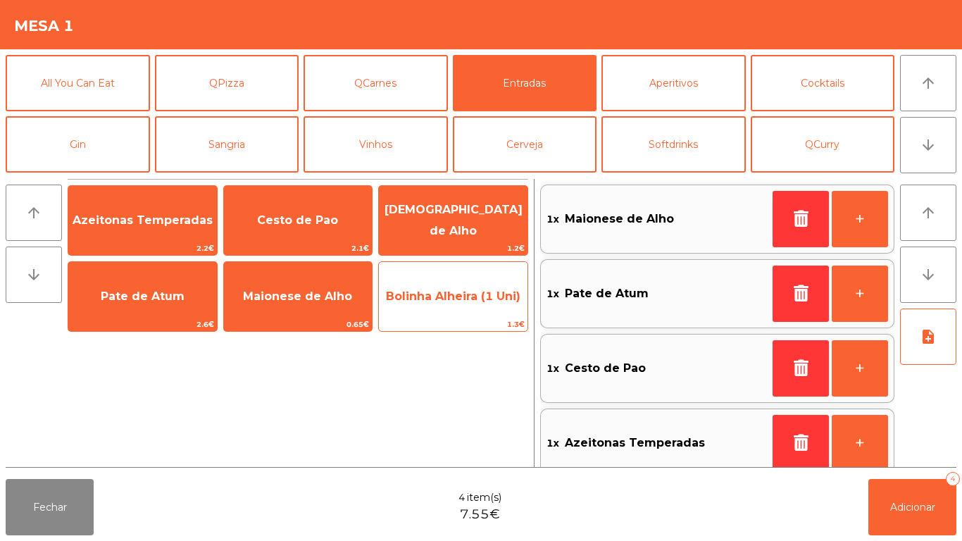
click at [470, 296] on span "Bolinha Alheira (1 Uni)" at bounding box center [453, 295] width 134 height 13
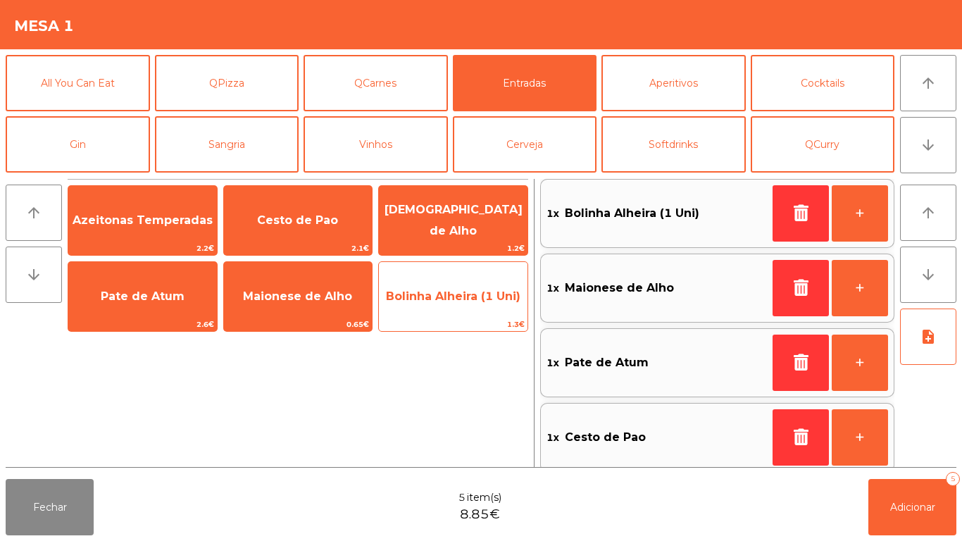
click at [470, 303] on span "Bolinha Alheira (1 Uni)" at bounding box center [453, 296] width 149 height 38
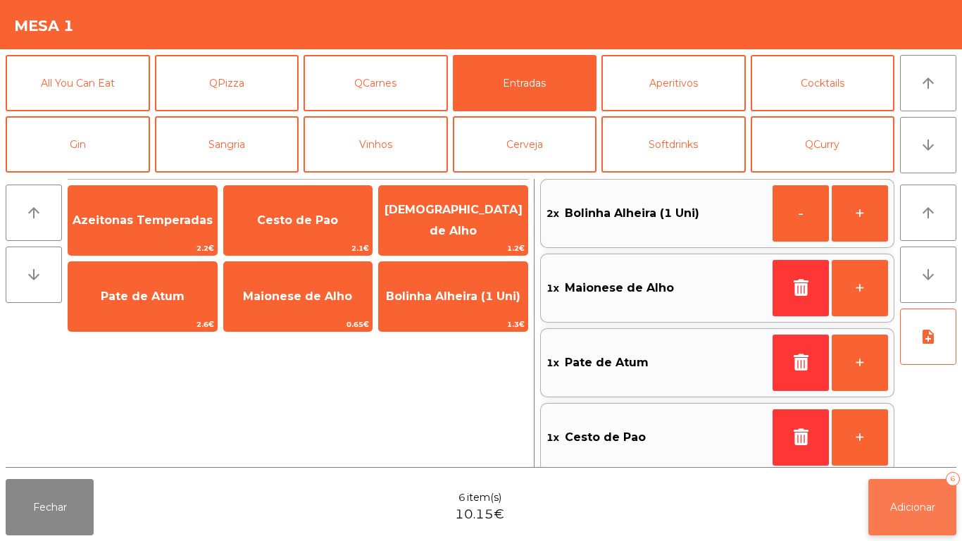
click at [914, 514] on button "Adicionar 6" at bounding box center [912, 507] width 88 height 56
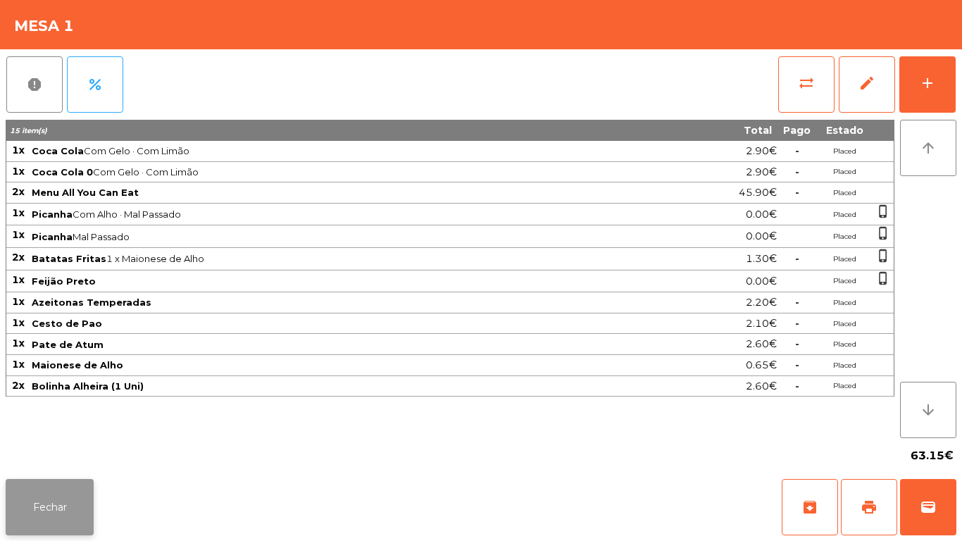
click at [29, 482] on button "Fechar" at bounding box center [50, 507] width 88 height 56
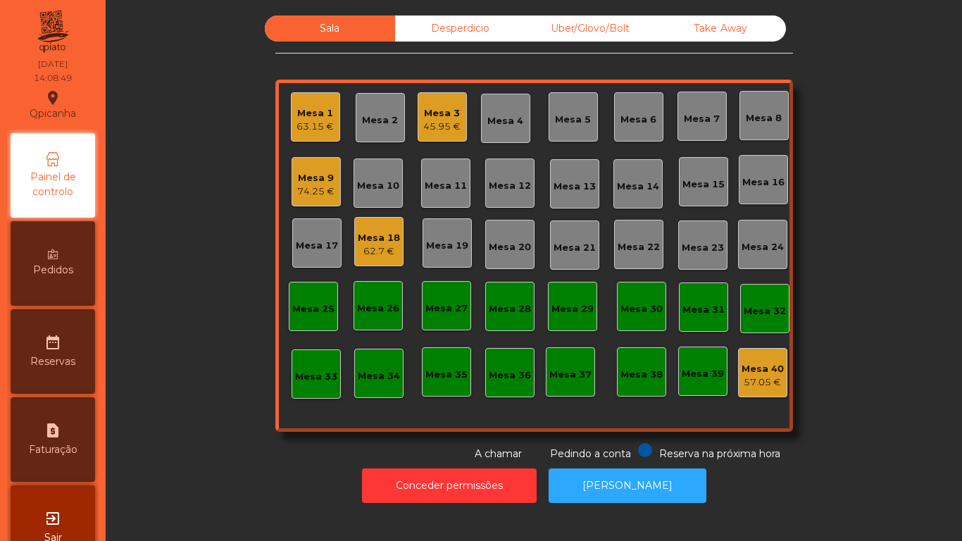
click at [439, 112] on div "Mesa 3" at bounding box center [441, 113] width 37 height 14
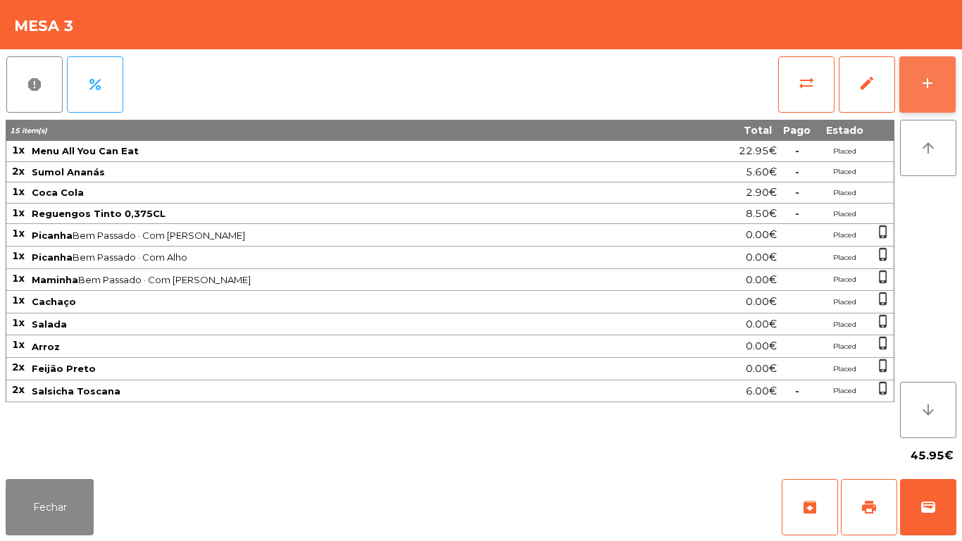
click at [920, 87] on div "add" at bounding box center [927, 83] width 17 height 17
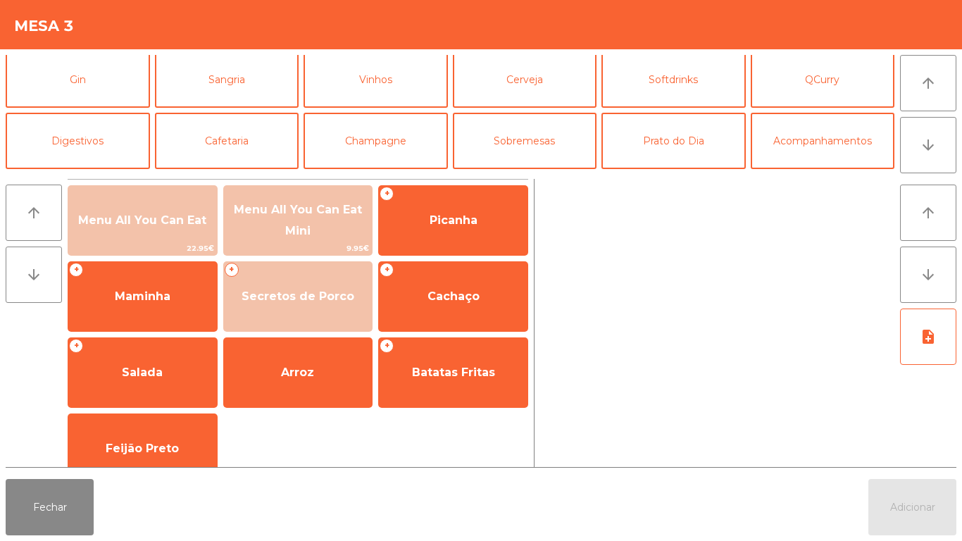
scroll to position [67, 0]
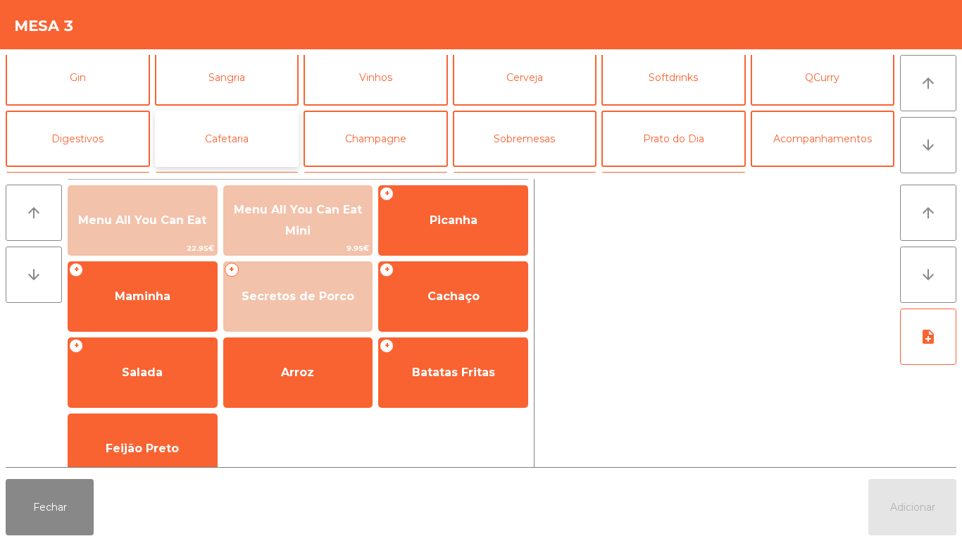
click at [251, 146] on button "Cafetaria" at bounding box center [227, 139] width 144 height 56
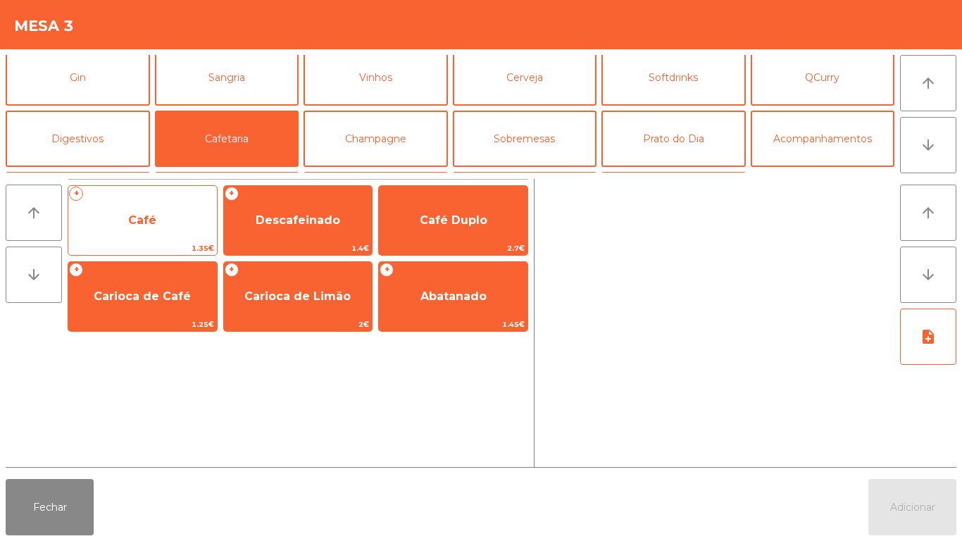
click at [172, 246] on span "1.35€" at bounding box center [142, 247] width 149 height 13
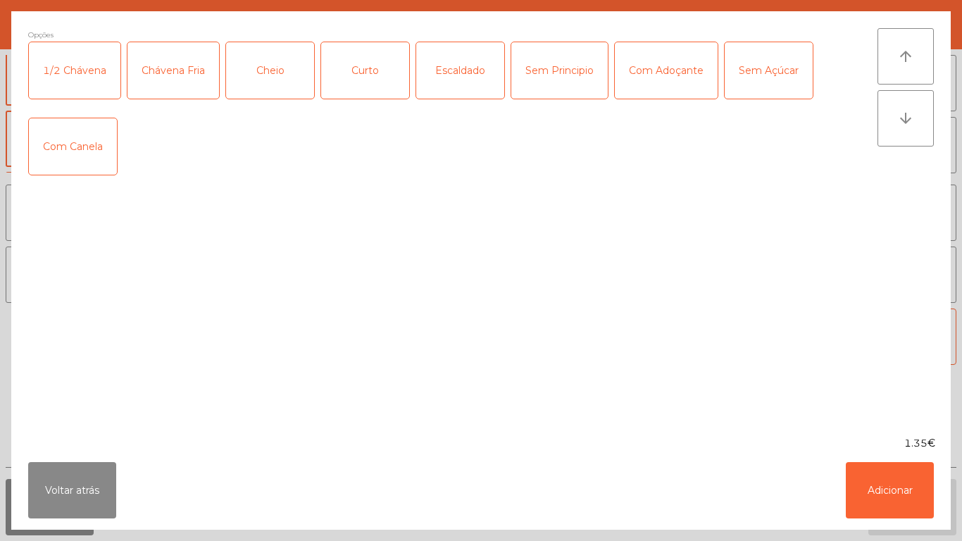
click at [269, 72] on div "Cheio" at bounding box center [270, 70] width 88 height 56
click at [921, 491] on button "Adicionar" at bounding box center [890, 490] width 88 height 56
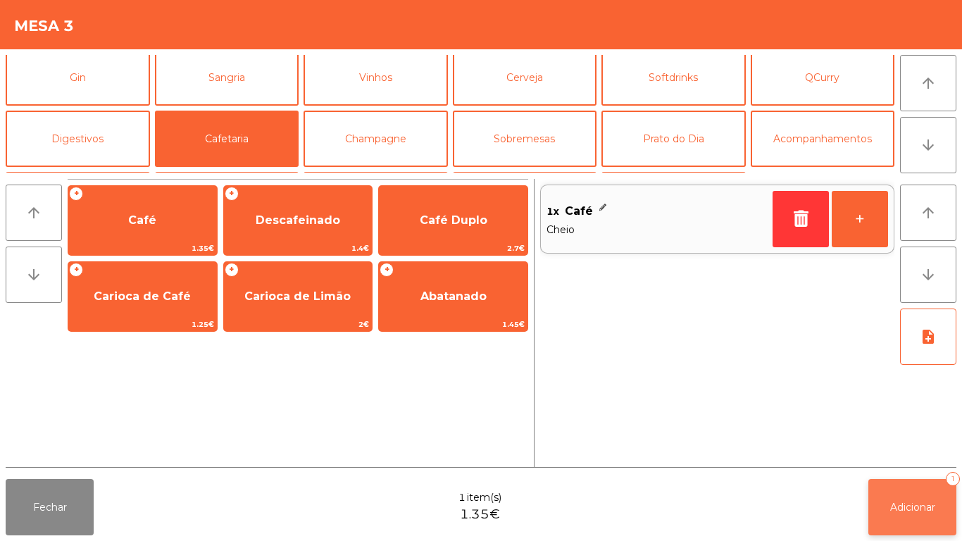
click at [912, 479] on button "Adicionar 1" at bounding box center [912, 507] width 88 height 56
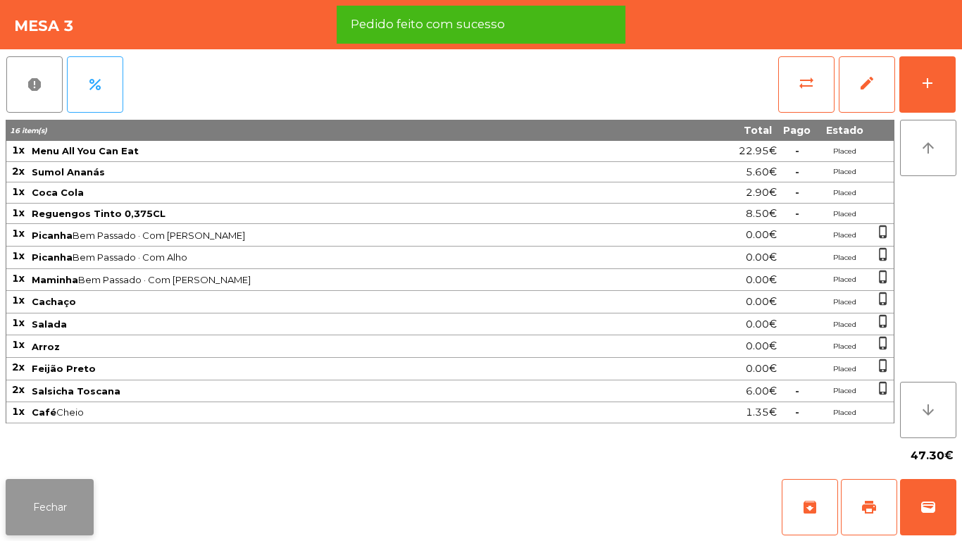
click at [63, 494] on button "Fechar" at bounding box center [50, 507] width 88 height 56
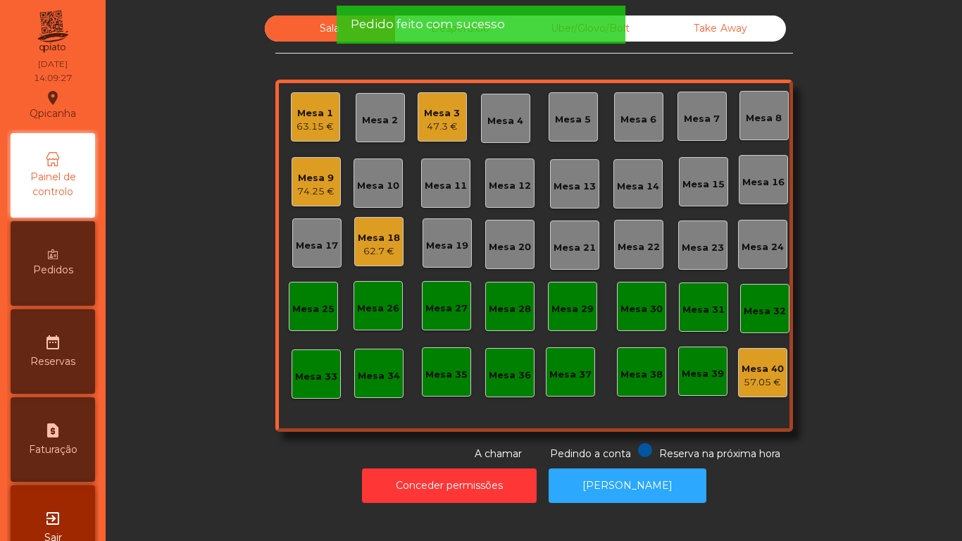
click at [385, 235] on div "Mesa 18" at bounding box center [379, 238] width 42 height 14
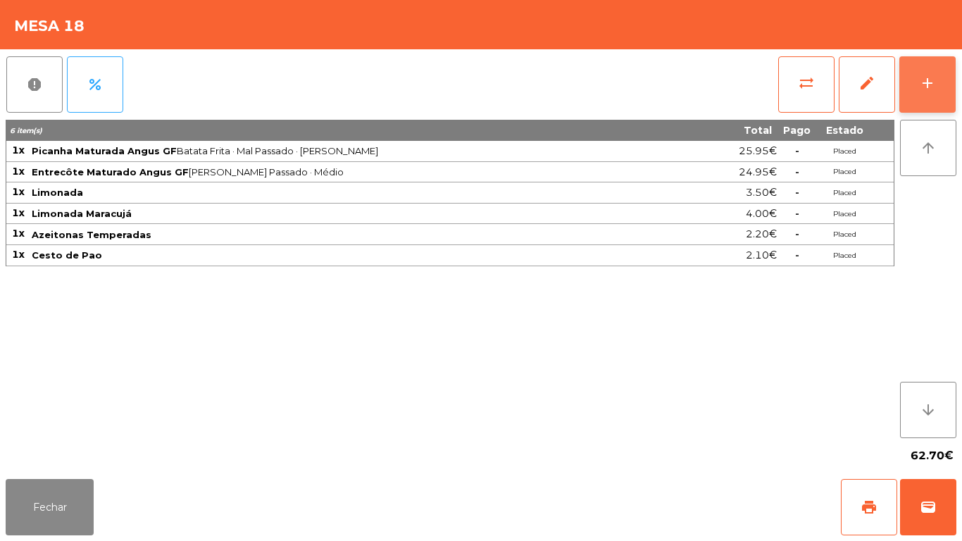
click at [934, 70] on button "add" at bounding box center [927, 84] width 56 height 56
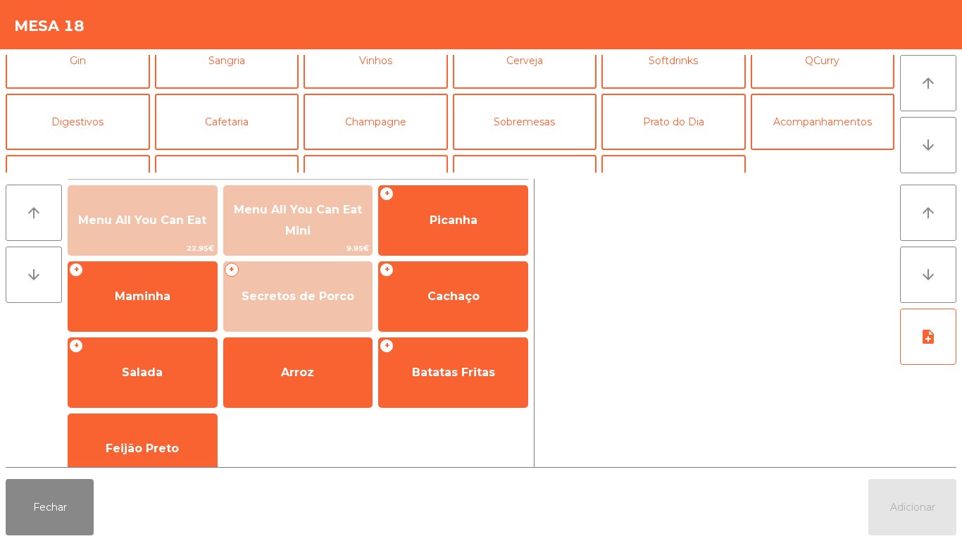
scroll to position [94, 0]
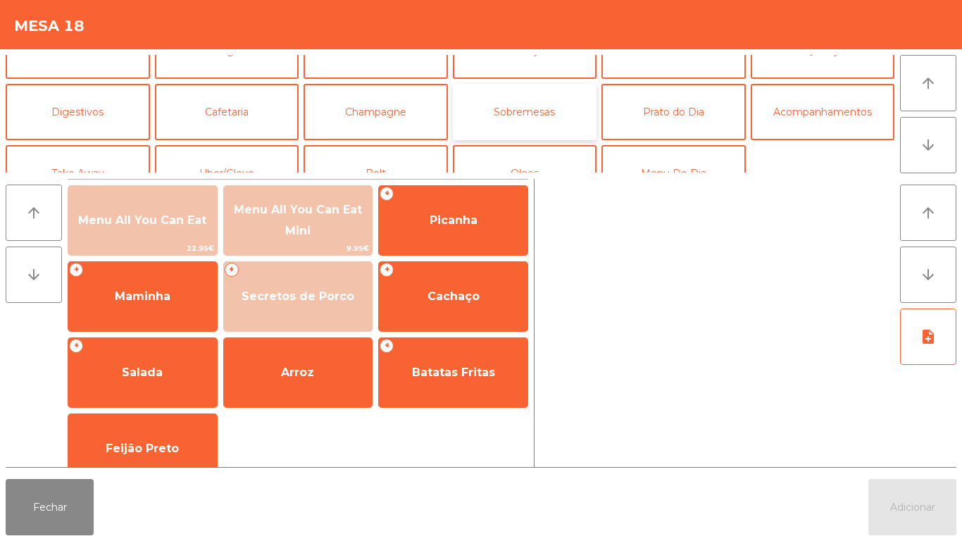
click at [551, 127] on button "Sobremesas" at bounding box center [525, 112] width 144 height 56
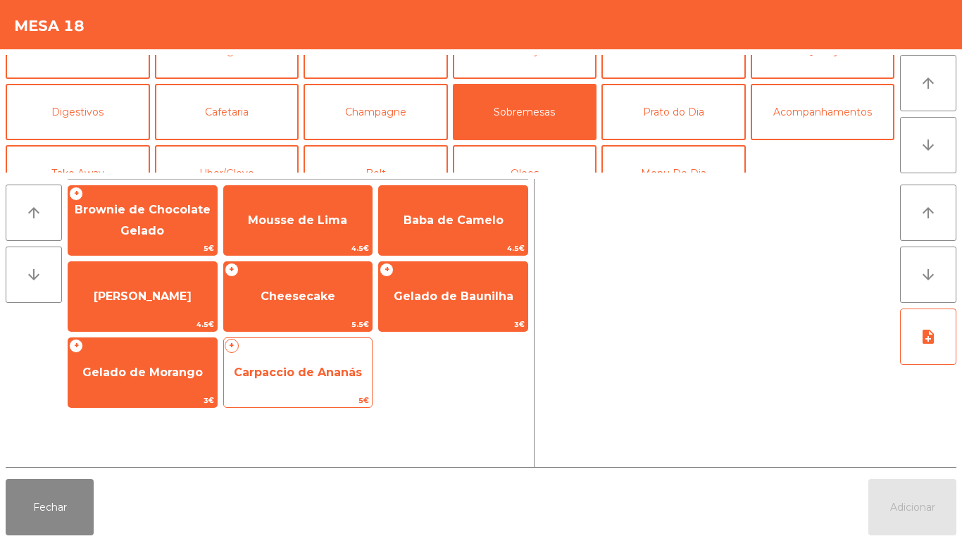
click at [339, 379] on span "Carpaccio de Ananás" at bounding box center [298, 372] width 149 height 38
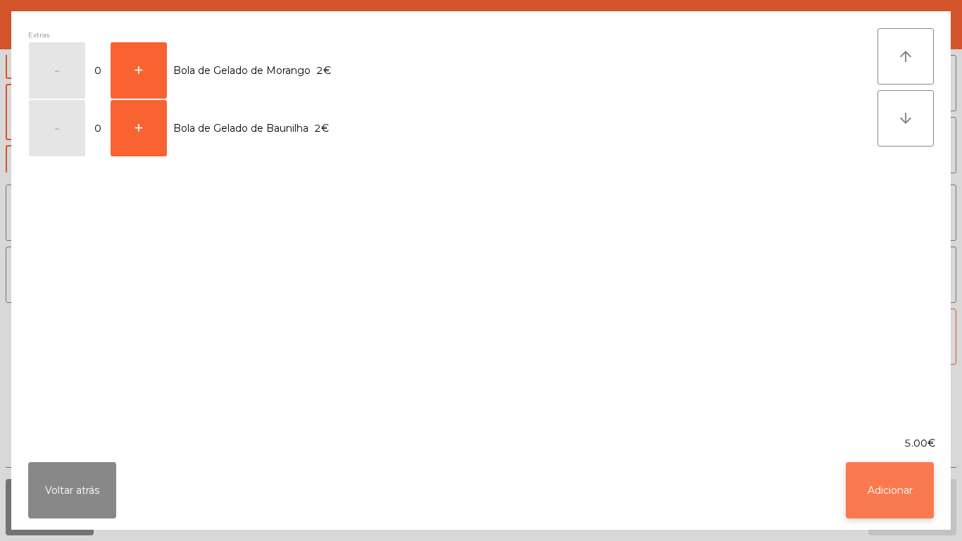
click at [870, 475] on button "Adicionar" at bounding box center [890, 490] width 88 height 56
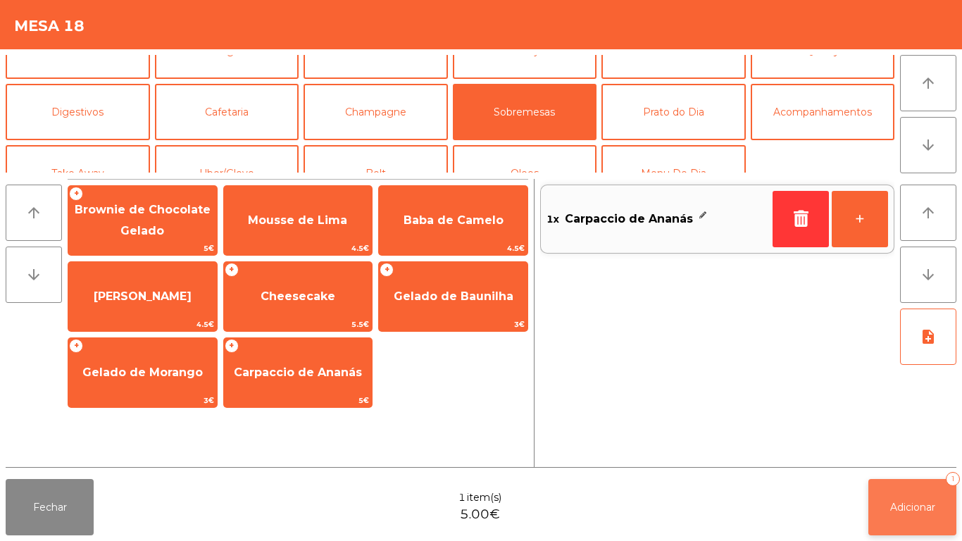
click at [913, 502] on span "Adicionar" at bounding box center [912, 507] width 45 height 13
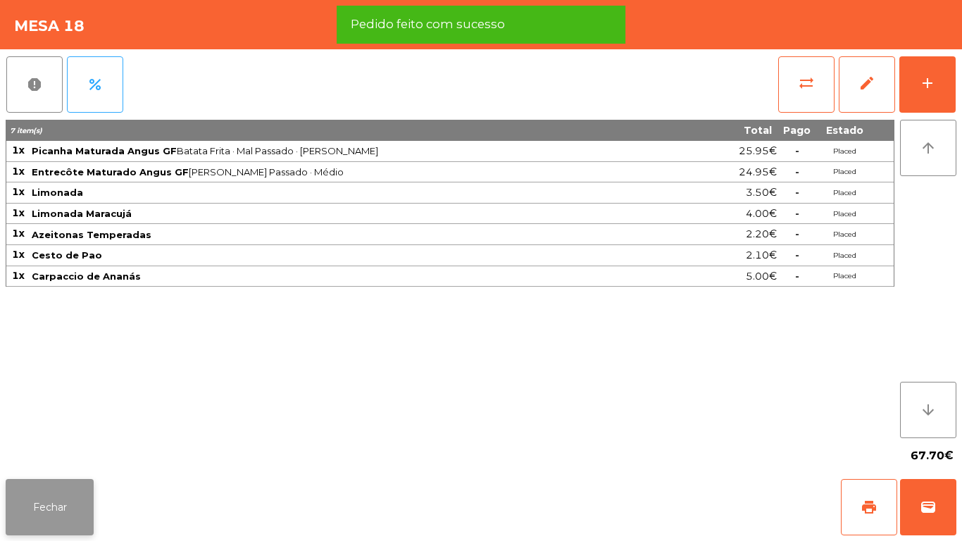
click at [64, 497] on button "Fechar" at bounding box center [50, 507] width 88 height 56
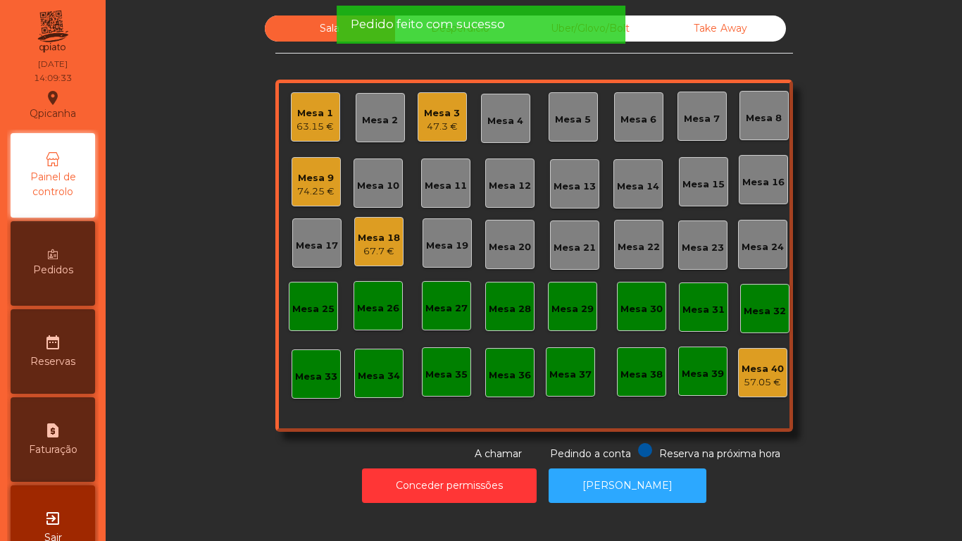
click at [325, 196] on div "74.25 €" at bounding box center [315, 191] width 37 height 14
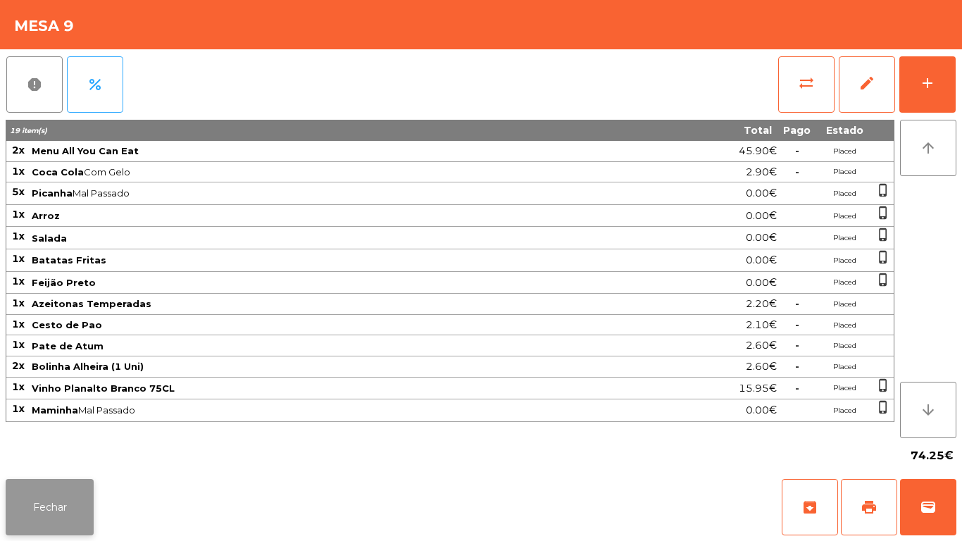
click at [68, 501] on button "Fechar" at bounding box center [50, 507] width 88 height 56
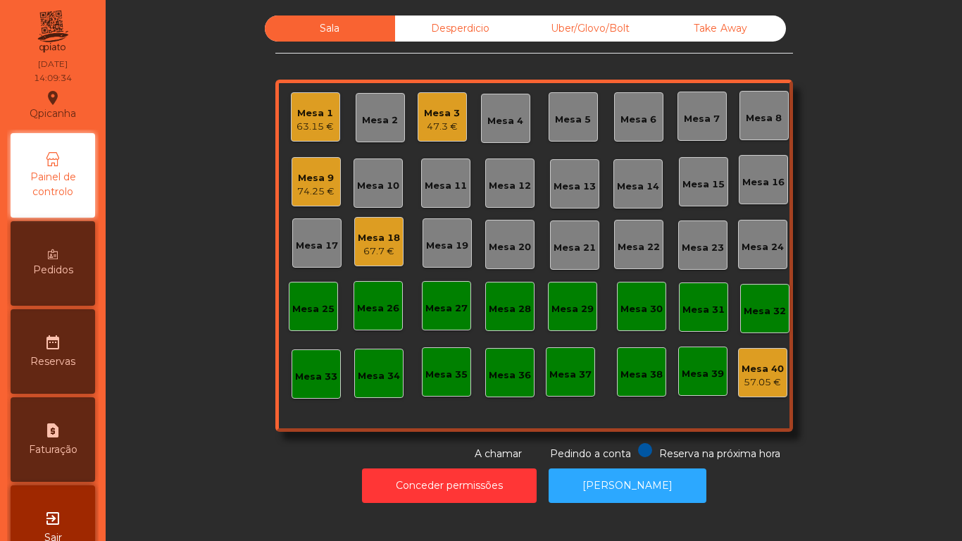
click at [313, 118] on div "Mesa 1" at bounding box center [314, 113] width 37 height 14
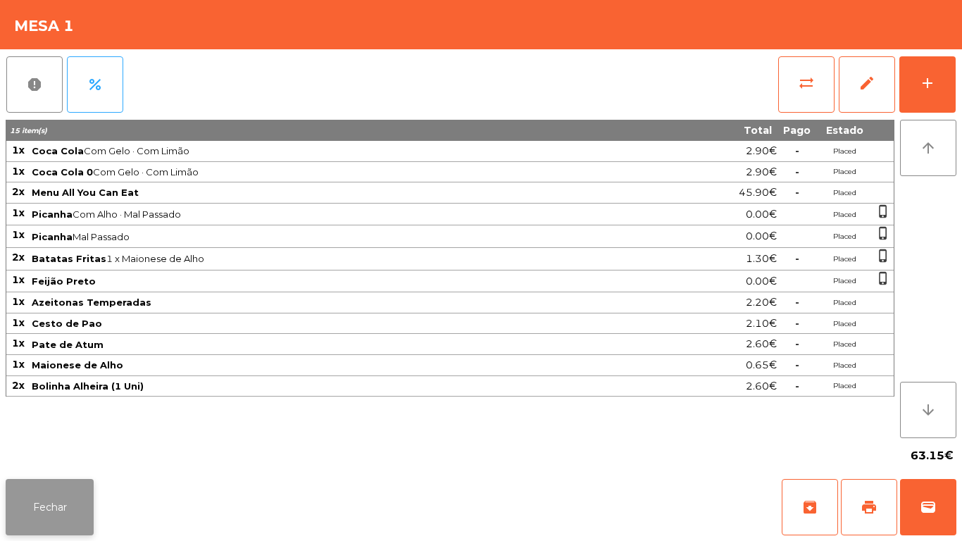
click at [92, 512] on button "Fechar" at bounding box center [50, 507] width 88 height 56
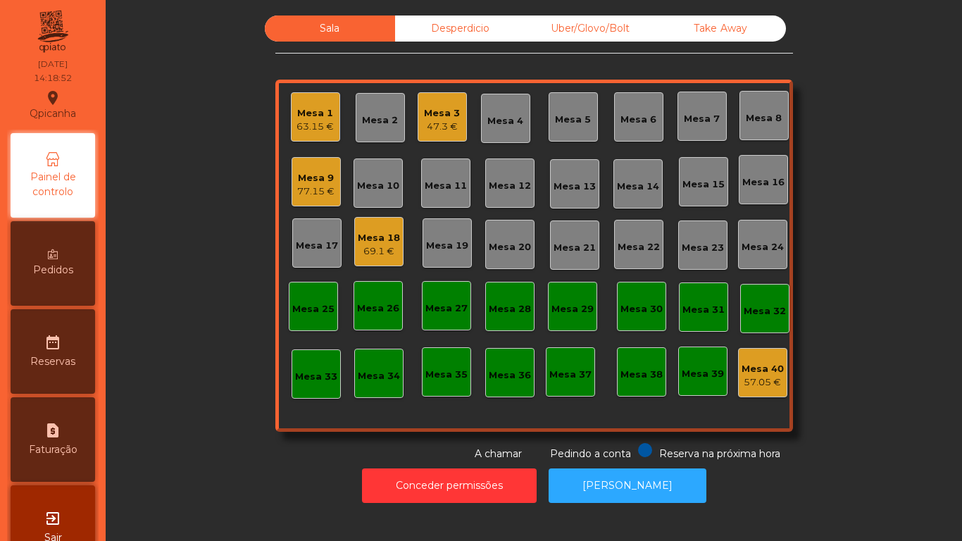
click at [384, 245] on div "69.1 €" at bounding box center [379, 251] width 42 height 14
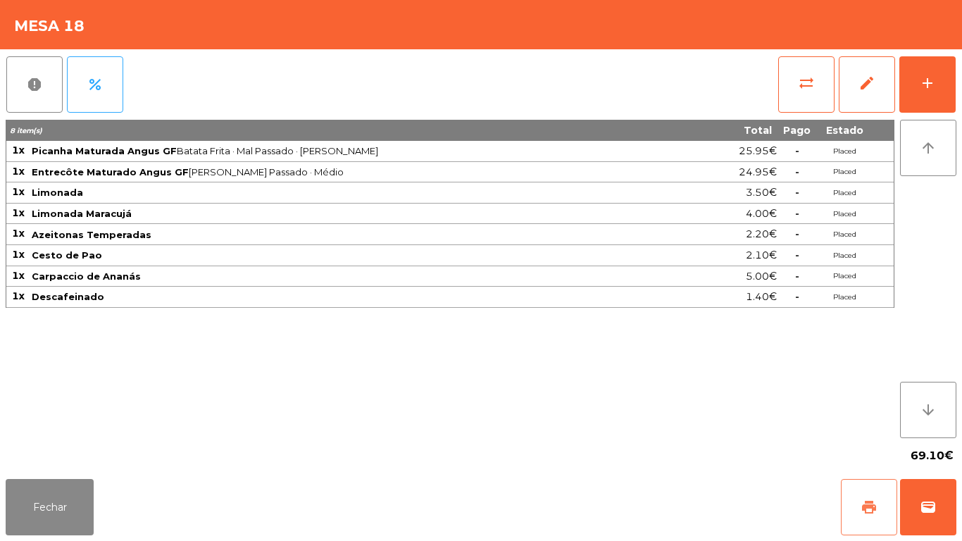
click at [860, 505] on span "print" at bounding box center [868, 506] width 17 height 17
click at [56, 479] on button "Fechar" at bounding box center [50, 507] width 88 height 56
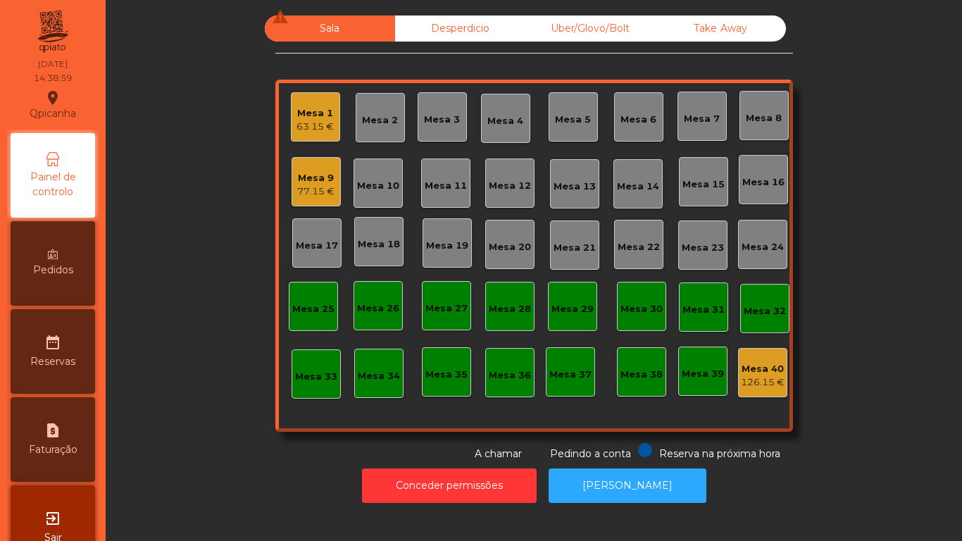
click at [318, 126] on div "63.15 €" at bounding box center [314, 127] width 37 height 14
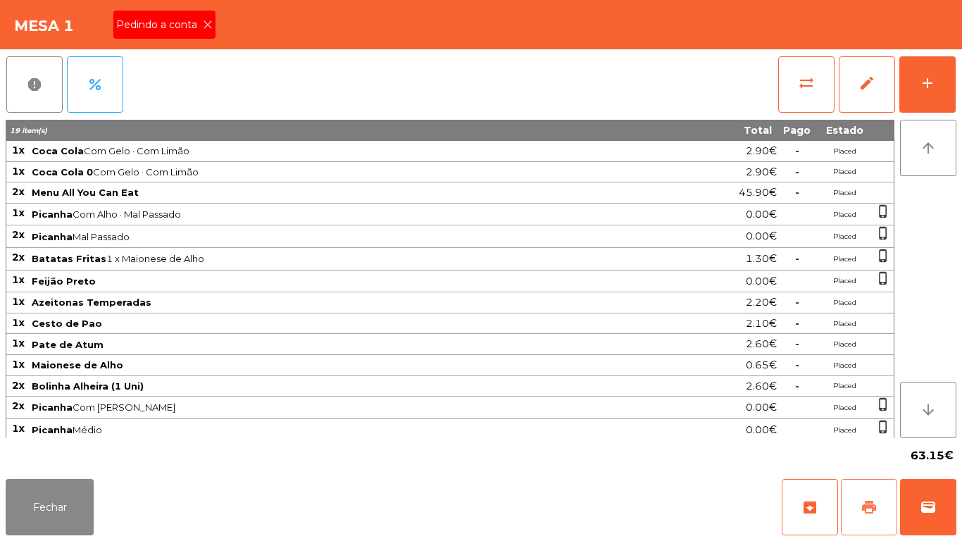
click at [861, 520] on button "print" at bounding box center [869, 507] width 56 height 56
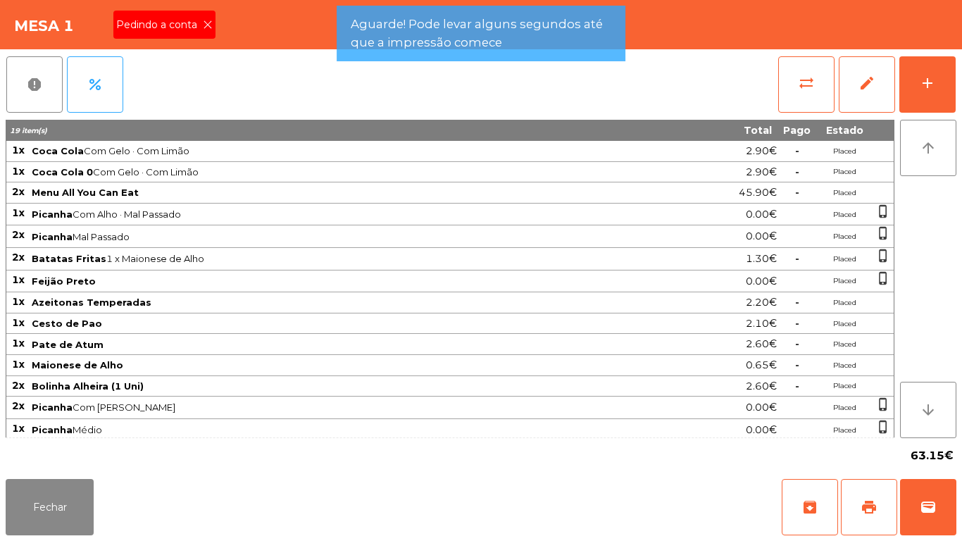
click at [227, 33] on div "Mesa 1 Pedindo a conta" at bounding box center [481, 24] width 962 height 49
click at [211, 32] on div "Pedindo a conta" at bounding box center [164, 25] width 102 height 28
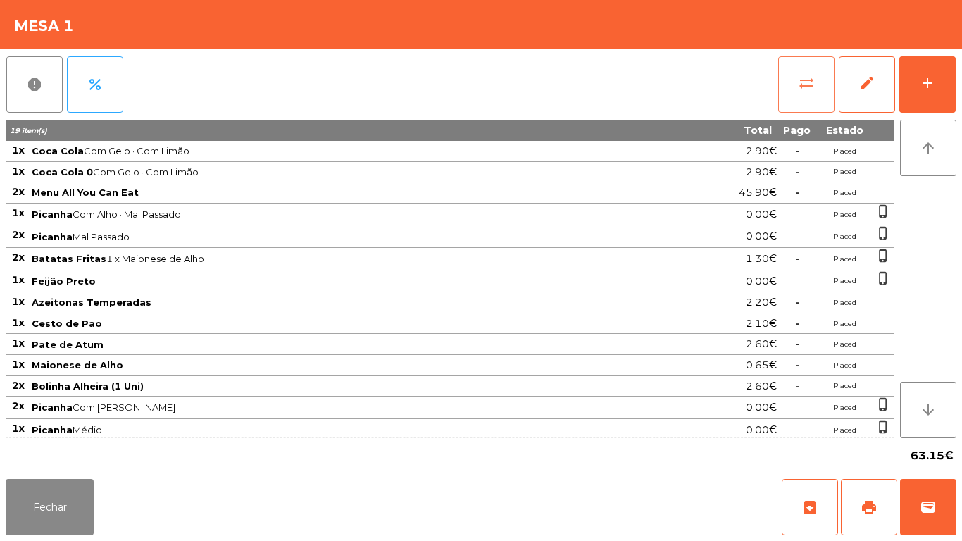
click at [803, 82] on span "sync_alt" at bounding box center [806, 83] width 17 height 17
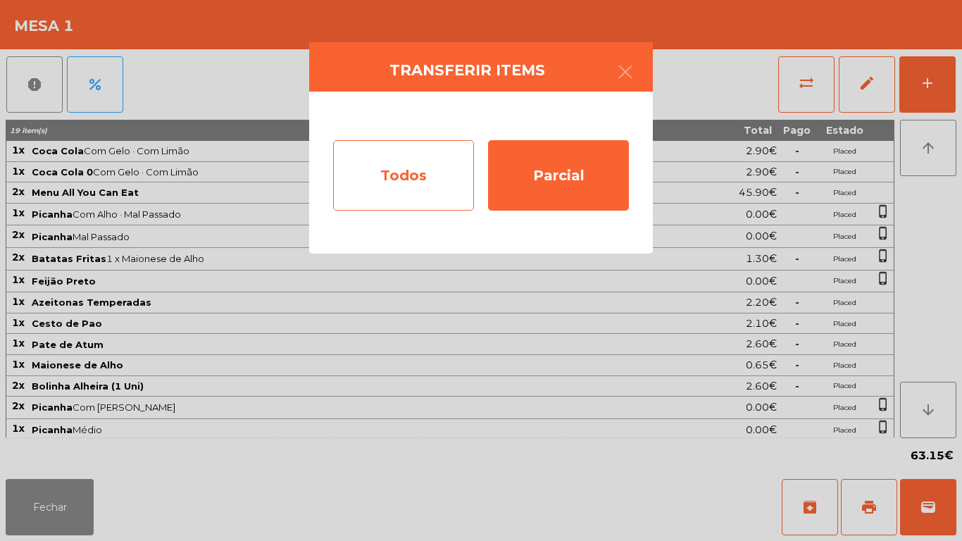
click at [426, 175] on div "Todos" at bounding box center [403, 175] width 141 height 70
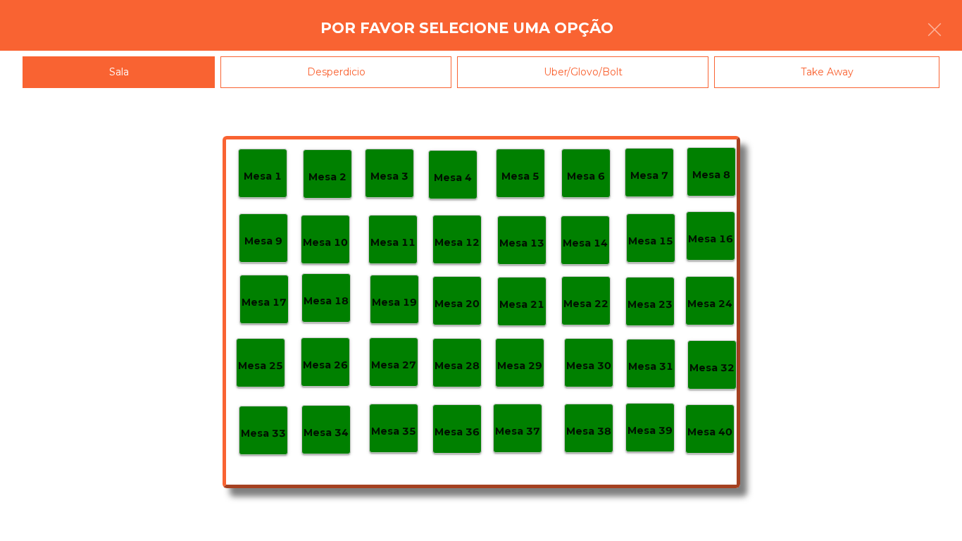
click at [696, 416] on div "Mesa 40" at bounding box center [709, 428] width 49 height 49
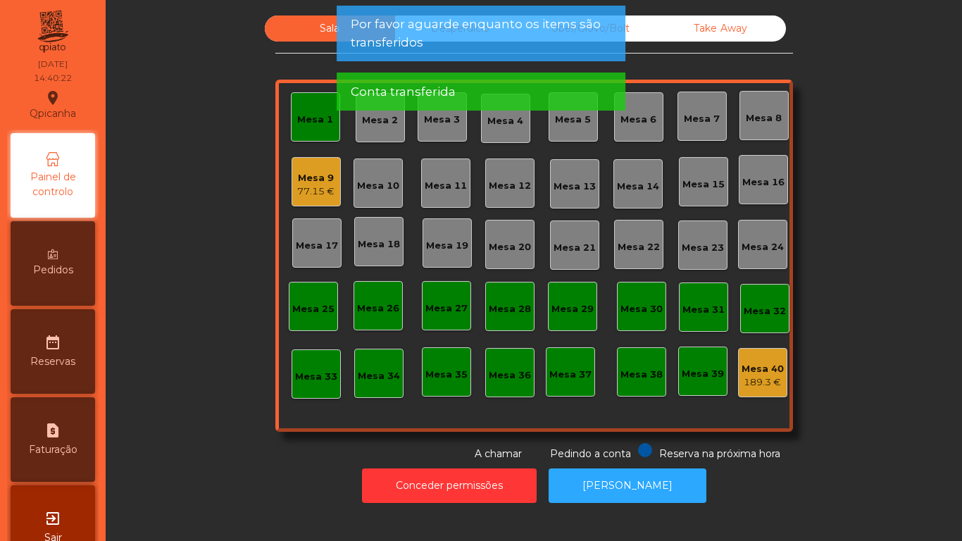
click at [305, 131] on div "Mesa 1" at bounding box center [315, 116] width 49 height 49
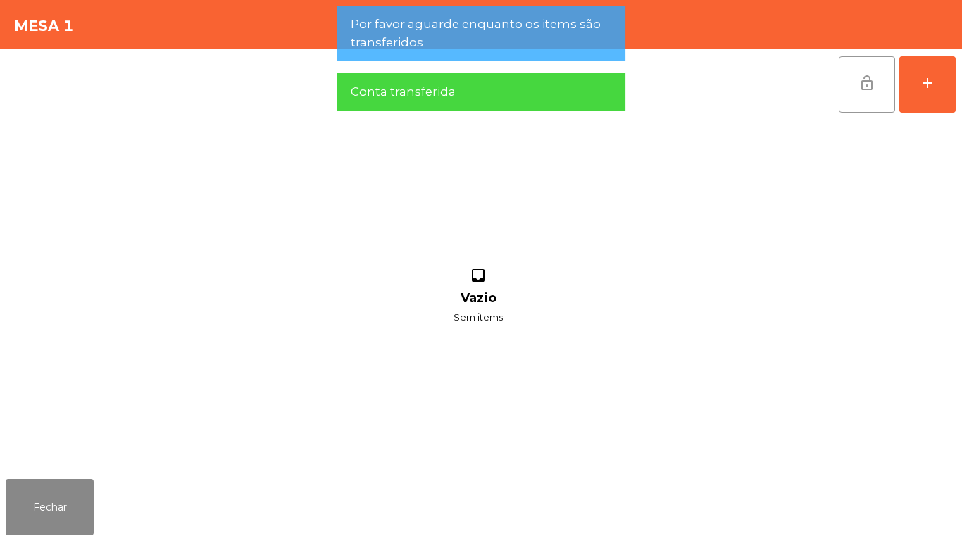
click at [847, 87] on button "lock_open" at bounding box center [867, 84] width 56 height 56
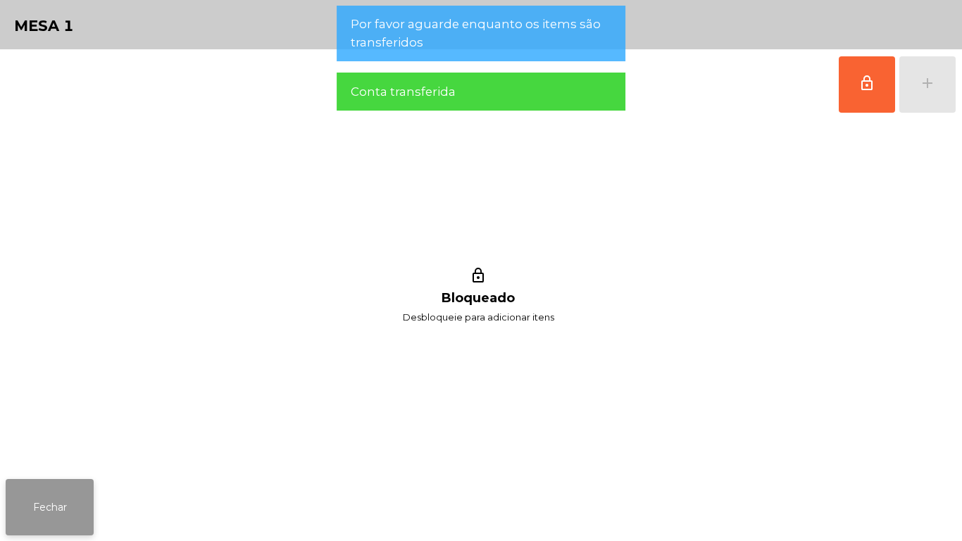
click at [85, 520] on button "Fechar" at bounding box center [50, 507] width 88 height 56
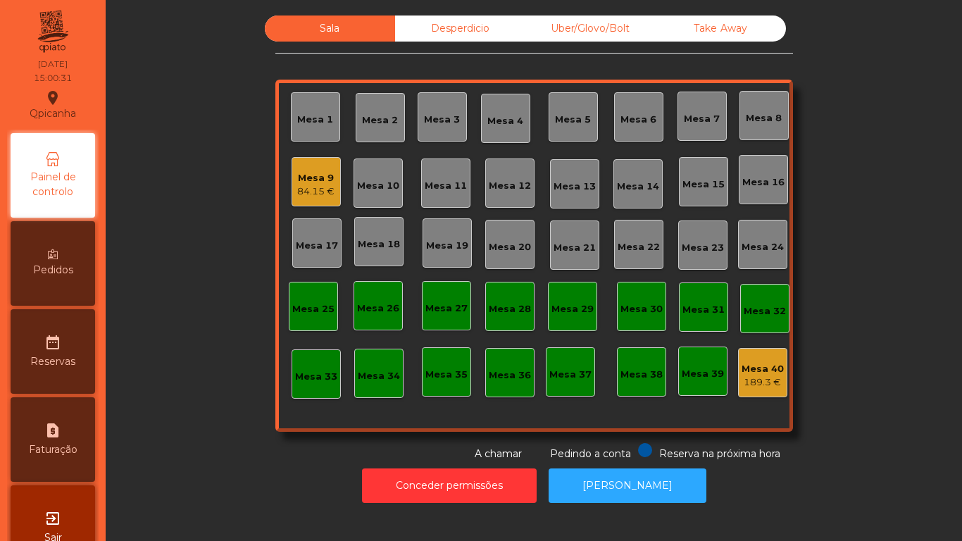
click at [315, 191] on div "84.15 €" at bounding box center [315, 191] width 37 height 14
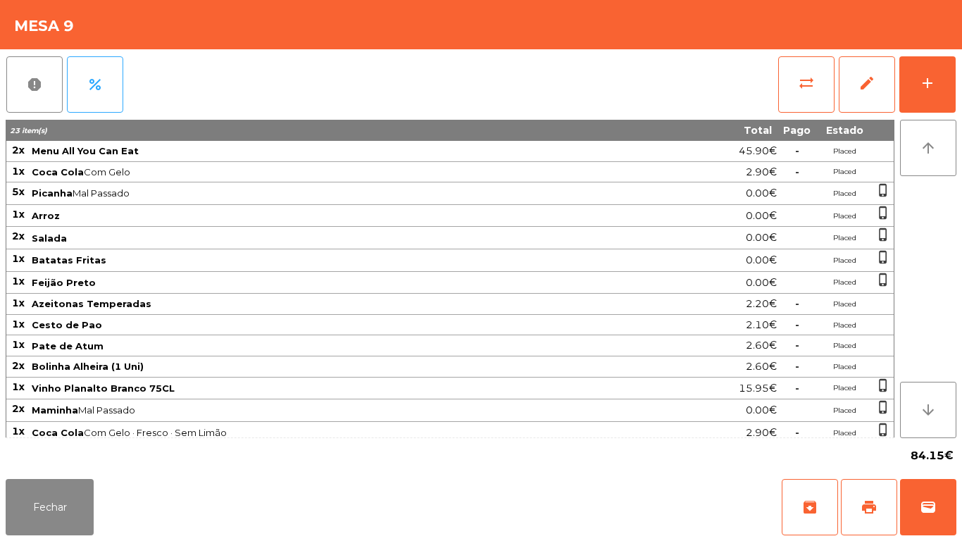
scroll to position [29, 0]
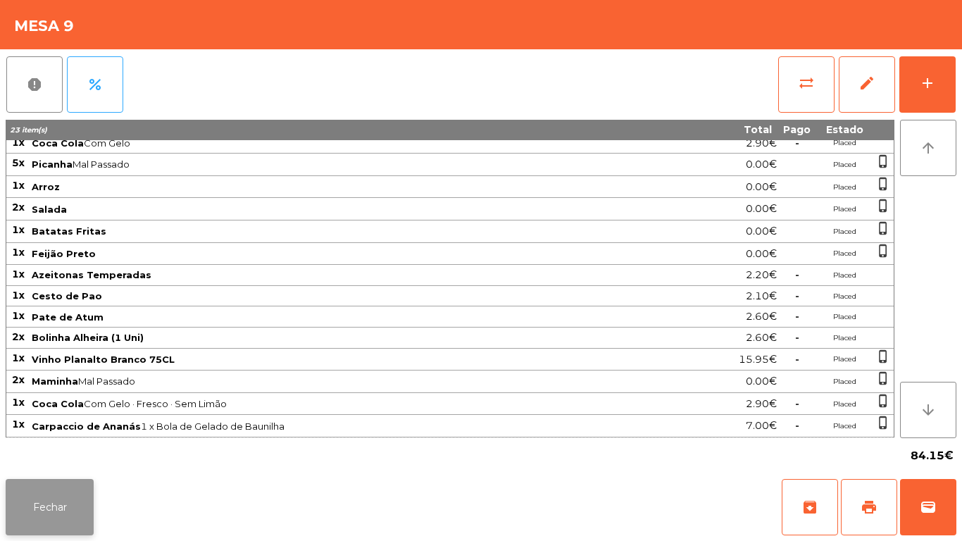
click at [48, 506] on button "Fechar" at bounding box center [50, 507] width 88 height 56
